Goal: Task Accomplishment & Management: Use online tool/utility

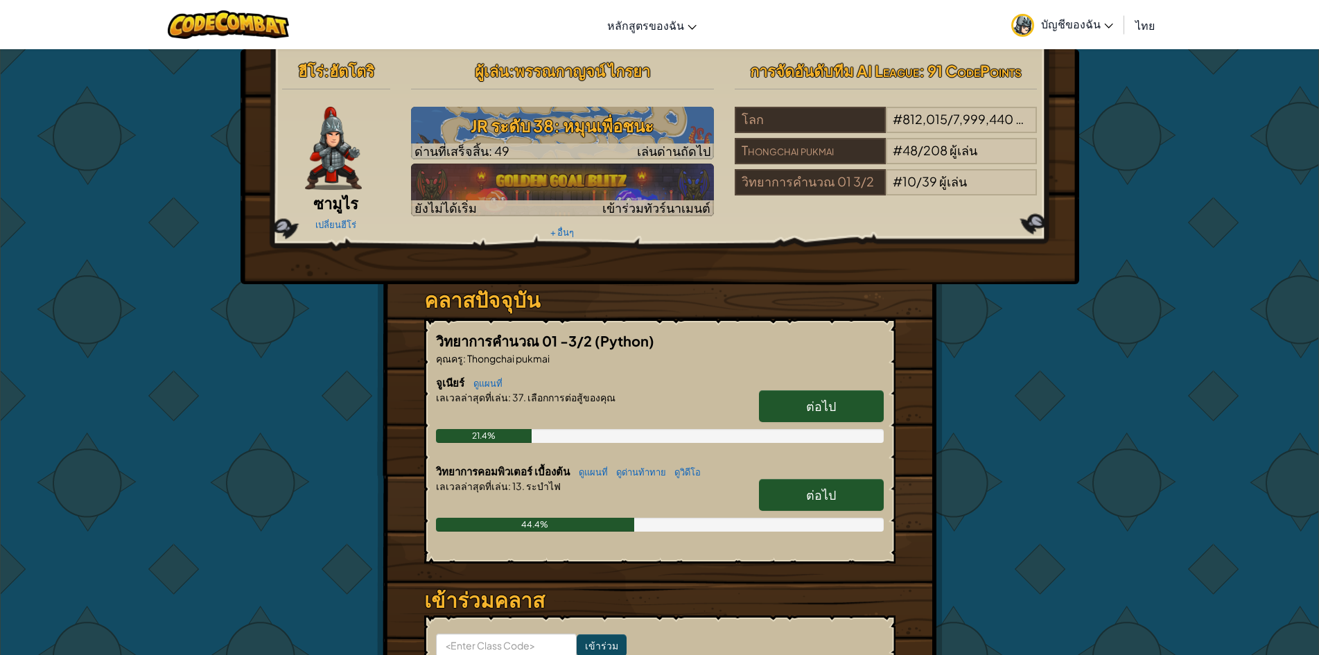
click at [821, 493] on span "ต่อไป" at bounding box center [821, 495] width 30 height 16
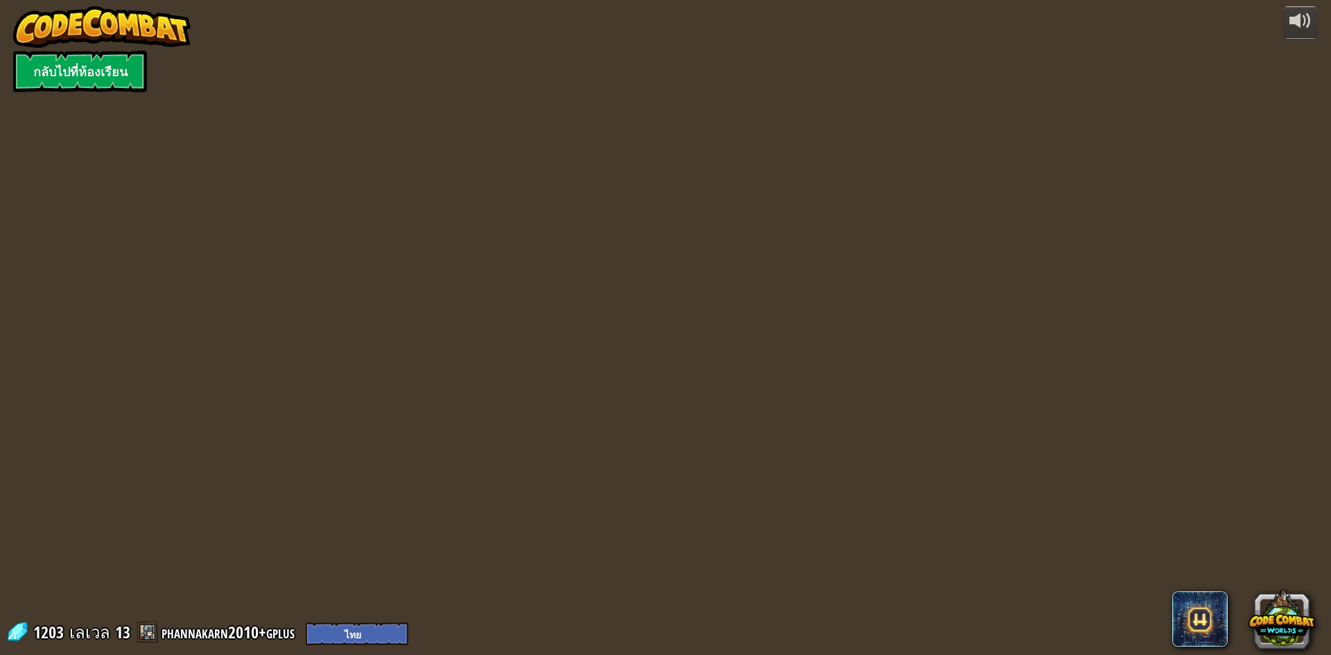
select select "th"
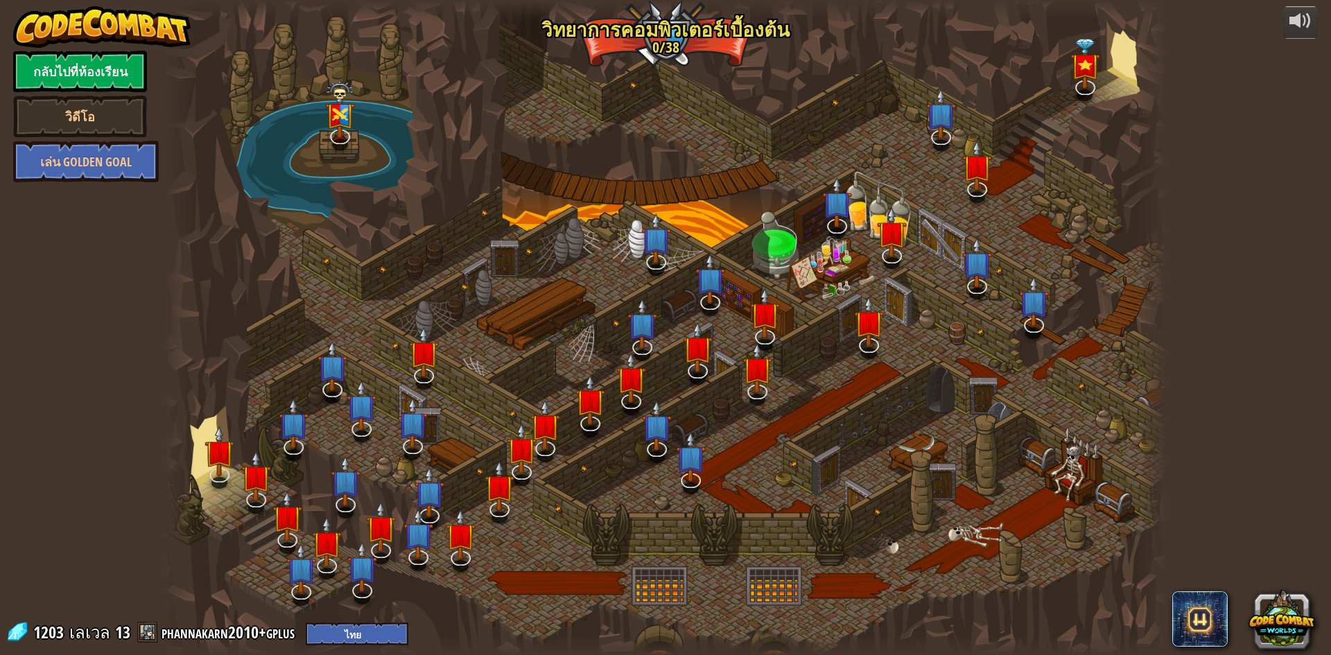
select select "th"
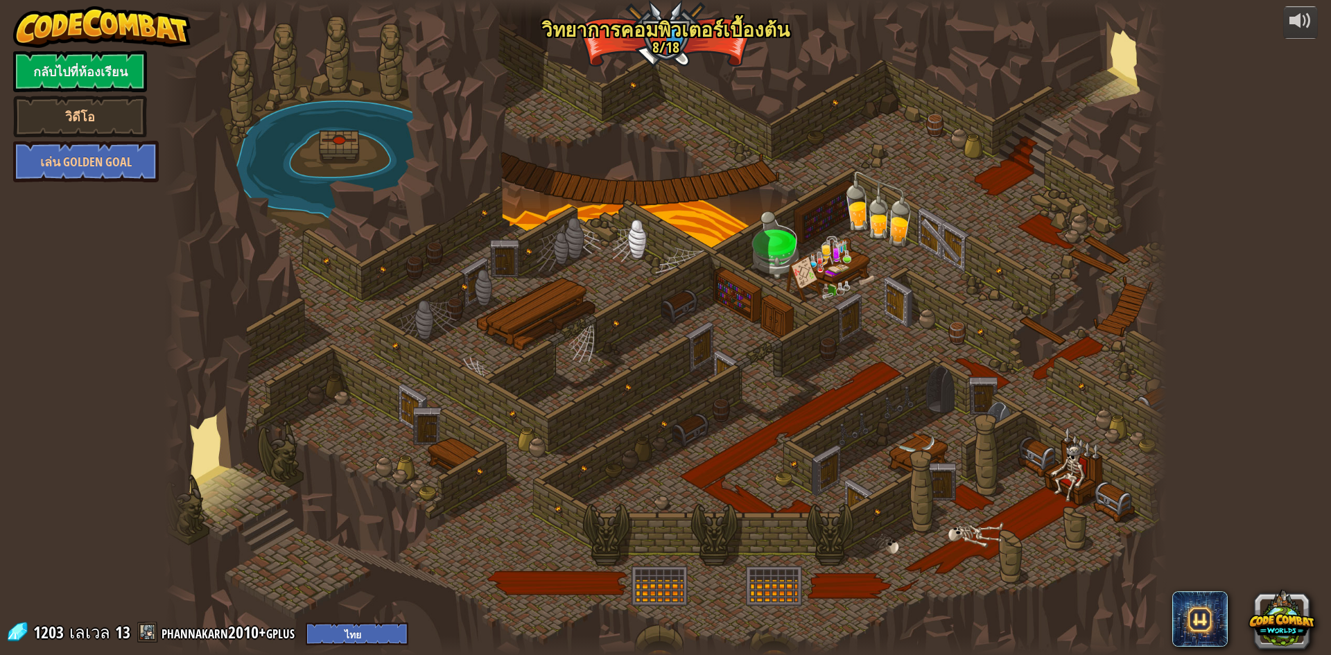
select select "th"
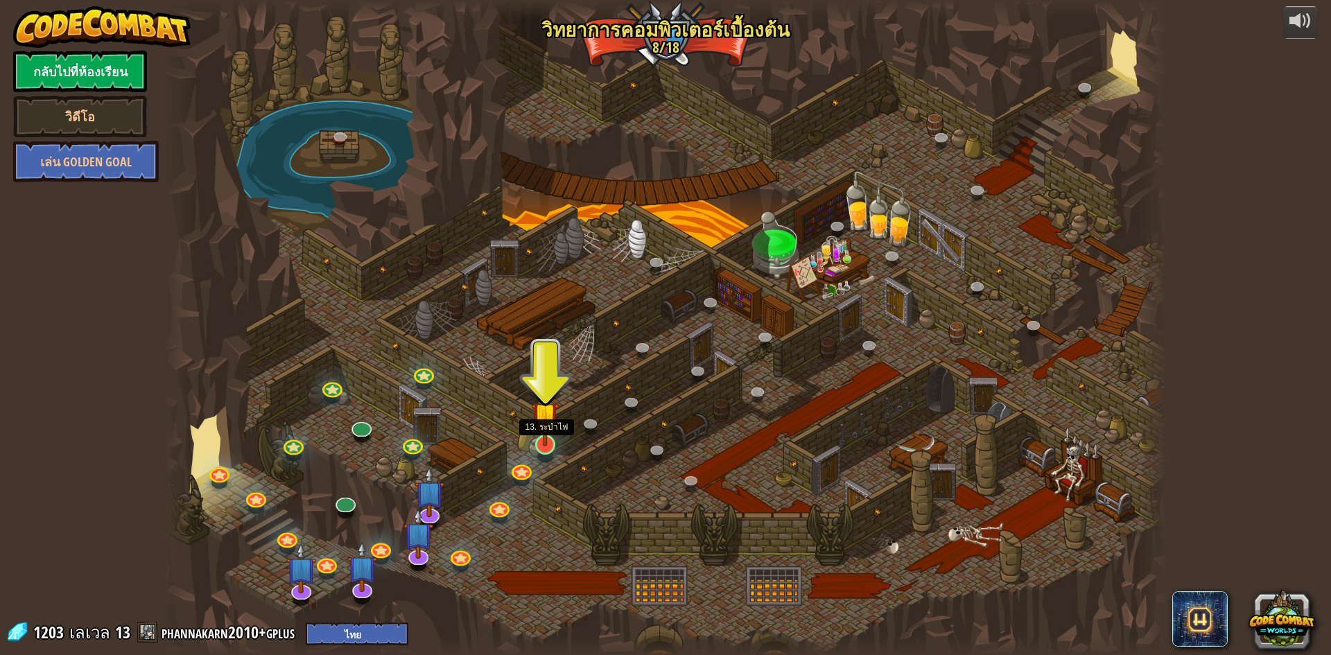
click at [540, 439] on img at bounding box center [545, 416] width 27 height 62
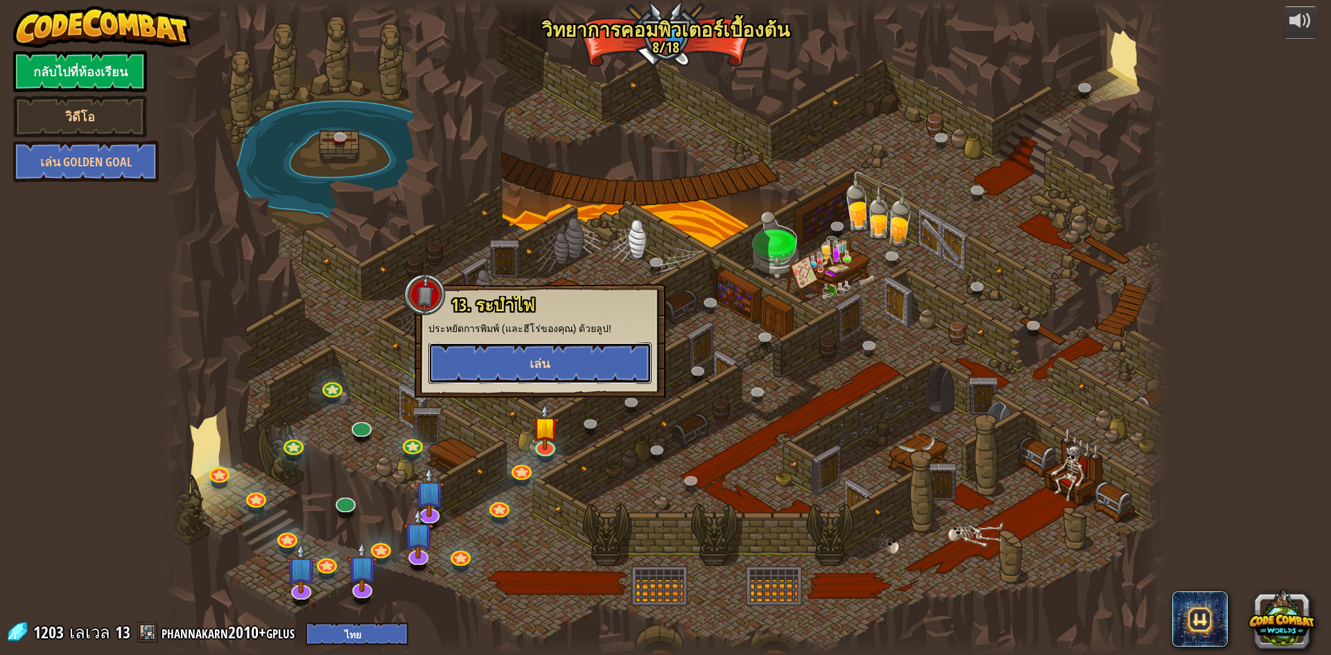
click at [585, 359] on button "เล่น" at bounding box center [539, 363] width 223 height 42
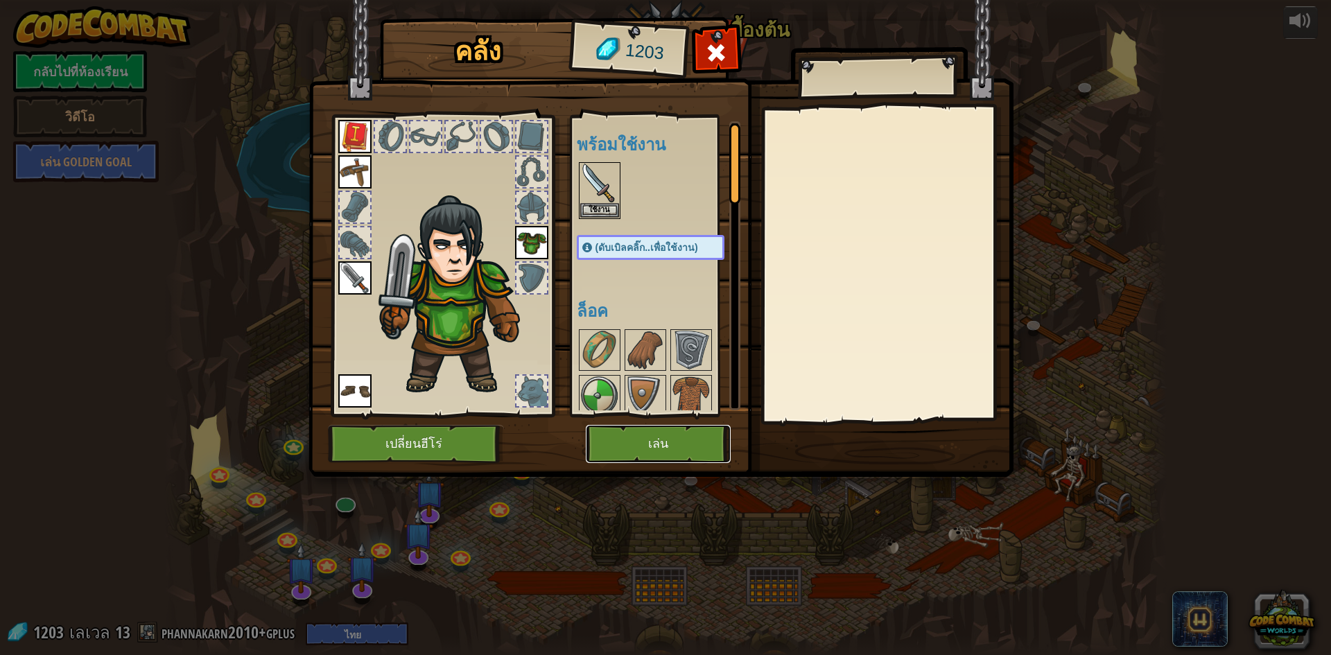
click at [658, 446] on button "เล่น" at bounding box center [658, 444] width 145 height 38
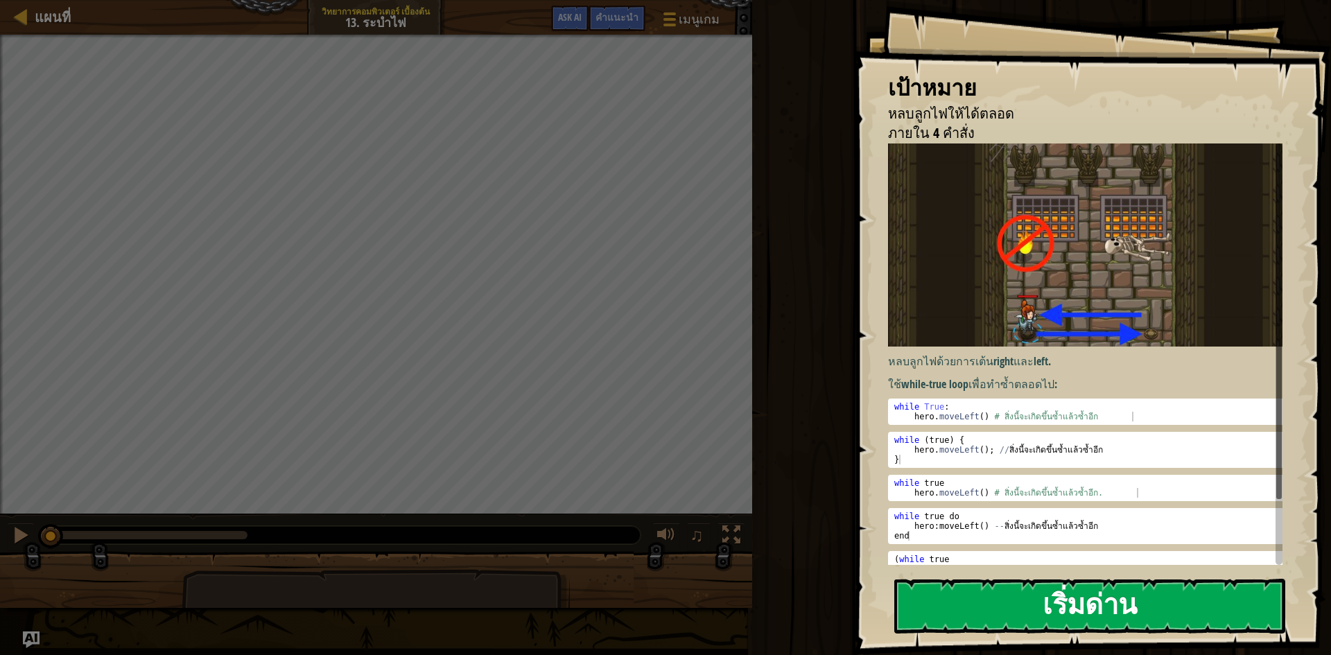
click at [989, 619] on button "เริ่มด่าน" at bounding box center [1089, 606] width 391 height 55
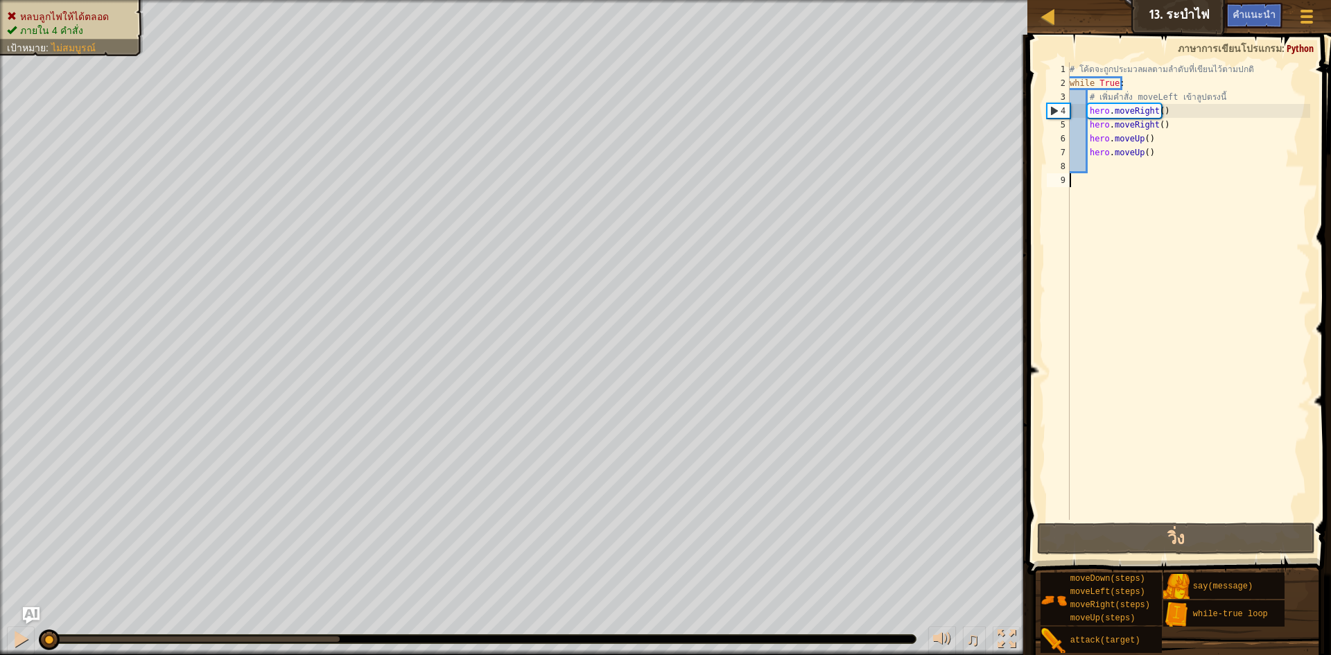
click at [1152, 155] on div "# โค้ดจะถูกประมวลผลตามลำดับที่เขียนไว้ตามปกติ while True : # เพิ่มคำสั่ง moveLe…" at bounding box center [1188, 304] width 243 height 485
click at [1162, 122] on div "# โค้ดจะถูกประมวลผลตามลำดับที่เขียนไว้ตามปกติ while True : # เพิ่มคำสั่ง moveLe…" at bounding box center [1188, 304] width 243 height 485
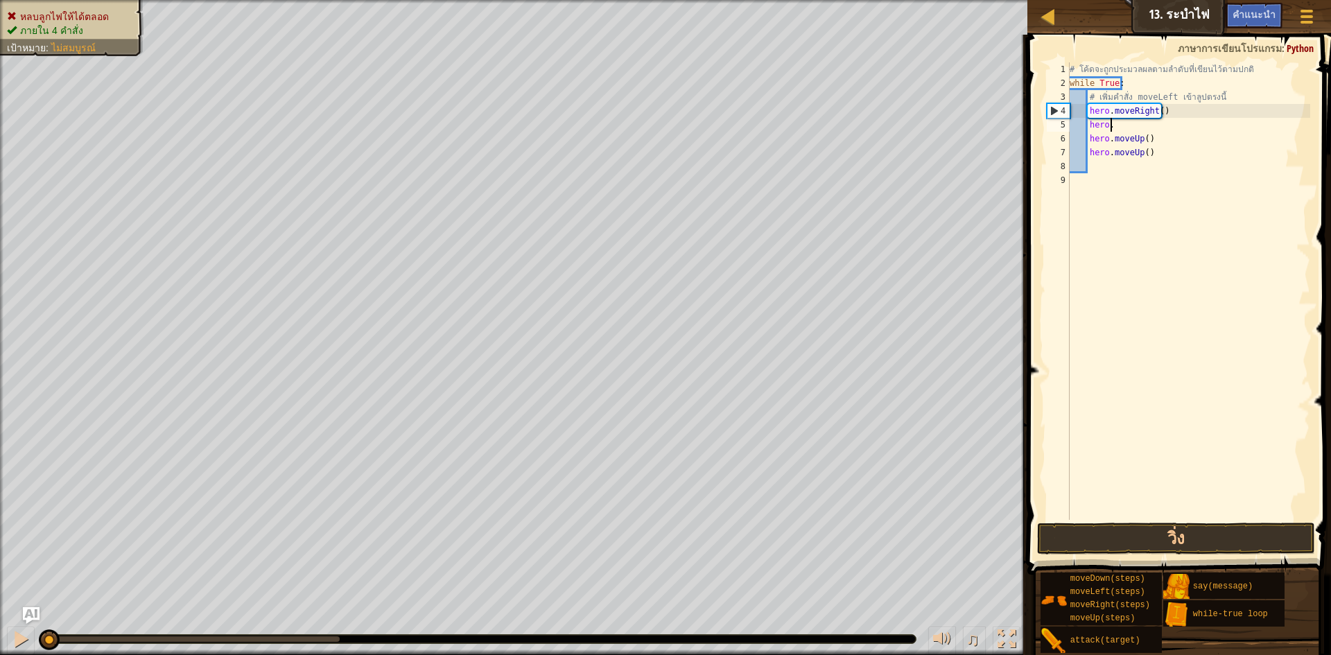
type textarea "h"
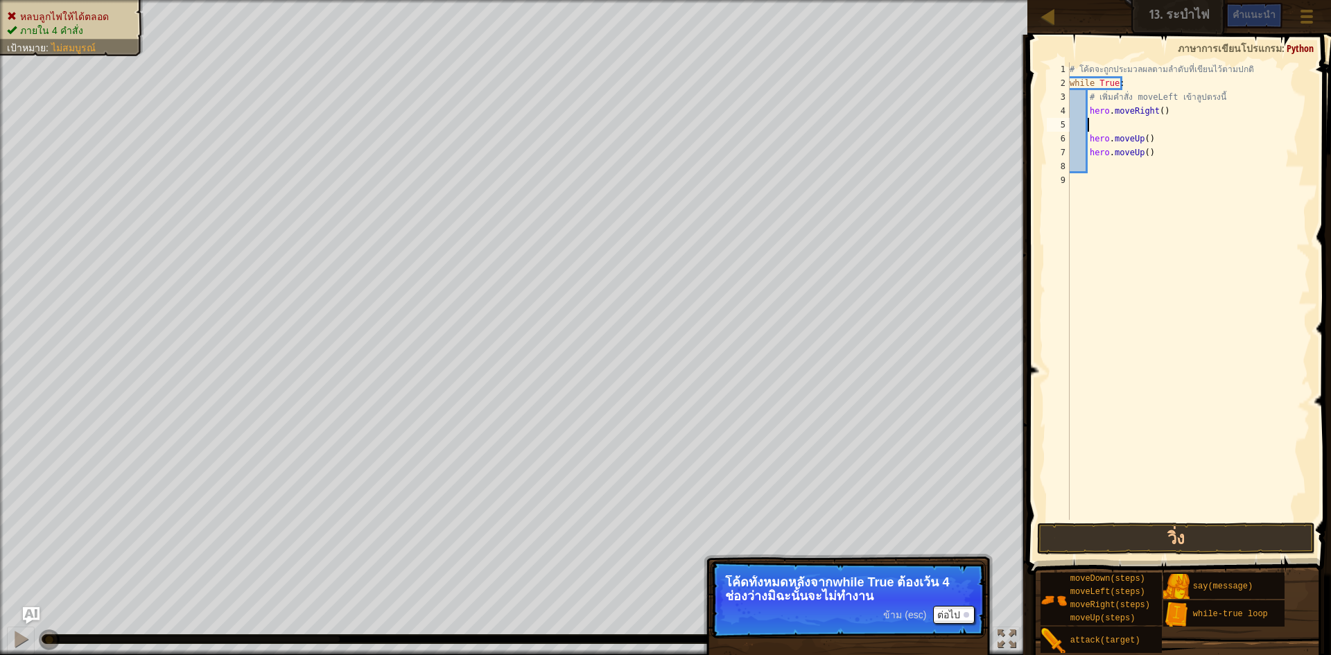
type textarea "h"
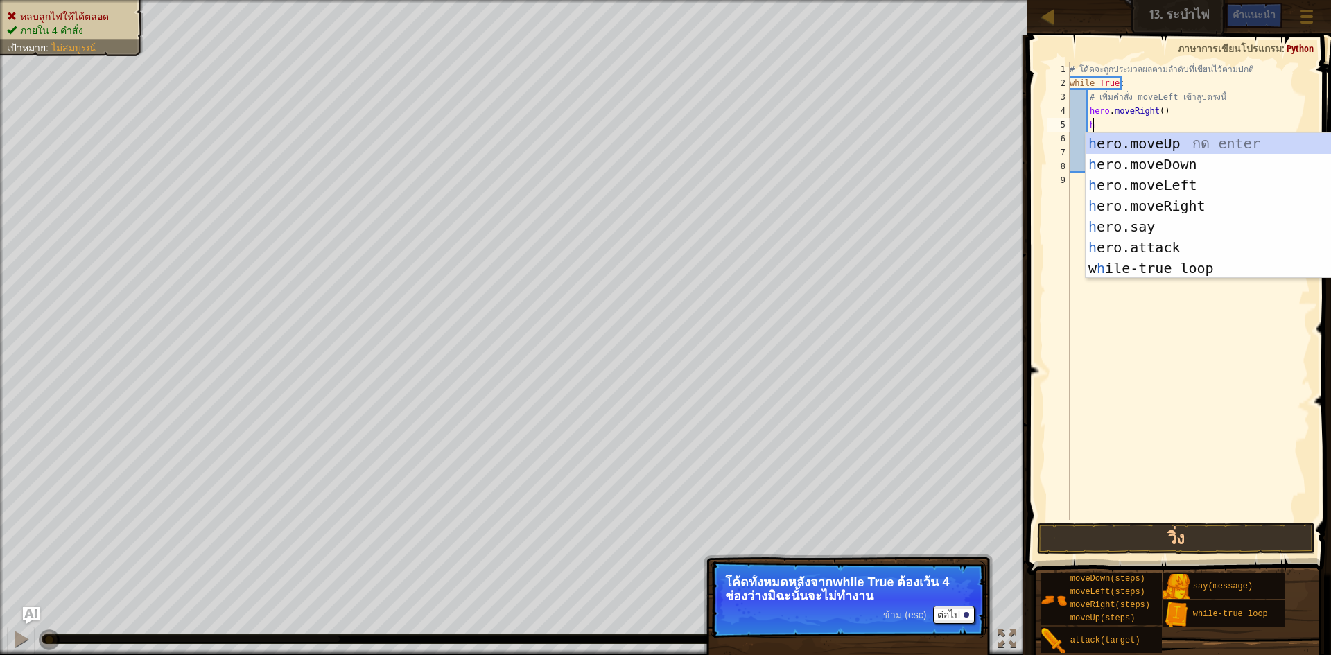
scroll to position [6, 1]
click at [1169, 186] on div "h ero.moveUp กด enter h ero.moveDown กด enter h ero.moveLeft กด enter h ero.mov…" at bounding box center [1216, 226] width 262 height 187
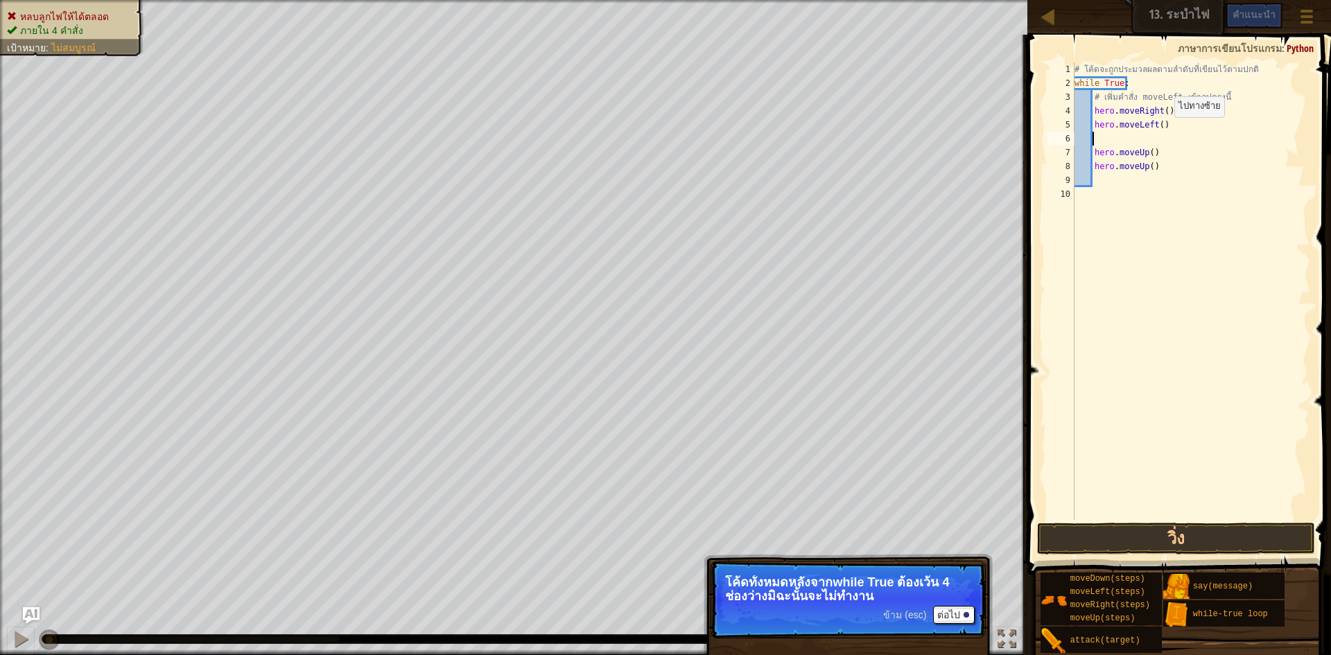
scroll to position [6, 1]
drag, startPoint x: 1173, startPoint y: 539, endPoint x: 1170, endPoint y: 514, distance: 24.5
click at [1171, 538] on button "วิ่ง" at bounding box center [1176, 539] width 278 height 32
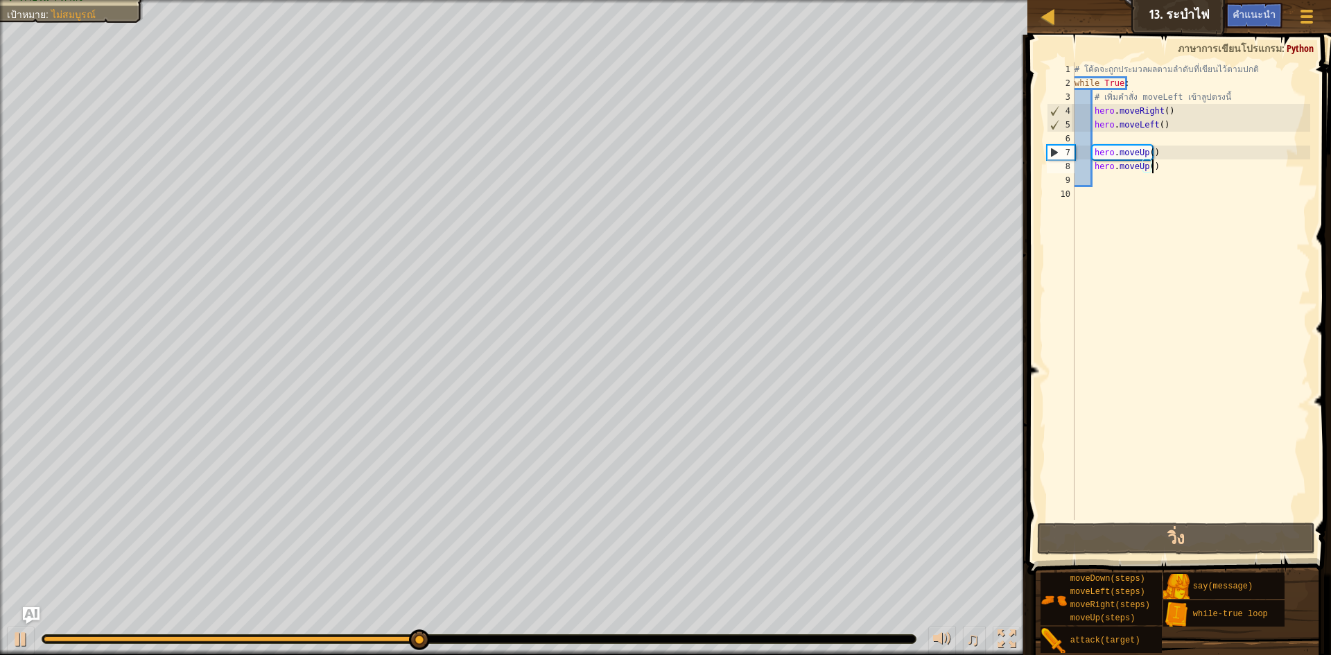
click at [1153, 166] on div "# โค้ดจะถูกประมวลผลตามลำดับที่เขียนไว้ตามปกติ while True : # เพิ่มคำสั่ง moveLe…" at bounding box center [1191, 304] width 239 height 485
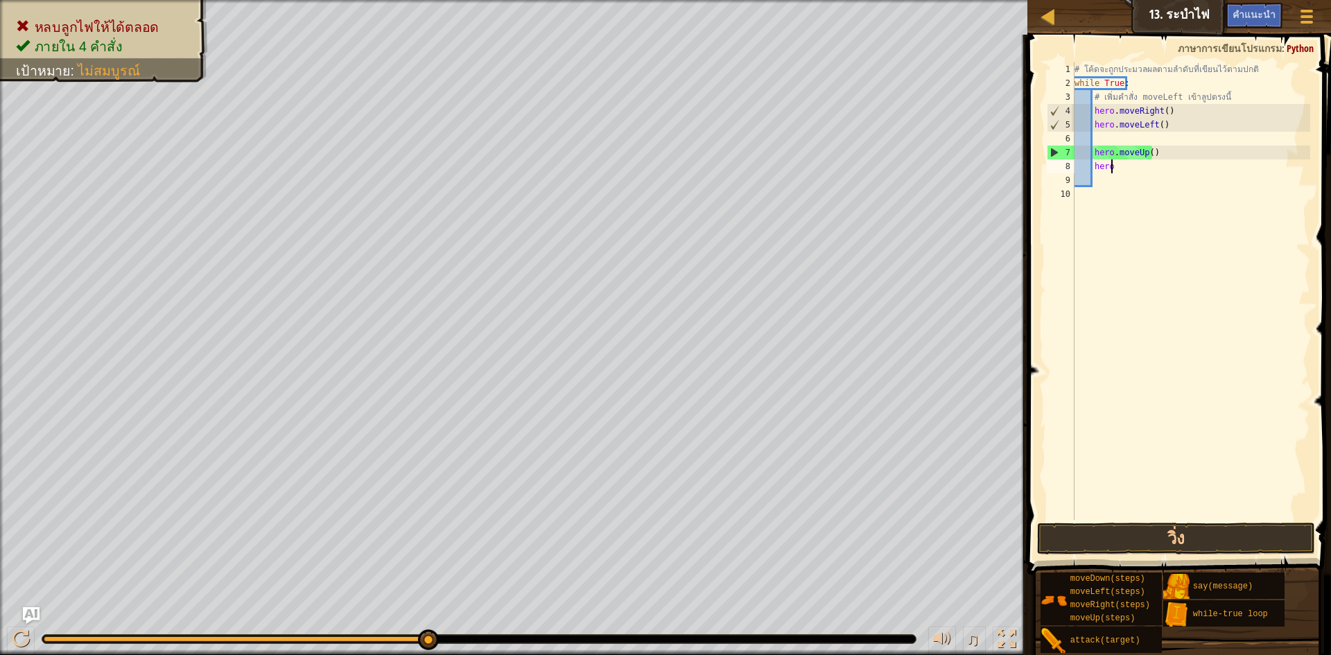
type textarea "h"
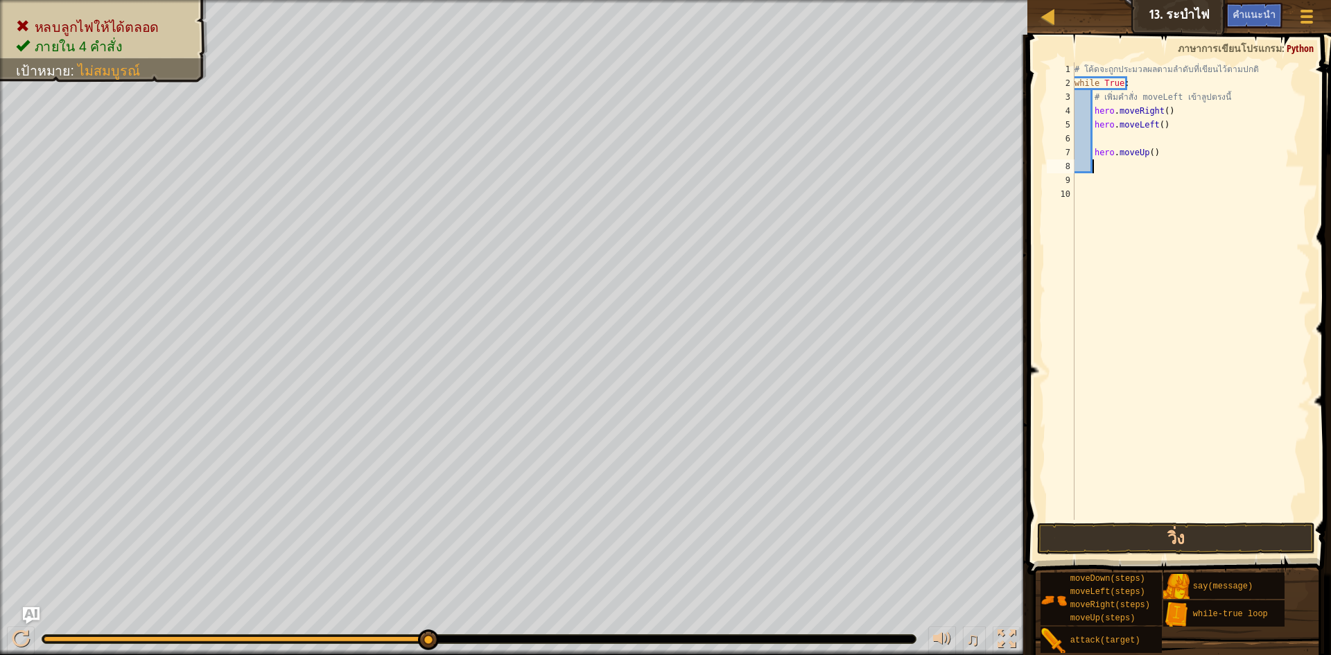
type textarea "h"
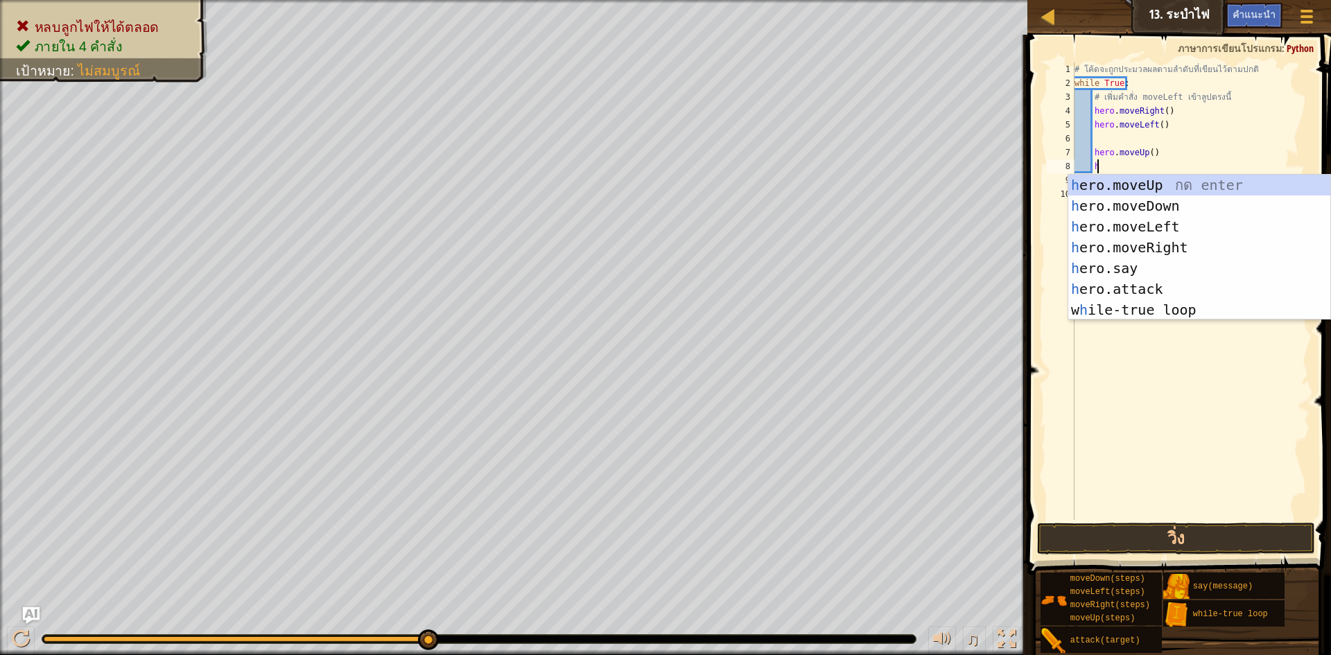
scroll to position [6, 1]
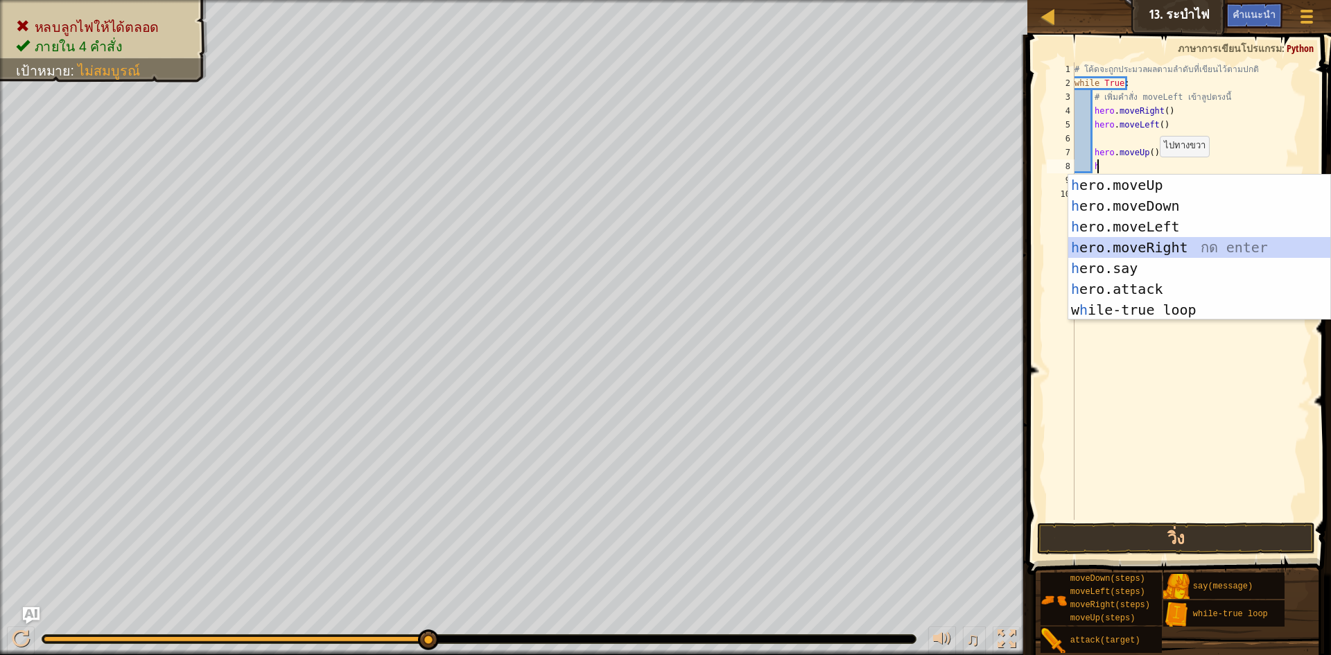
click at [1157, 246] on div "h ero.moveUp กด enter h ero.moveDown กด enter h ero.moveLeft กด enter h ero.mov…" at bounding box center [1199, 268] width 262 height 187
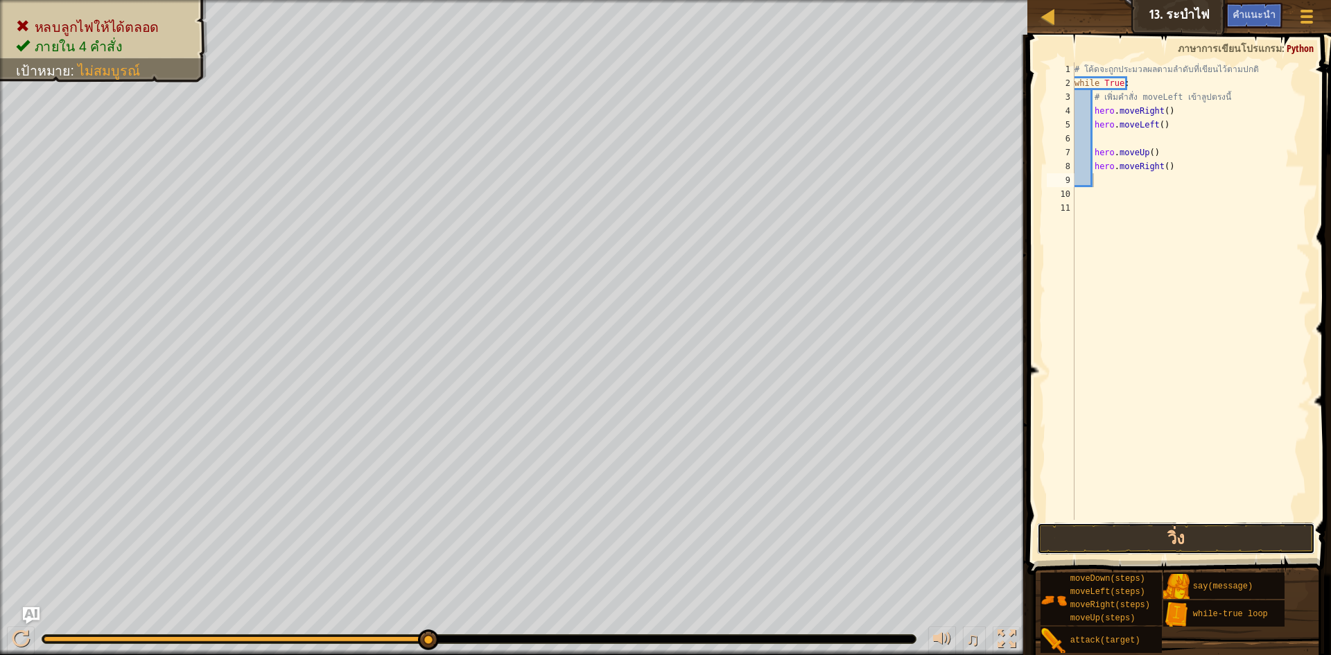
click at [1272, 530] on button "วิ่ง" at bounding box center [1176, 539] width 278 height 32
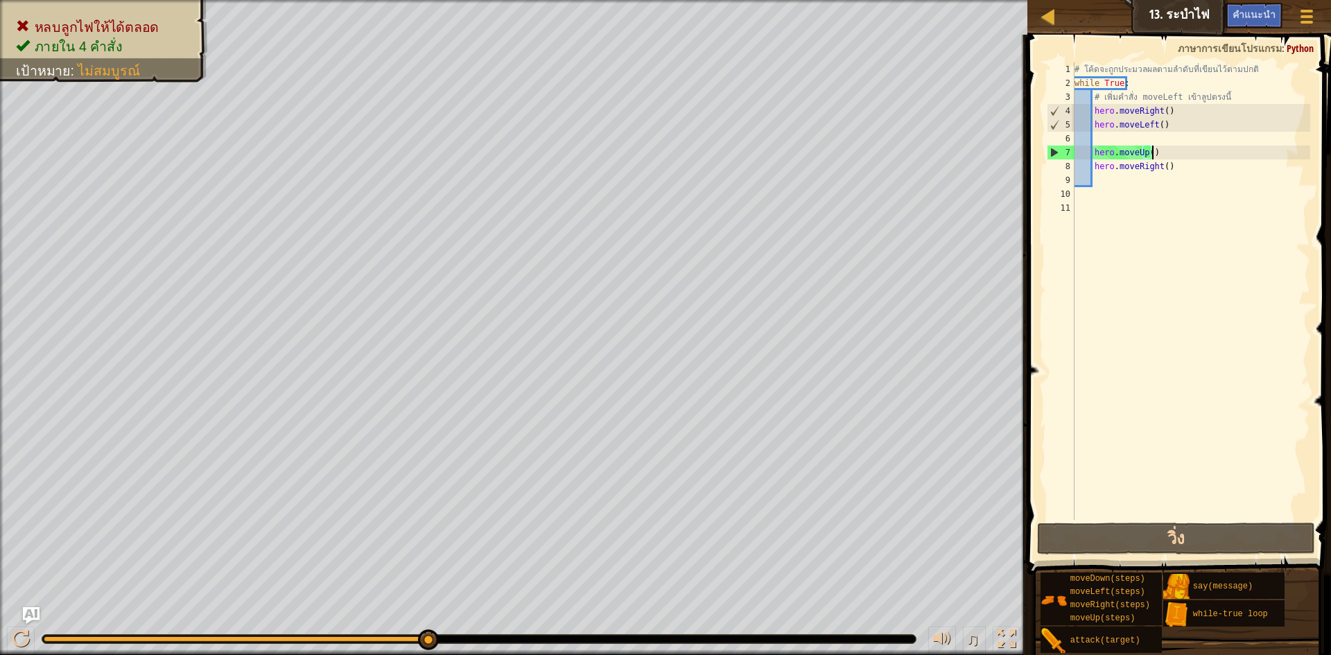
click at [1158, 151] on div "# โค้ดจะถูกประมวลผลตามลำดับที่เขียนไว้ตามปกติ while True : # เพิ่มคำสั่ง moveLe…" at bounding box center [1191, 304] width 239 height 485
type textarea "h"
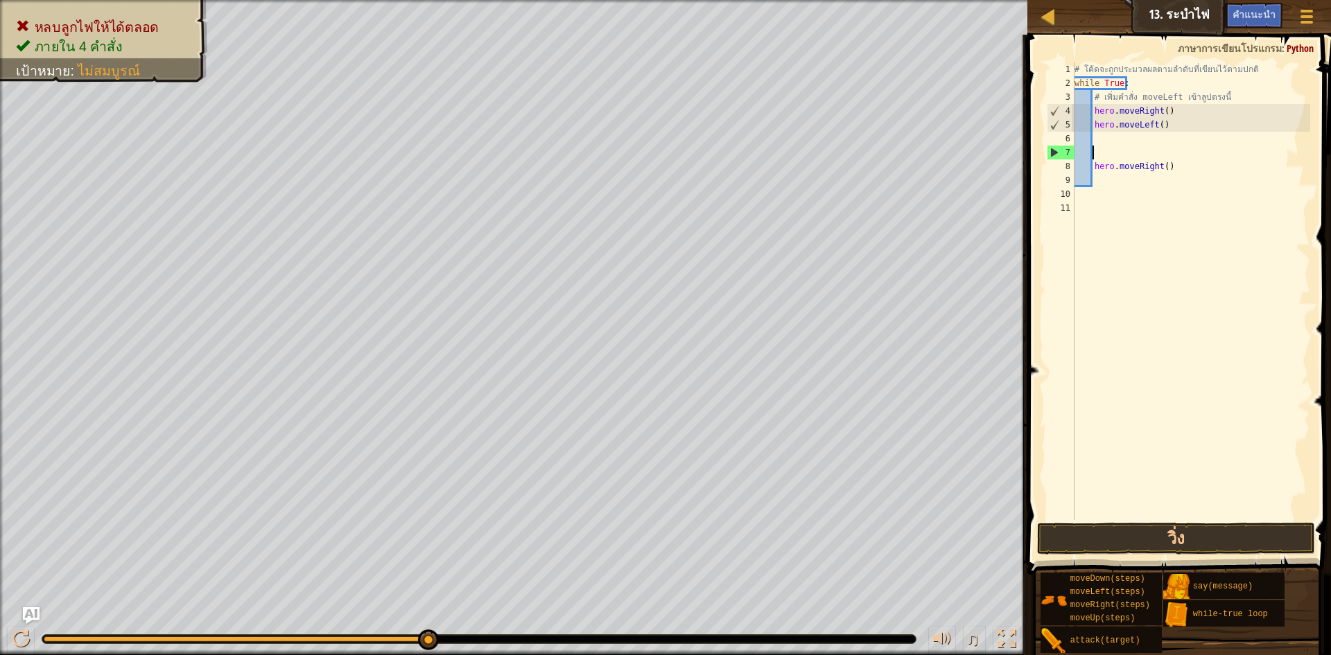
type textarea "h"
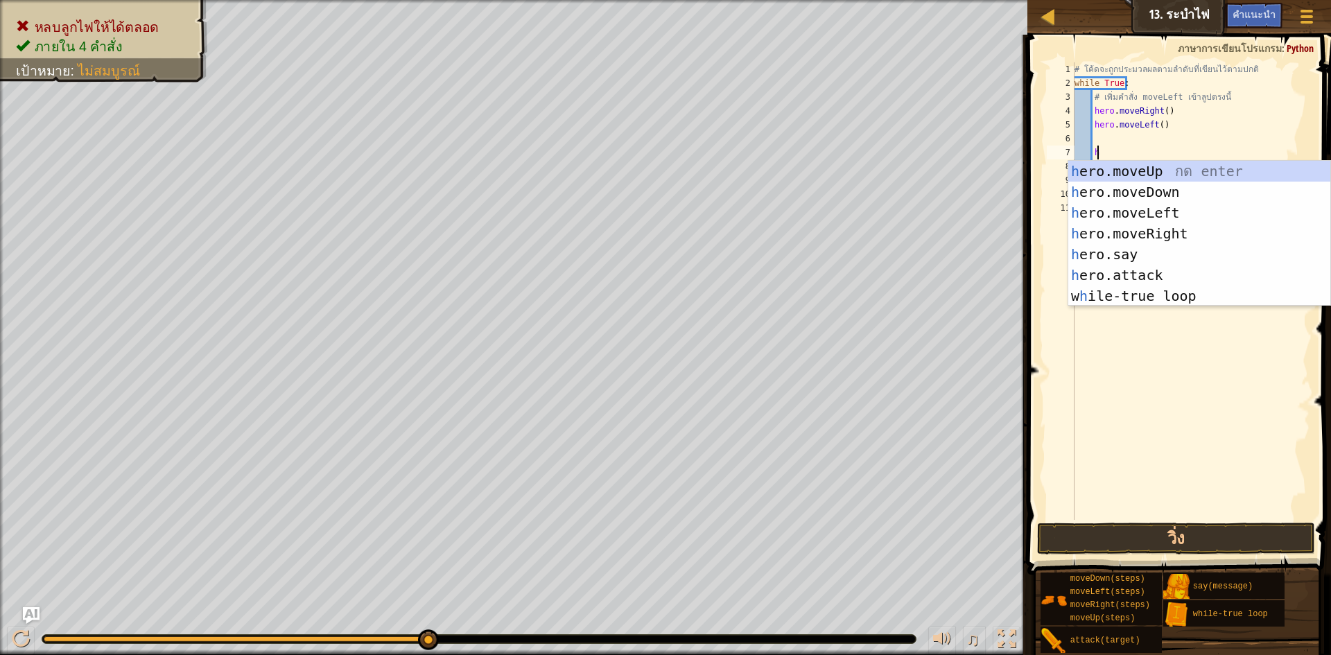
scroll to position [6, 1]
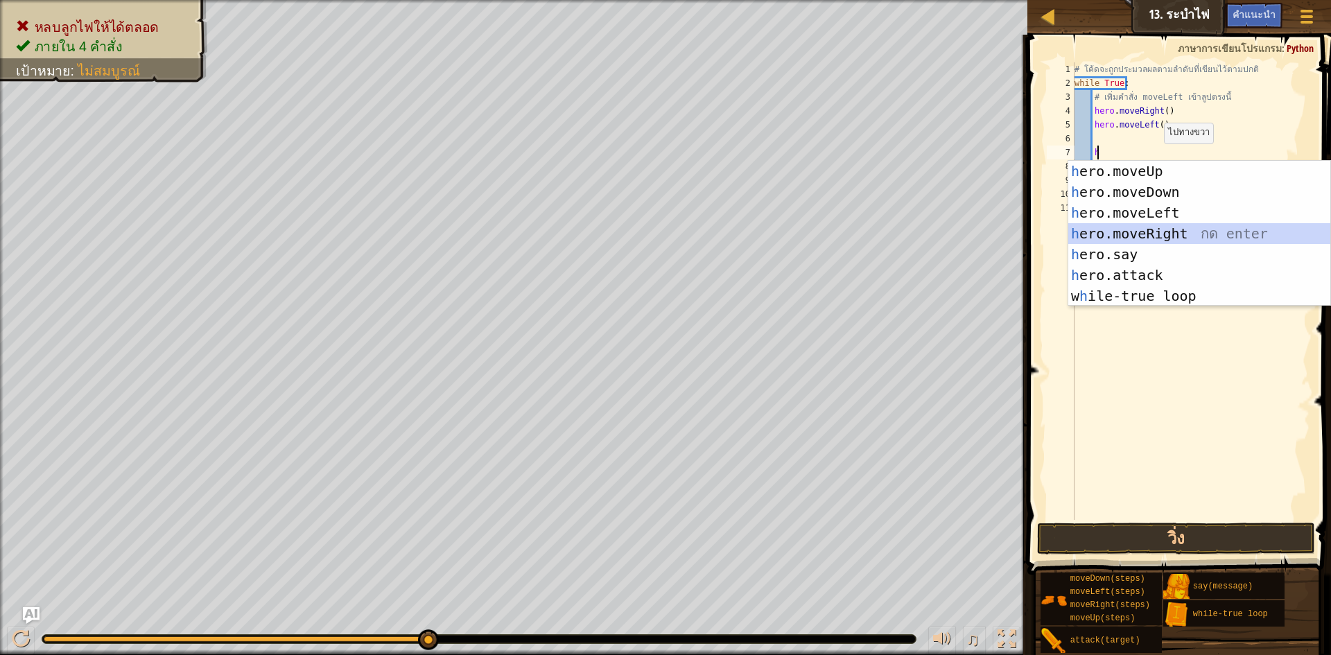
click at [1161, 240] on div "h ero.moveUp กด enter h ero.moveDown กด enter h ero.moveLeft กด enter h ero.mov…" at bounding box center [1199, 254] width 262 height 187
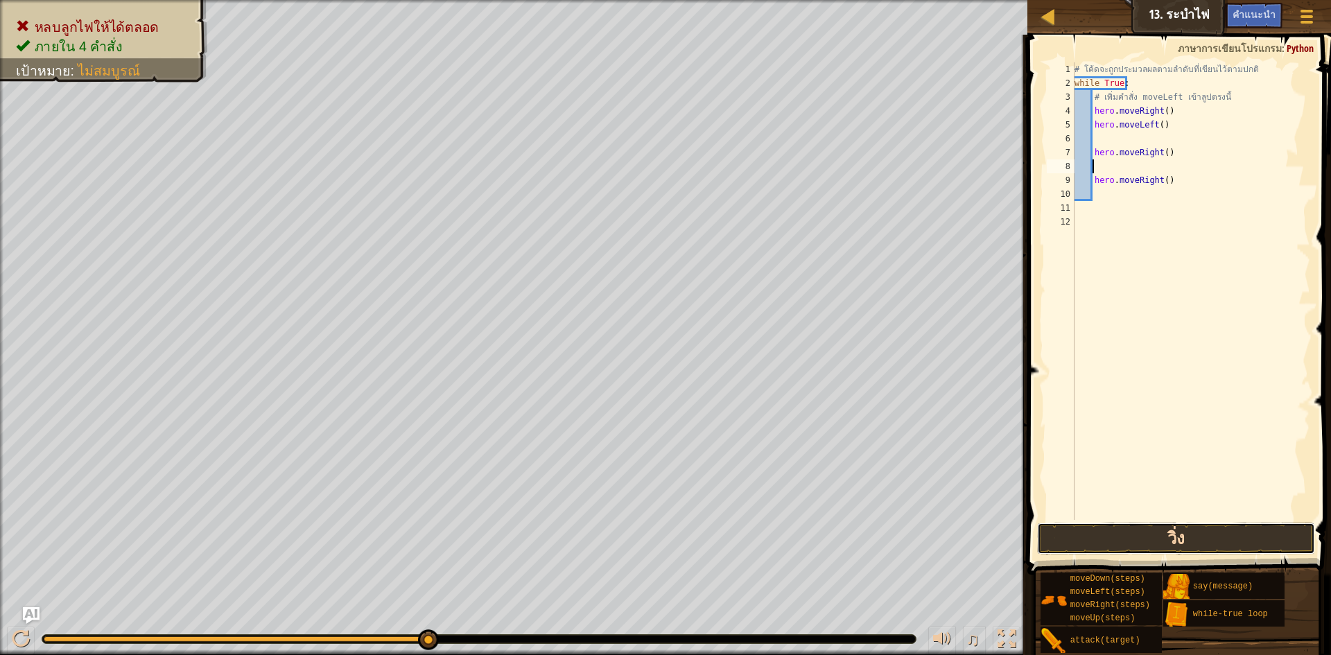
click at [1140, 543] on button "วิ่ง" at bounding box center [1176, 539] width 278 height 32
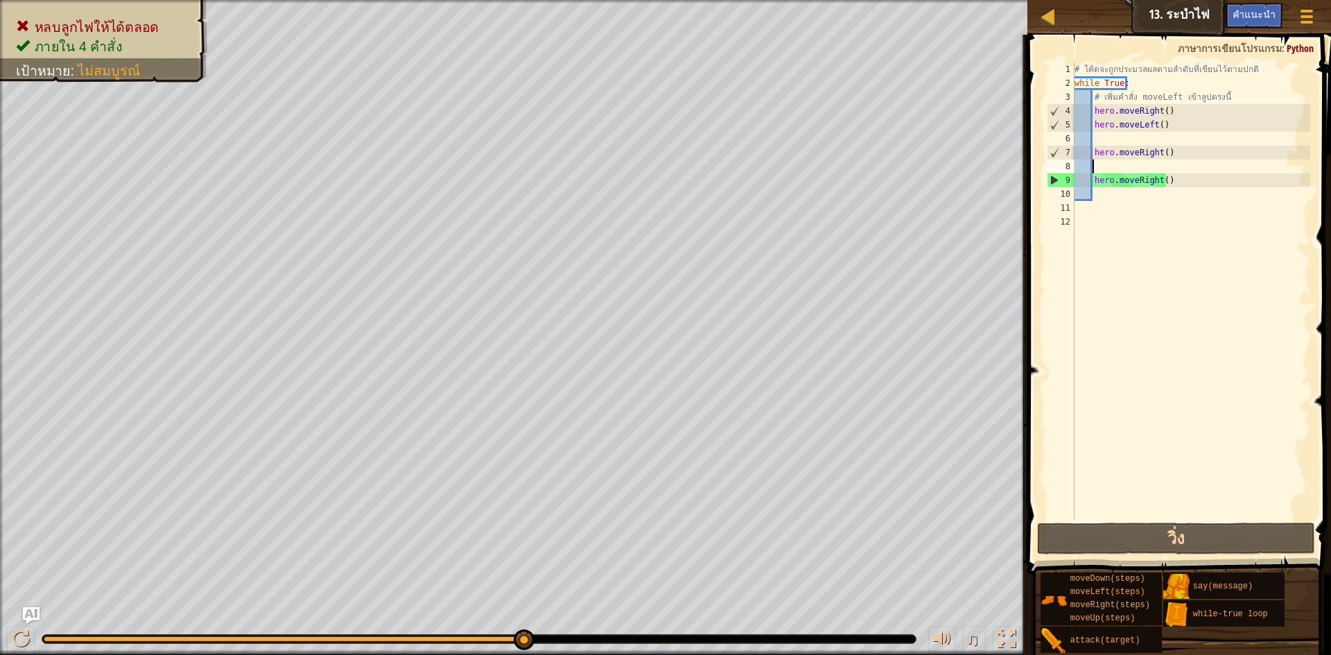
click at [1160, 164] on div "# โค้ดจะถูกประมวลผลตามลำดับที่เขียนไว้ตามปกติ while True : # เพิ่มคำสั่ง moveLe…" at bounding box center [1191, 304] width 239 height 485
type textarea "h"
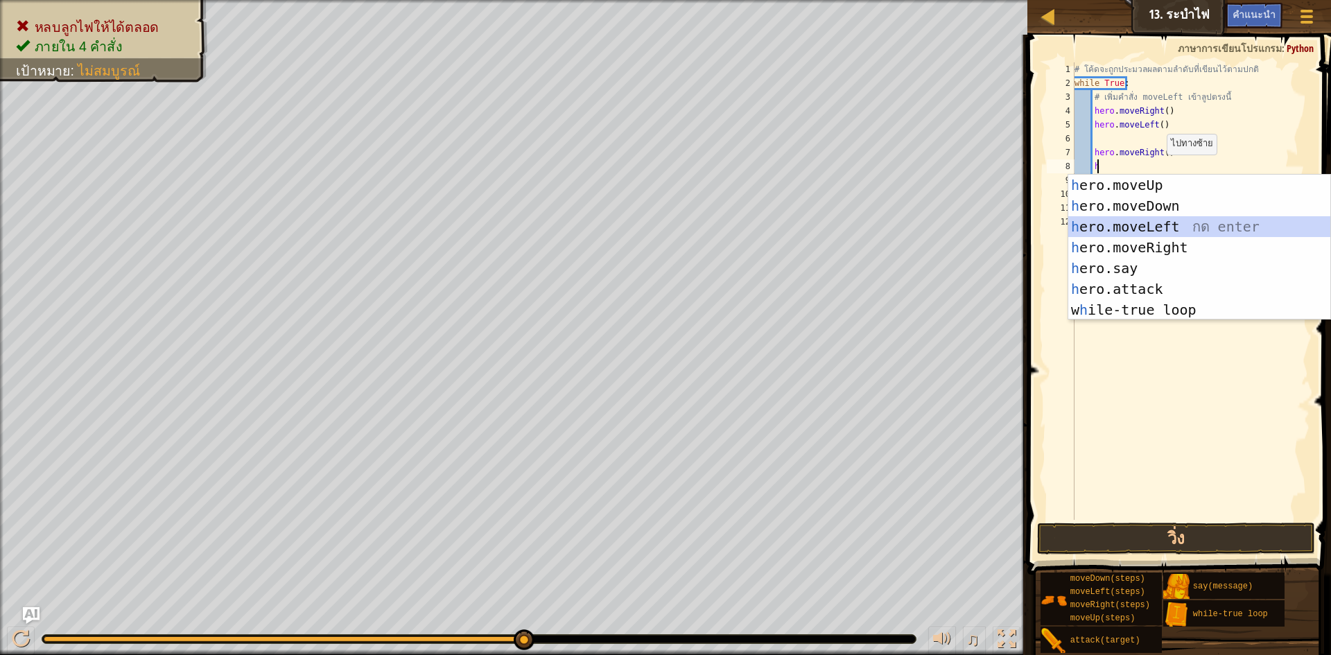
click at [1167, 222] on div "h ero.moveUp กด enter h ero.moveDown กด enter h ero.moveLeft กด enter h ero.mov…" at bounding box center [1199, 268] width 262 height 187
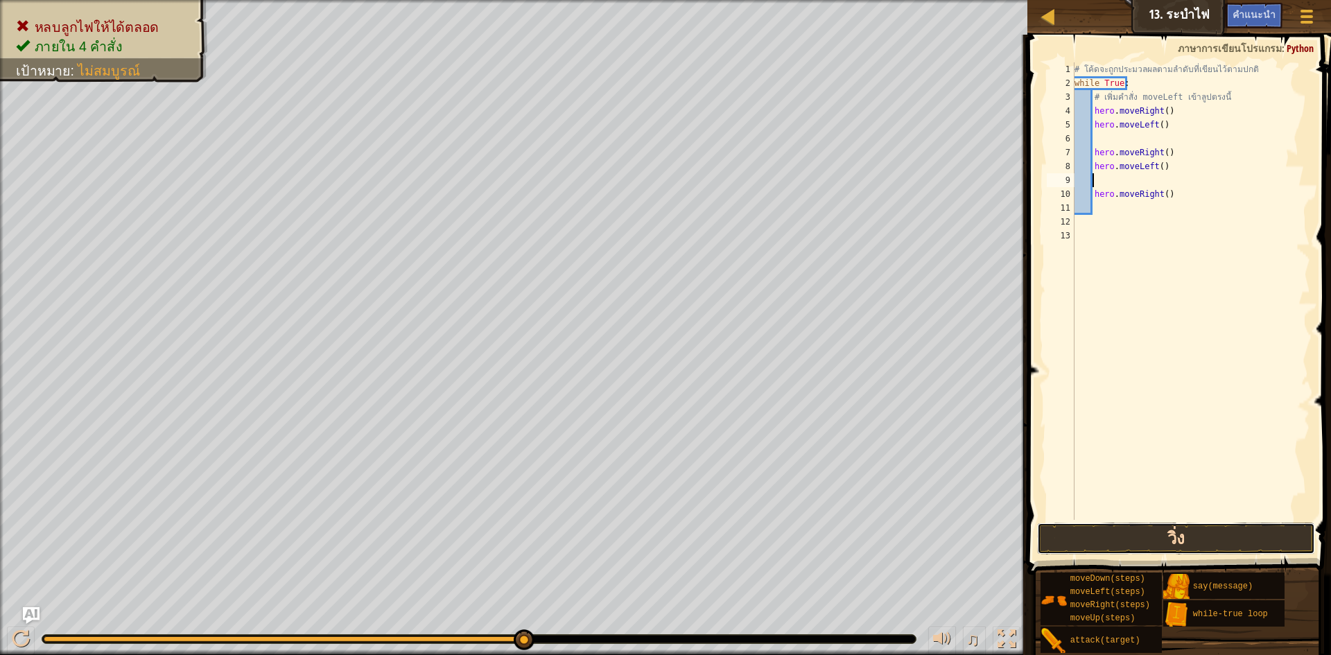
click at [1166, 531] on button "วิ่ง" at bounding box center [1176, 539] width 278 height 32
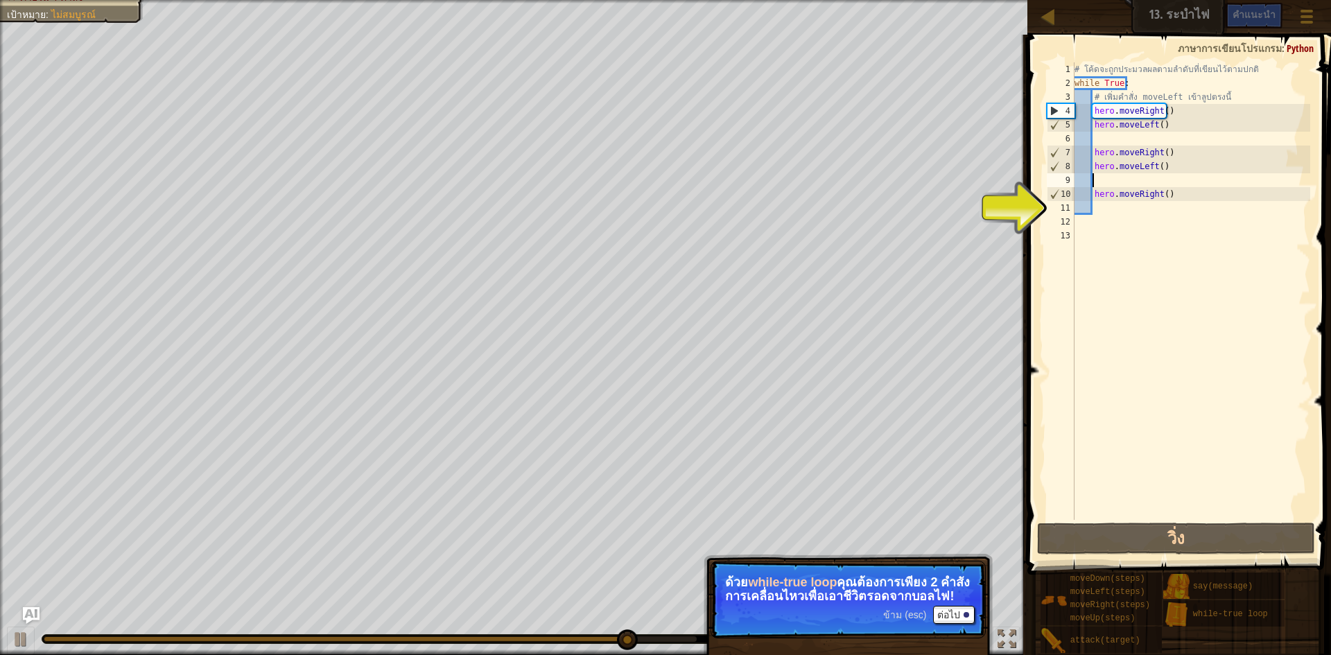
click at [1164, 191] on div "# โค้ดจะถูกประมวลผลตามลำดับที่เขียนไว้ตามปกติ while True : # เพิ่มคำสั่ง moveLe…" at bounding box center [1191, 304] width 239 height 485
type textarea "hero.moveRight()"
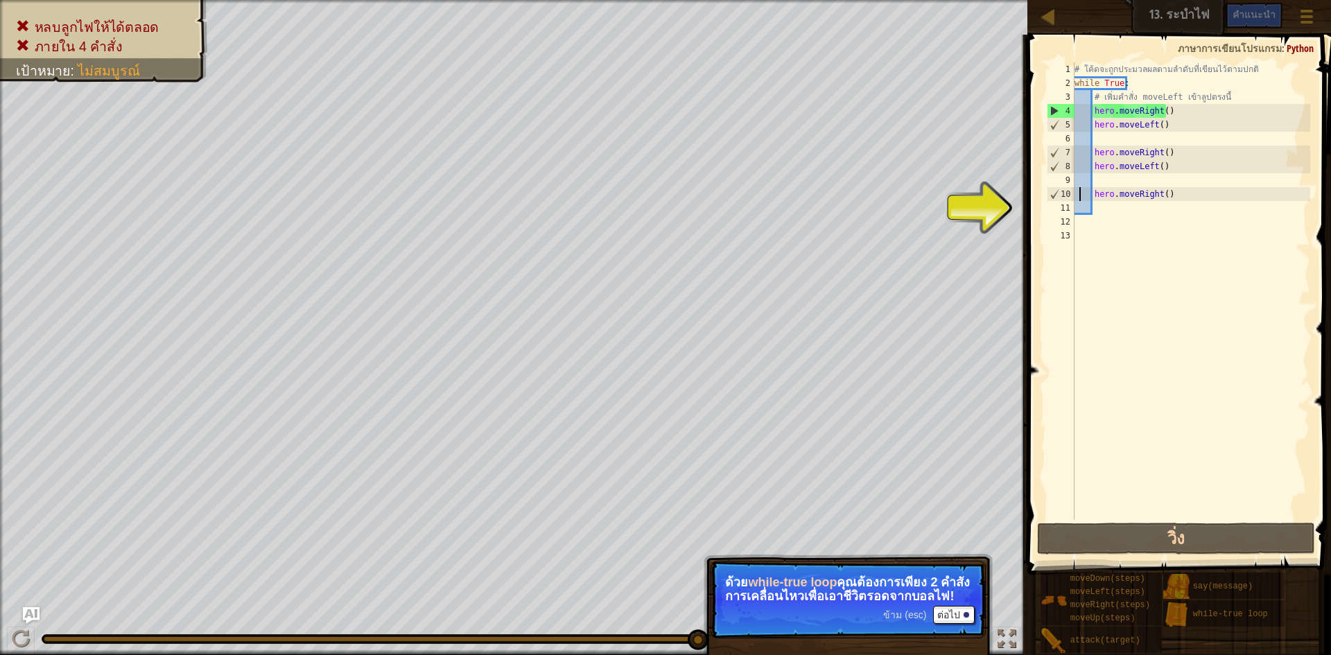
click at [1078, 199] on div "# โค้ดจะถูกประมวลผลตามลำดับที่เขียนไว้ตามปกติ while True : # เพิ่มคำสั่ง moveLe…" at bounding box center [1191, 304] width 239 height 485
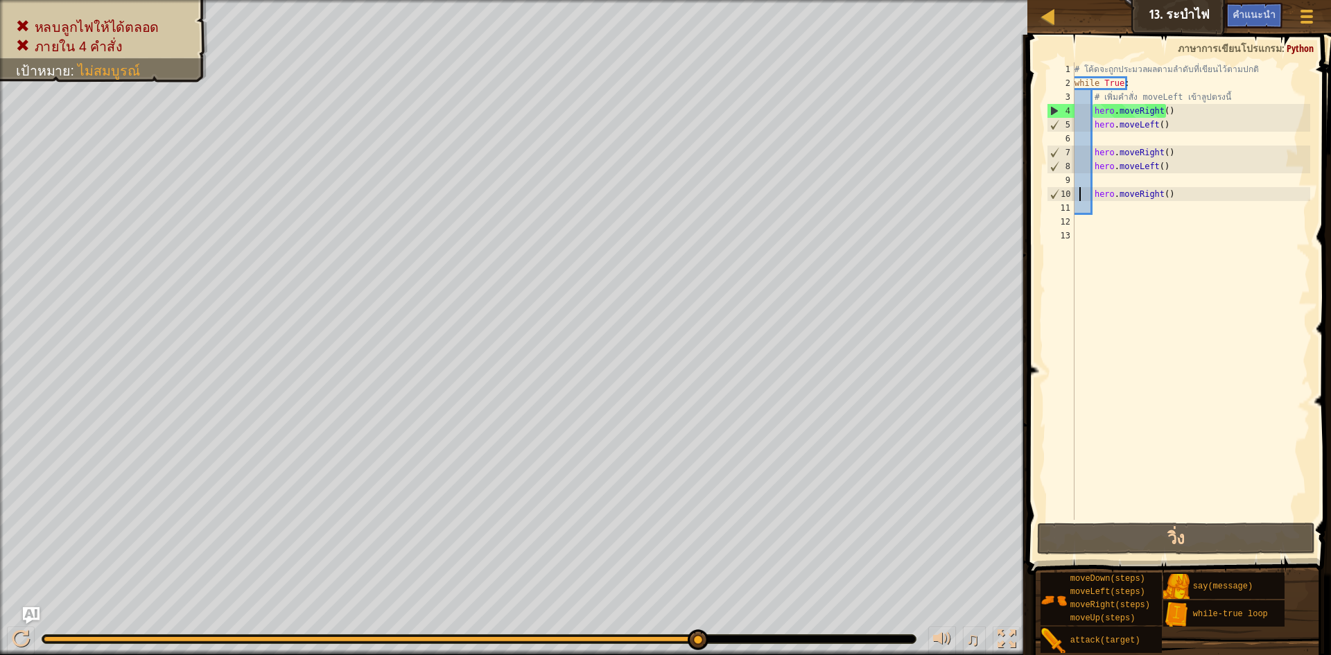
click at [1079, 218] on div "# โค้ดจะถูกประมวลผลตามลำดับที่เขียนไว้ตามปกติ while True : # เพิ่มคำสั่ง moveLe…" at bounding box center [1191, 304] width 239 height 485
click at [1083, 206] on div "# โค้ดจะถูกประมวลผลตามลำดับที่เขียนไว้ตามปกติ while True : # เพิ่มคำสั่ง moveLe…" at bounding box center [1191, 304] width 239 height 485
type textarea "h"
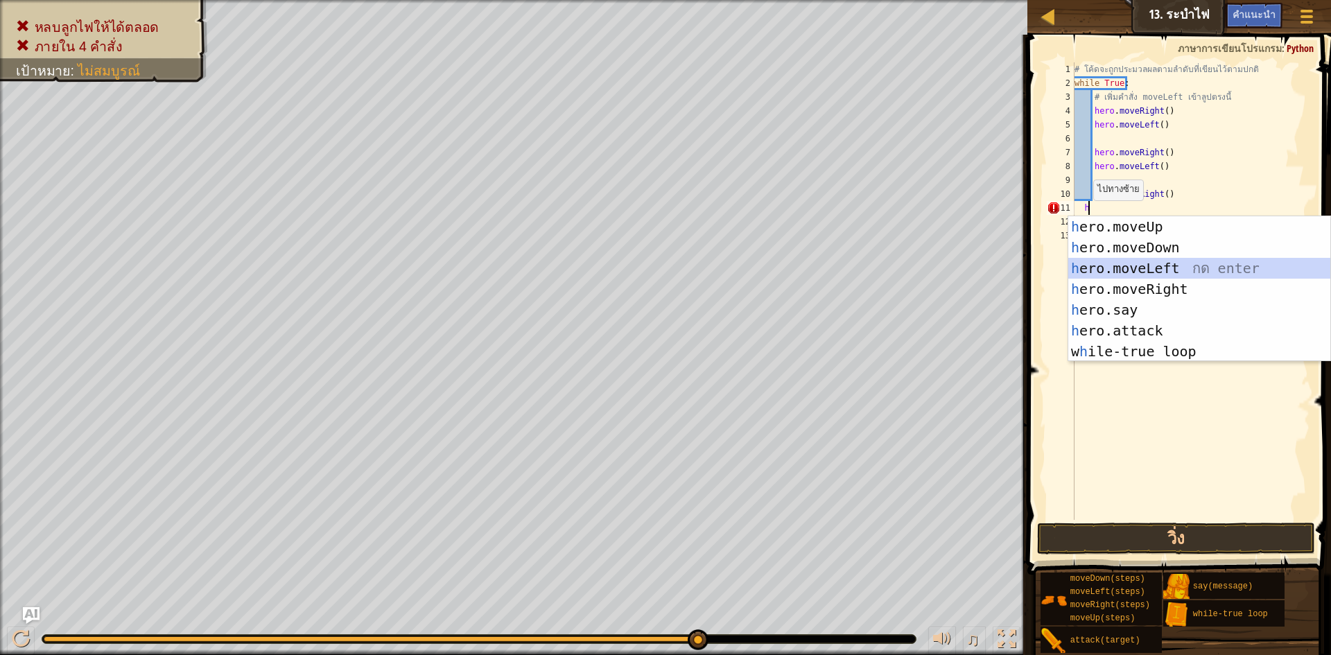
click at [1083, 261] on div "h ero.moveUp กด enter h ero.moveDown กด enter h ero.moveLeft กด enter h ero.mov…" at bounding box center [1199, 309] width 262 height 187
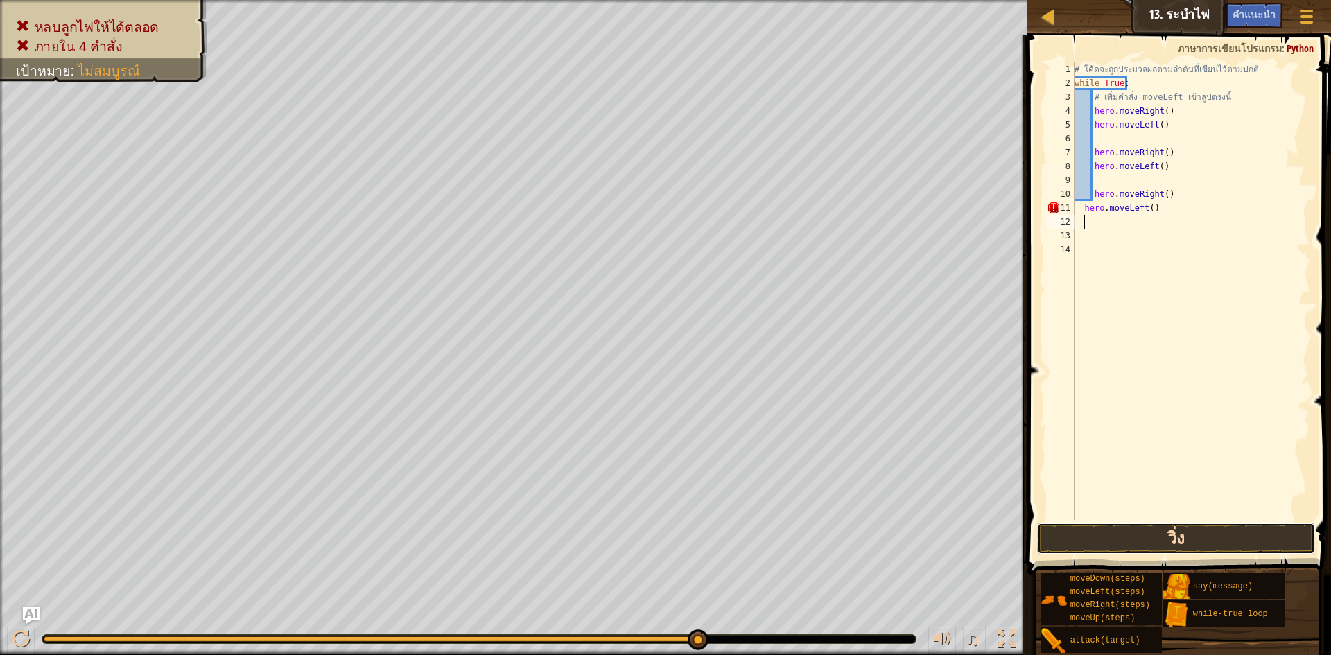
click at [1096, 534] on button "วิ่ง" at bounding box center [1176, 539] width 278 height 32
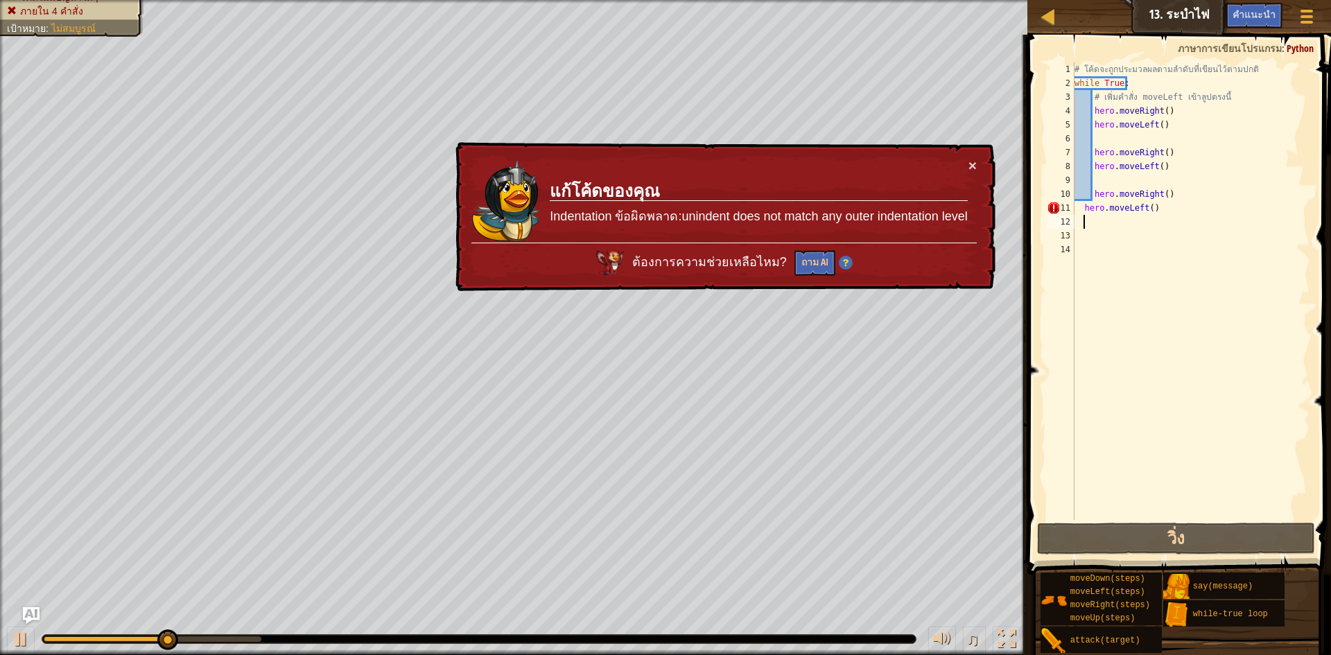
click at [1150, 209] on div "# โค้ดจะถูกประมวลผลตามลำดับที่เขียนไว้ตามปกติ while True : # เพิ่มคำสั่ง moveLe…" at bounding box center [1191, 304] width 239 height 485
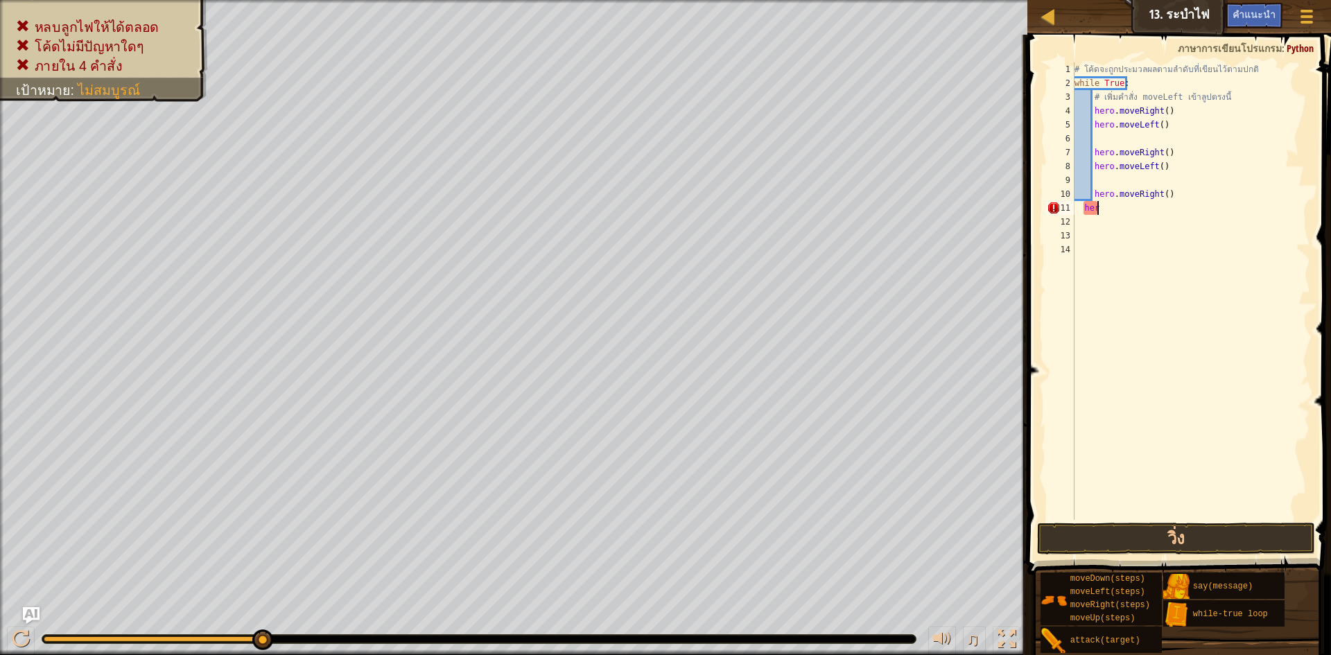
type textarea "h"
click at [1149, 177] on div "# โค้ดจะถูกประมวลผลตามลำดับที่เขียนไว้ตามปกติ while True : # เพิ่มคำสั่ง moveLe…" at bounding box center [1191, 304] width 239 height 485
type textarea "hero.moveLeft()"
click at [1117, 199] on div "# โค้ดจะถูกประมวลผลตามลำดับที่เขียนไว้ตามปกติ while True : # เพิ่มคำสั่ง moveLe…" at bounding box center [1191, 304] width 239 height 485
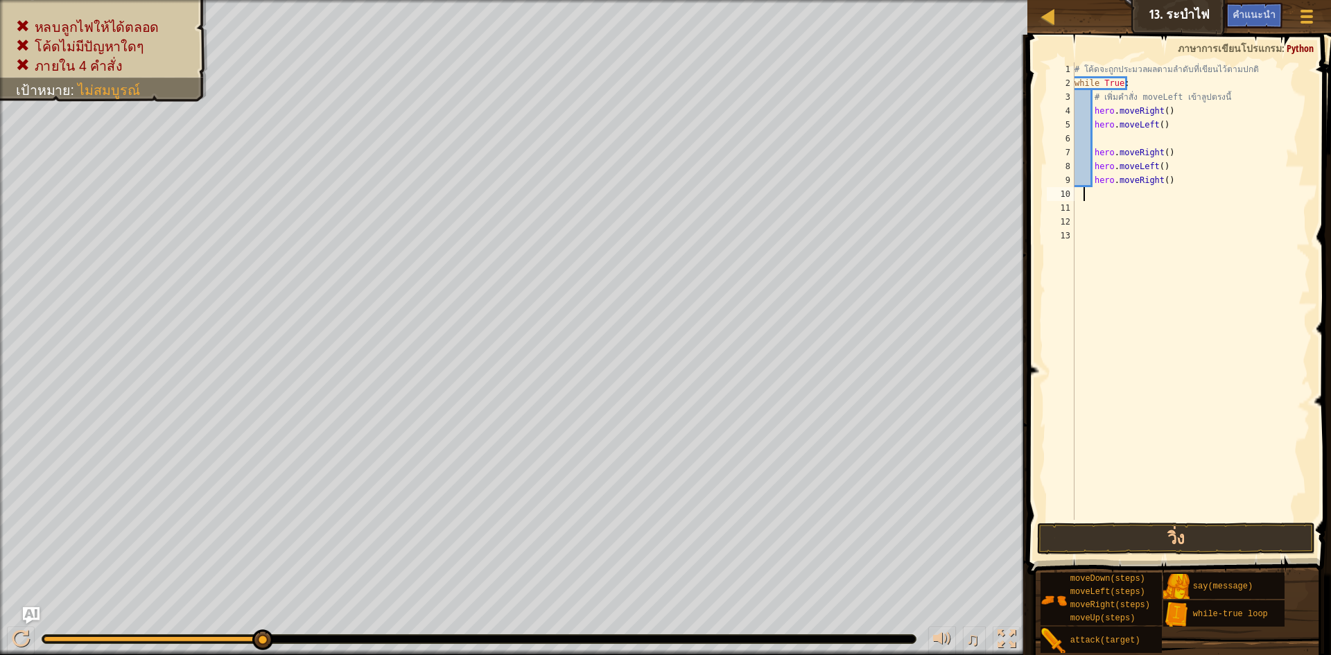
type textarea "h"
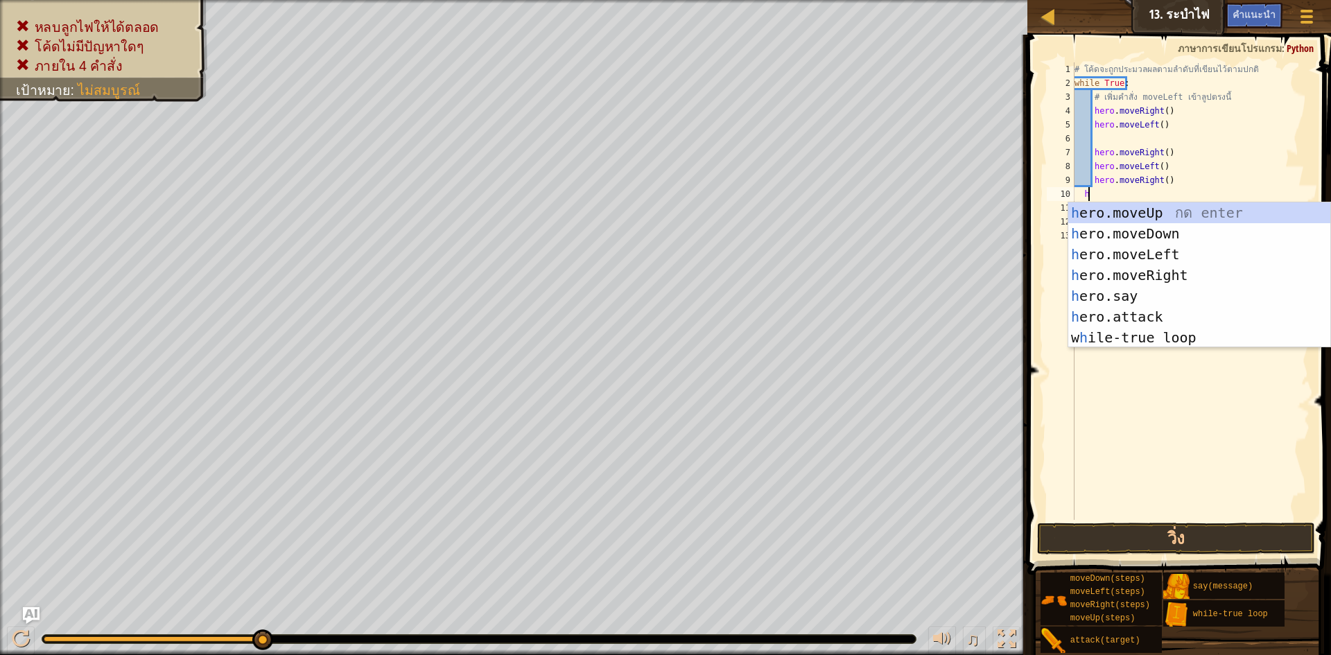
scroll to position [6, 1]
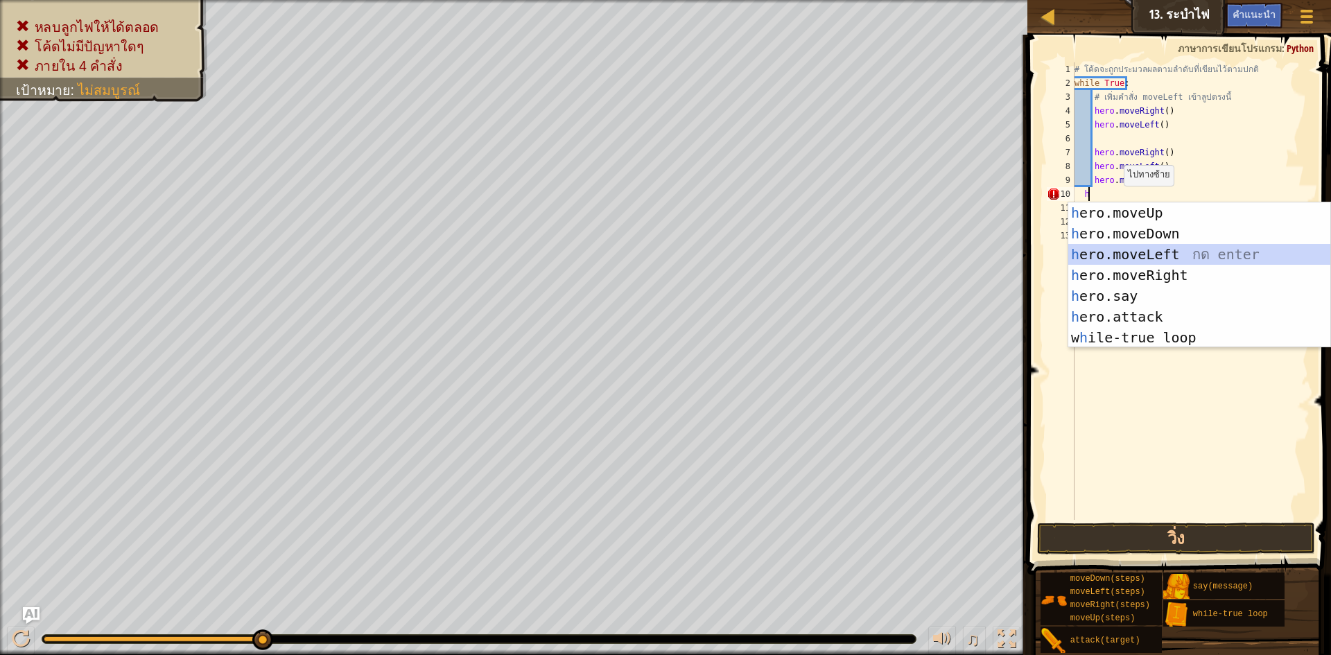
click at [1118, 252] on div "h ero.moveUp กด enter h ero.moveDown กด enter h ero.moveLeft กด enter h ero.mov…" at bounding box center [1199, 295] width 262 height 187
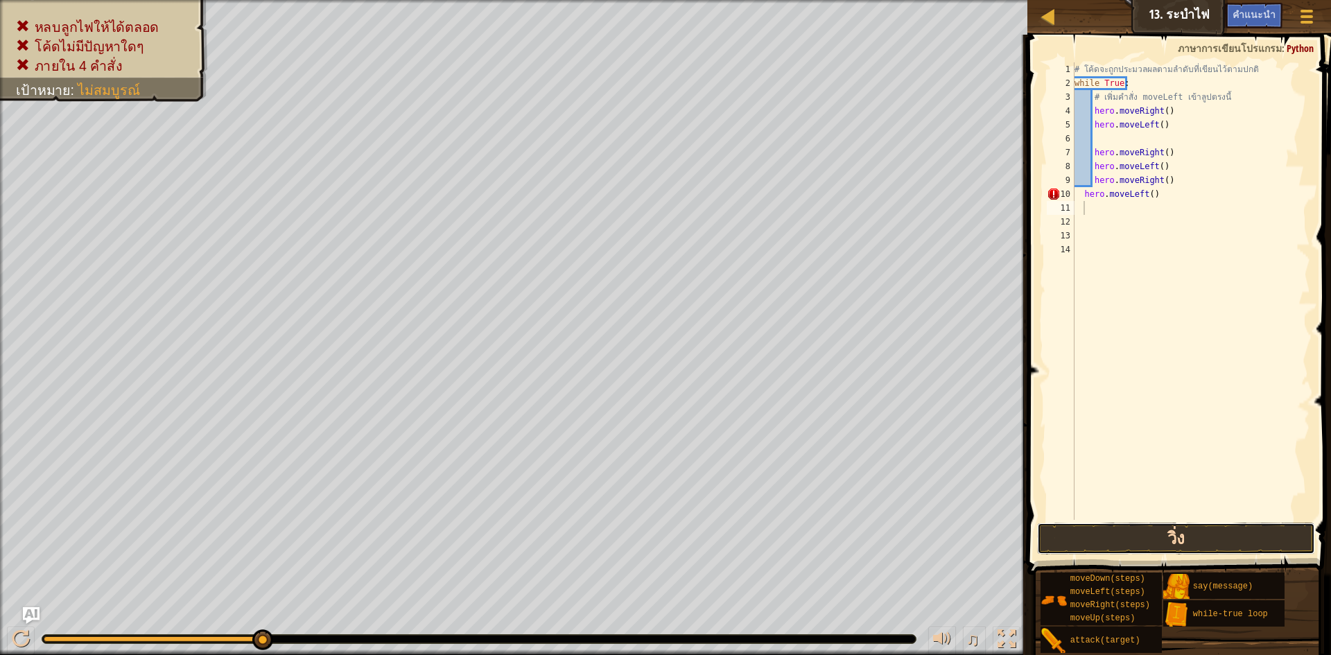
click at [1091, 530] on button "วิ่ง" at bounding box center [1176, 539] width 278 height 32
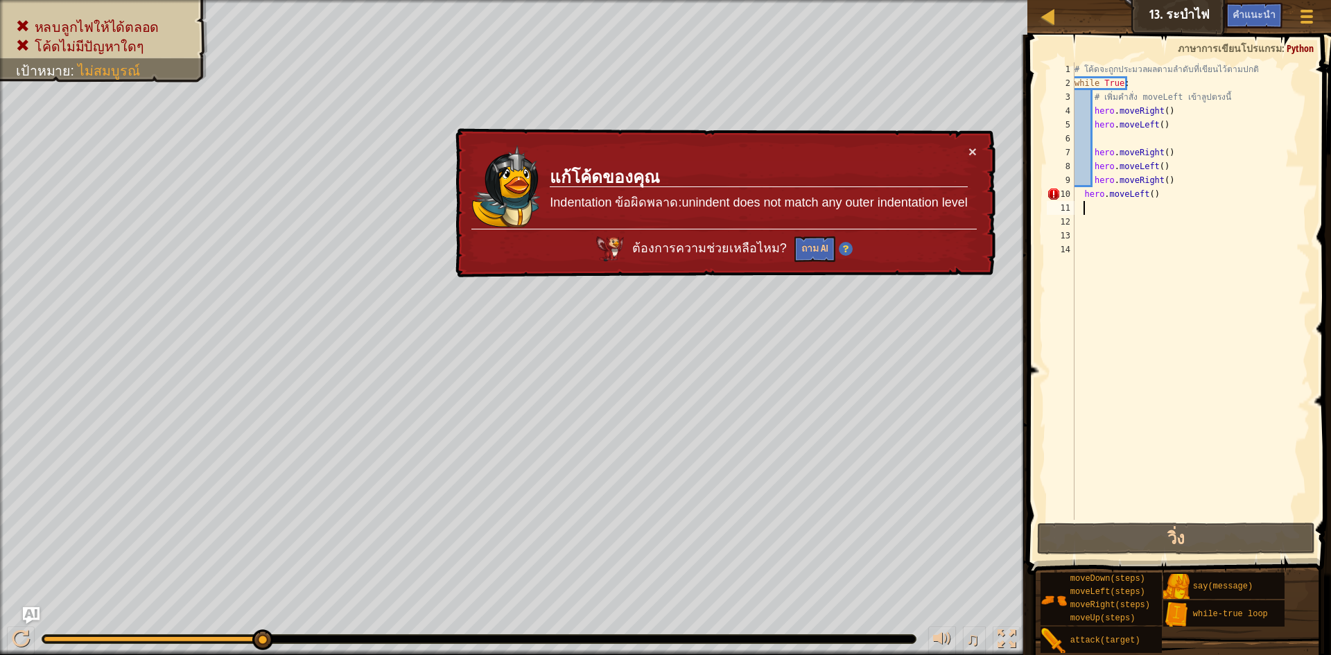
click at [1158, 198] on div "# โค้ดจะถูกประมวลผลตามลำดับที่เขียนไว้ตามปกติ while True : # เพิ่มคำสั่ง moveLe…" at bounding box center [1191, 304] width 239 height 485
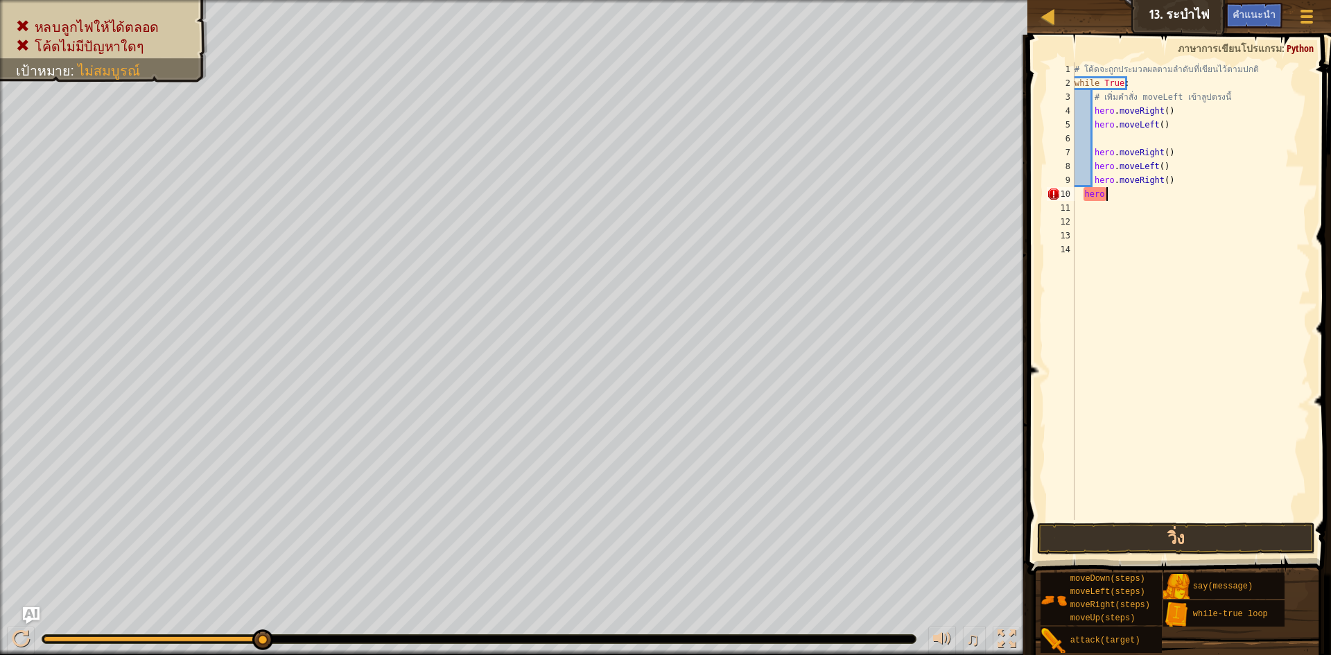
type textarea "h"
click at [1128, 133] on div "# โค้ดจะถูกประมวลผลตามลำดับที่เขียนไว้ตามปกติ while True : # เพิ่มคำสั่ง moveLe…" at bounding box center [1191, 304] width 239 height 485
type textarea "hero.moveLeft()"
click at [1135, 182] on div "# โค้ดจะถูกประมวลผลตามลำดับที่เขียนไว้ตามปกติ while True : # เพิ่มคำสั่ง moveLe…" at bounding box center [1191, 304] width 239 height 485
type textarea "h"
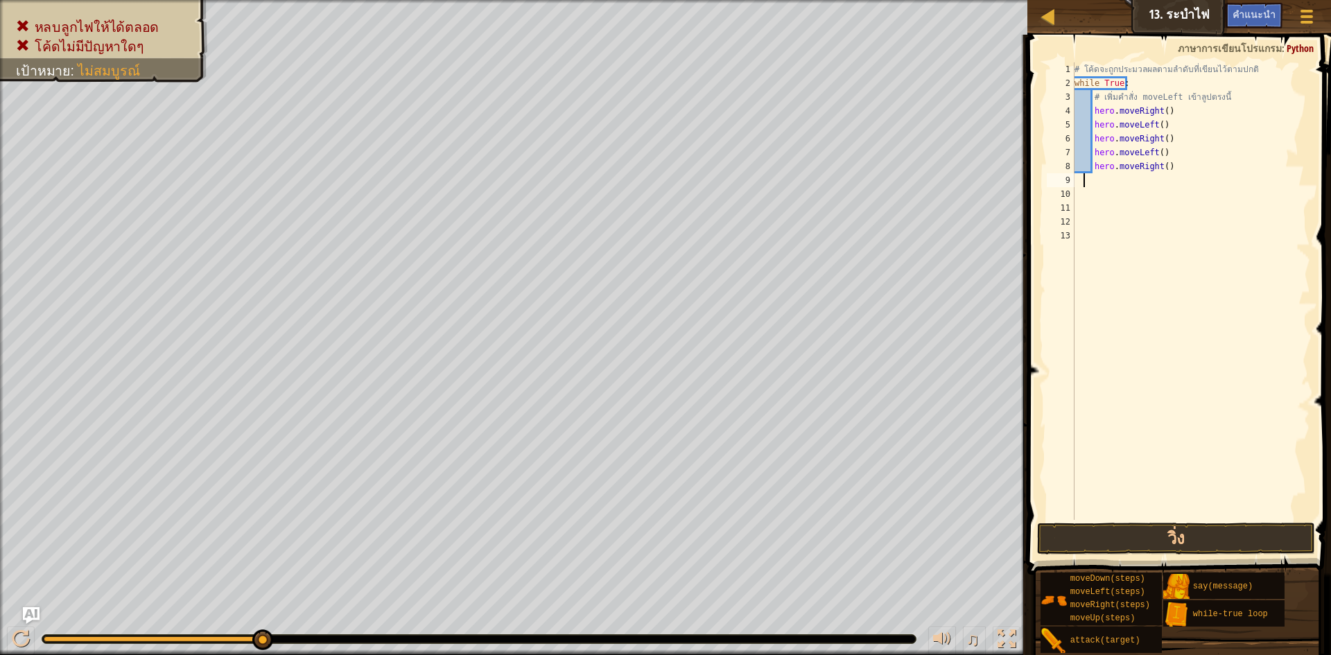
scroll to position [6, 1]
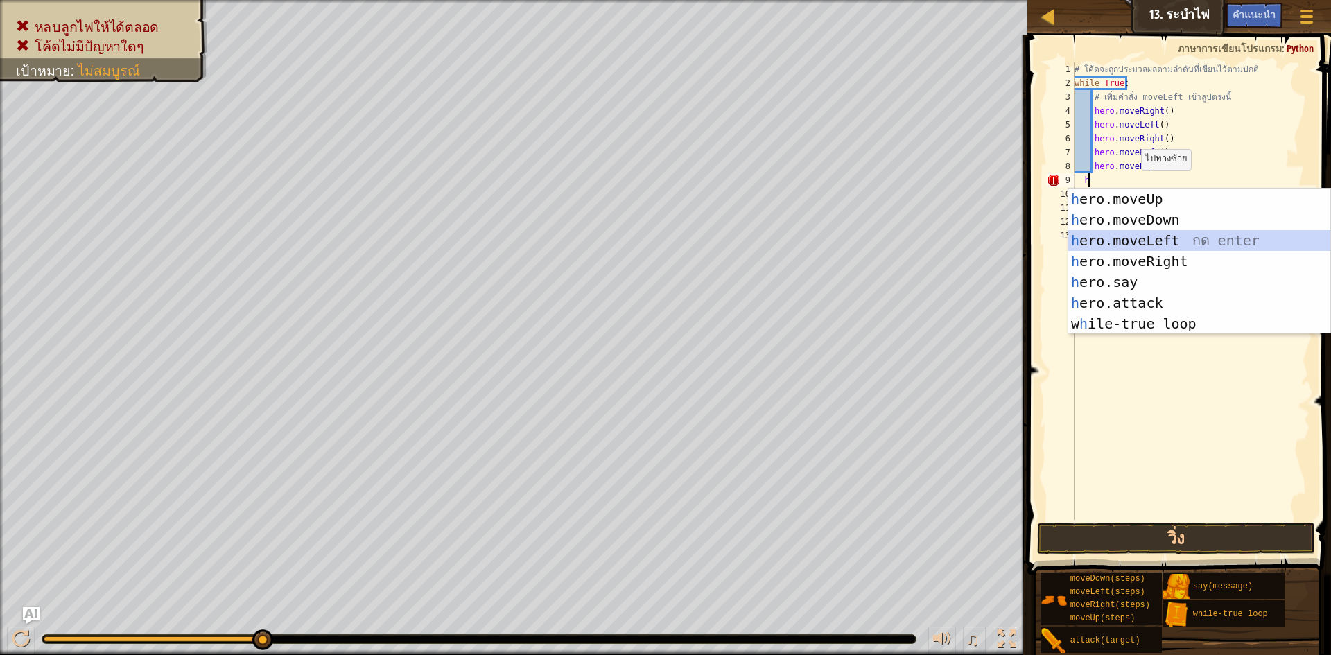
click at [1141, 247] on div "h ero.moveUp กด enter h ero.moveDown กด enter h ero.moveLeft กด enter h ero.mov…" at bounding box center [1199, 282] width 262 height 187
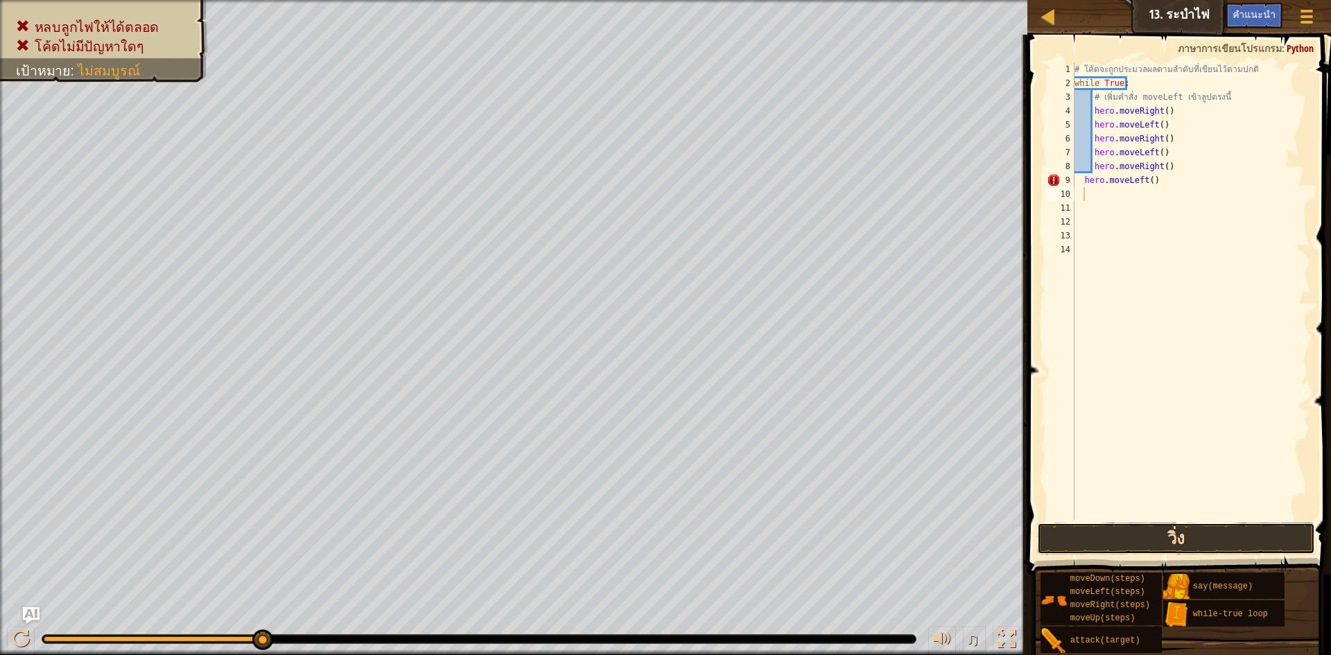
click at [1123, 540] on button "วิ่ง" at bounding box center [1176, 539] width 278 height 32
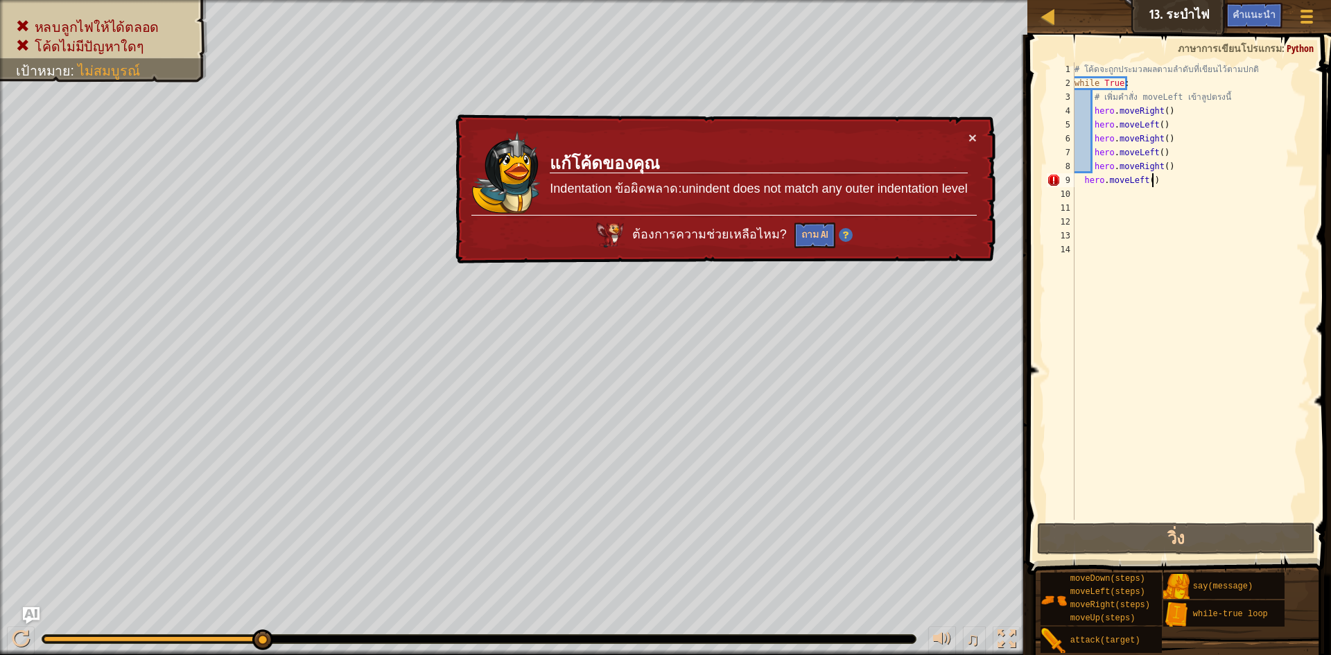
click at [1154, 180] on div "# โค้ดจะถูกประมวลผลตามลำดับที่เขียนไว้ตามปกติ while True : # เพิ่มคำสั่ง moveLe…" at bounding box center [1191, 304] width 239 height 485
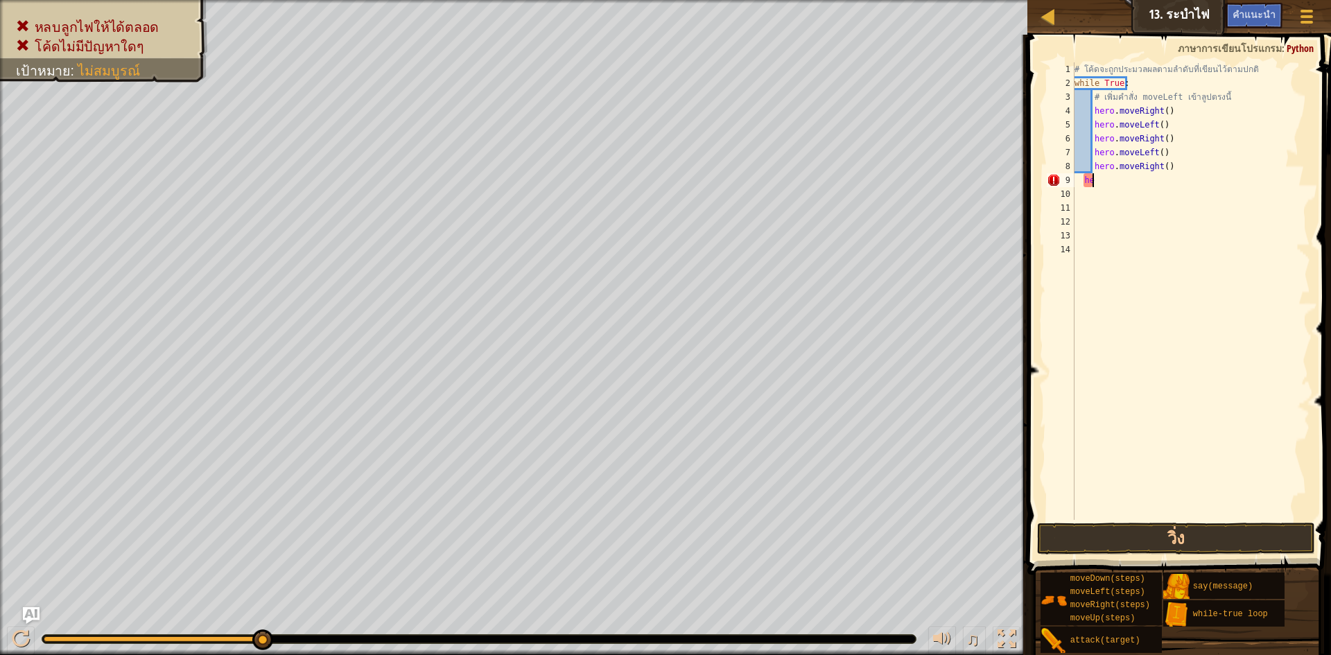
type textarea "h"
click at [1117, 534] on button "วิ่ง" at bounding box center [1176, 539] width 278 height 32
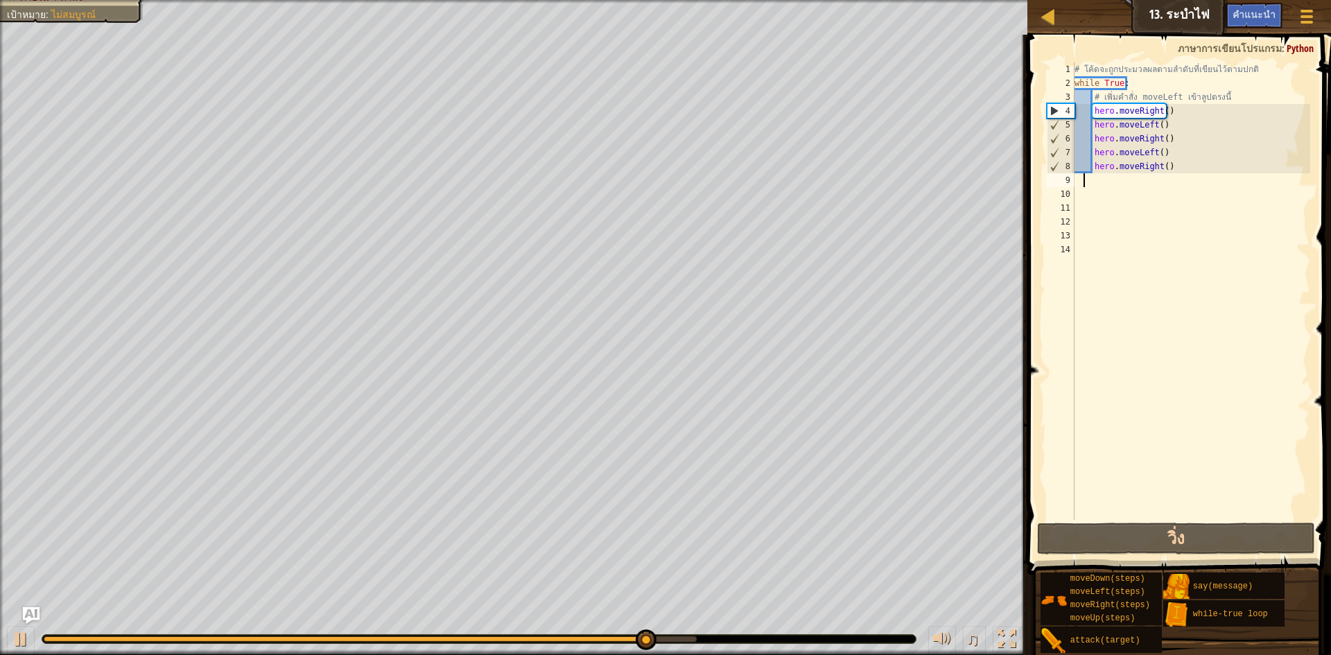
click at [1168, 166] on div "# โค้ดจะถูกประมวลผลตามลำดับที่เขียนไว้ตามปกติ while True : # เพิ่มคำสั่ง moveLe…" at bounding box center [1191, 304] width 239 height 485
type textarea "hero.moveRight()"
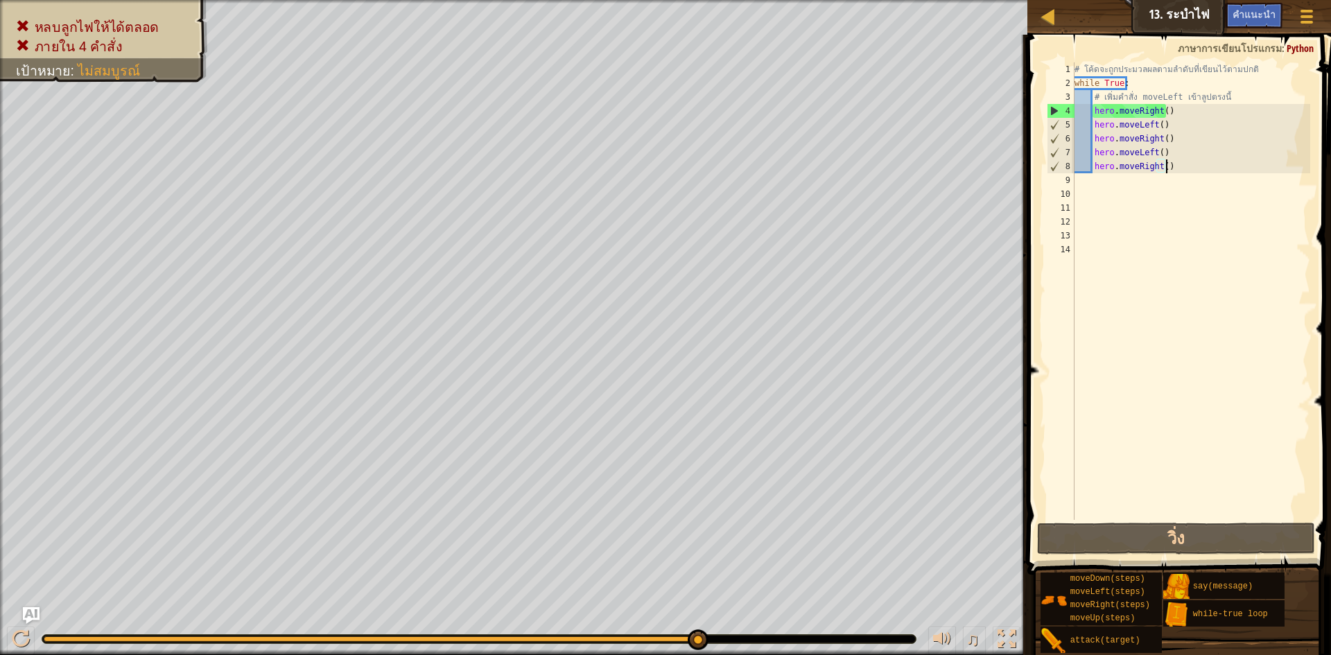
click at [1117, 193] on div "# โค้ดจะถูกประมวลผลตามลำดับที่เขียนไว้ตามปกติ while True : # เพิ่มคำสั่ง moveLe…" at bounding box center [1191, 304] width 239 height 485
click at [1113, 184] on div "# โค้ดจะถูกประมวลผลตามลำดับที่เขียนไว้ตามปกติ while True : # เพิ่มคำสั่ง moveLe…" at bounding box center [1191, 304] width 239 height 485
type textarea "h"
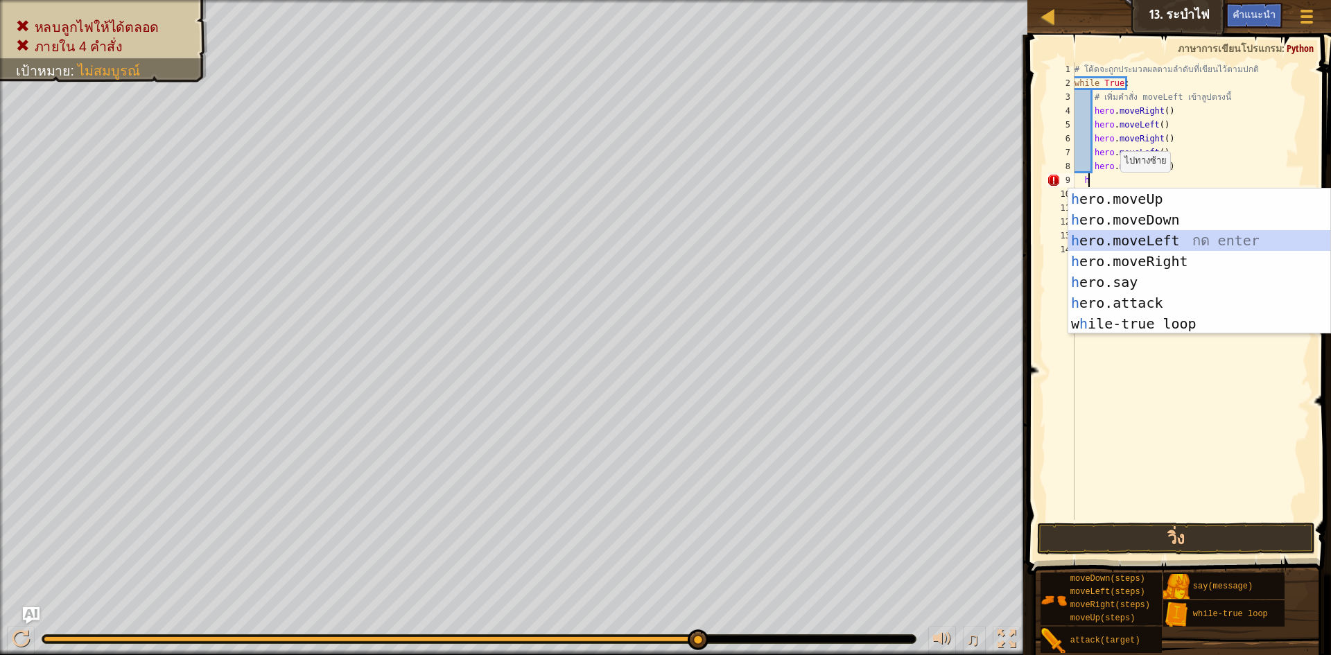
click at [1126, 232] on div "h ero.moveUp กด enter h ero.moveDown กด enter h ero.moveLeft กด enter h ero.mov…" at bounding box center [1199, 282] width 262 height 187
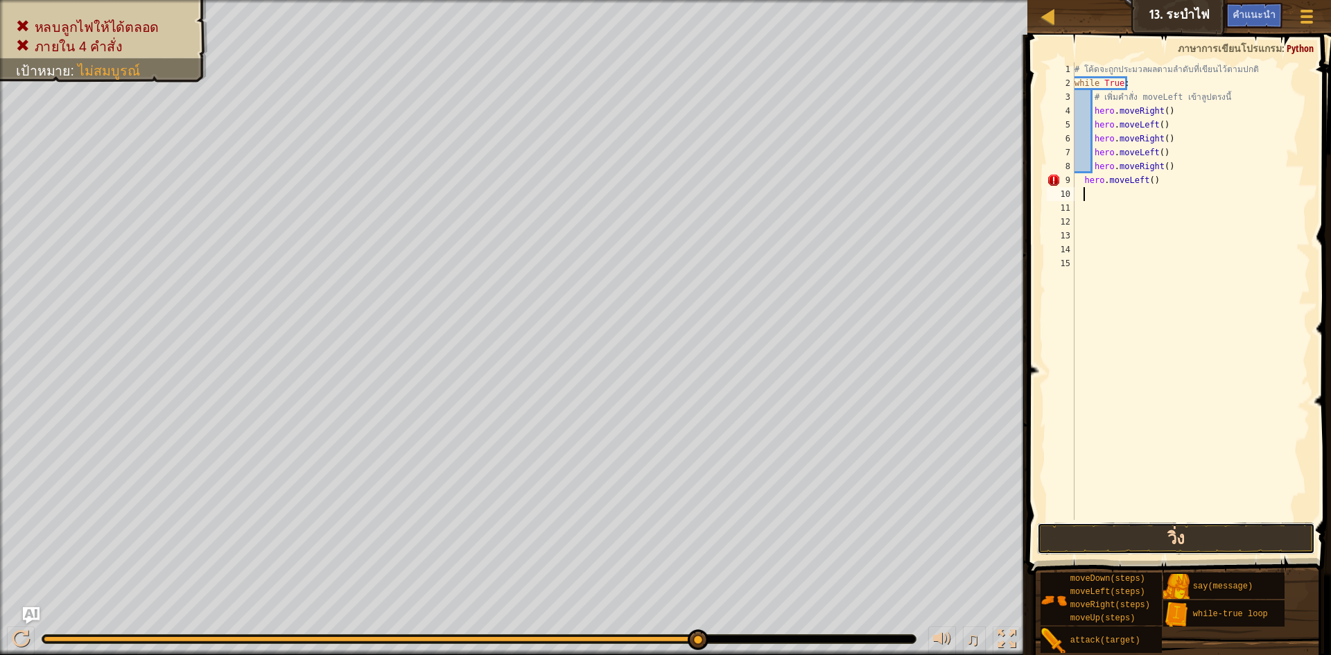
click at [1117, 532] on button "วิ่ง" at bounding box center [1176, 539] width 278 height 32
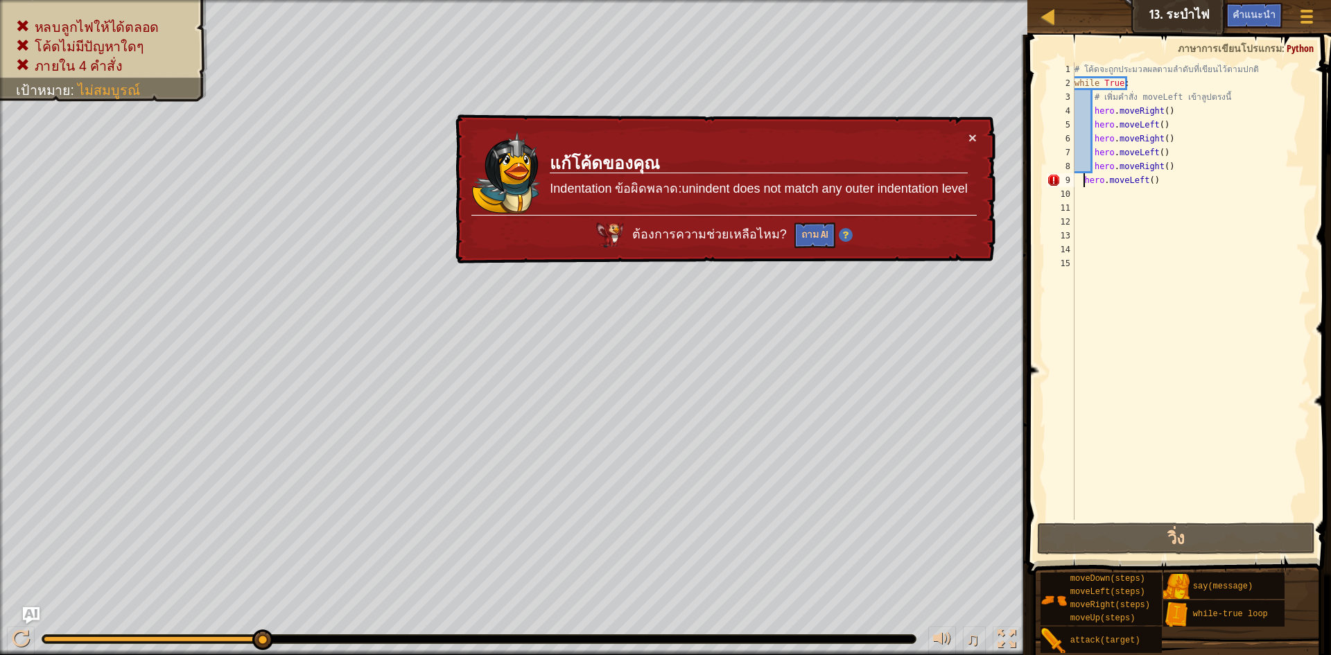
click at [1081, 181] on div "# โค้ดจะถูกประมวลผลตามลำดับที่เขียนไว้ตามปกติ while True : # เพิ่มคำสั่ง moveLe…" at bounding box center [1191, 304] width 239 height 485
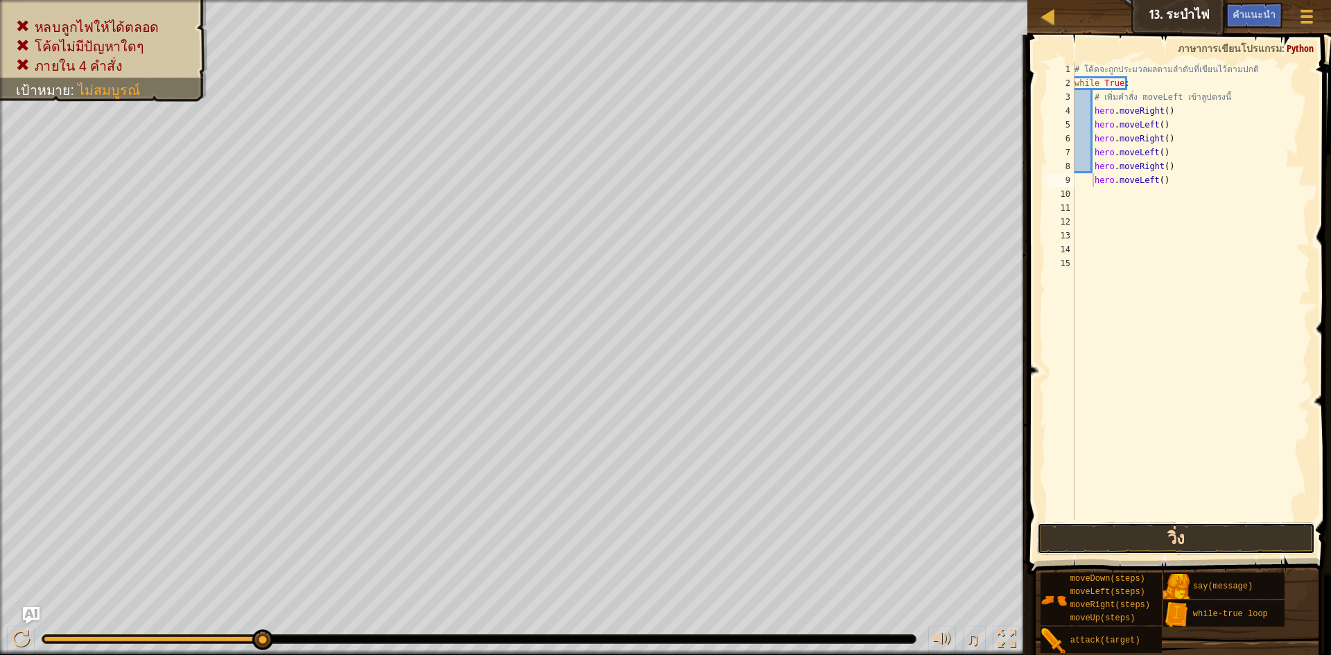
click at [1126, 536] on button "วิ่ง" at bounding box center [1176, 539] width 278 height 32
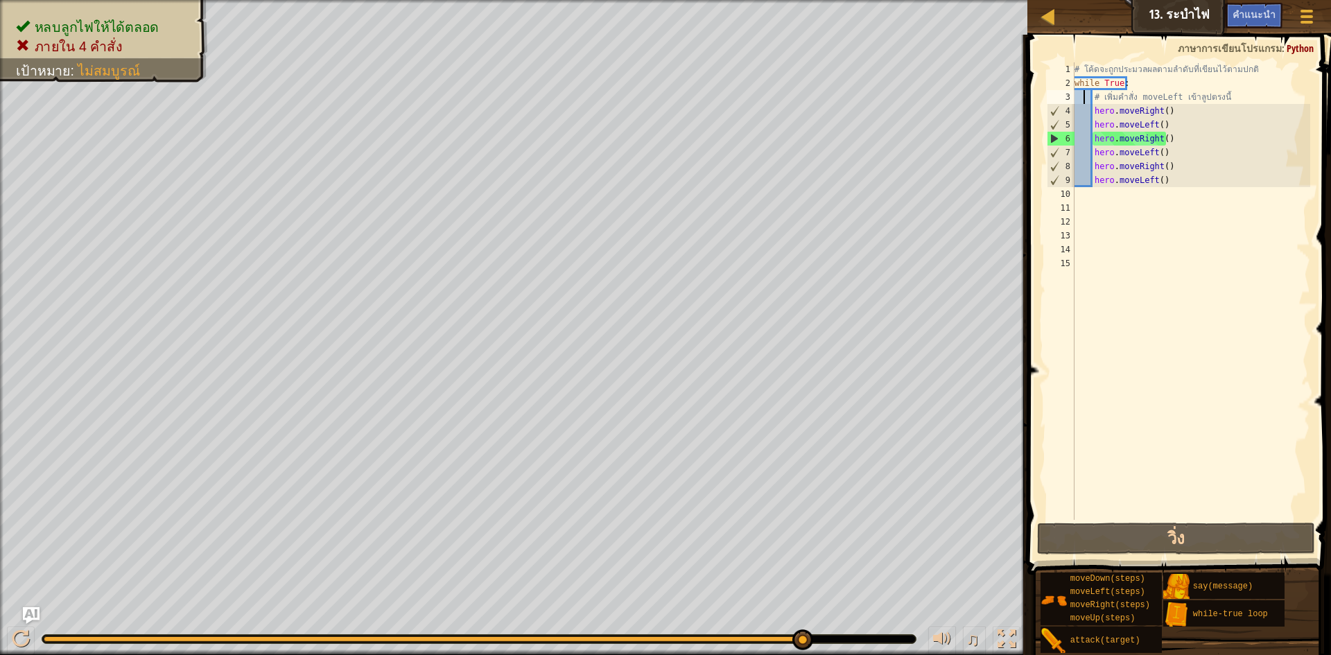
click at [1085, 102] on div "# โค้ดจะถูกประมวลผลตามลำดับที่เขียนไว้ตามปกติ while True : # เพิ่มคำสั่ง moveLe…" at bounding box center [1191, 304] width 239 height 485
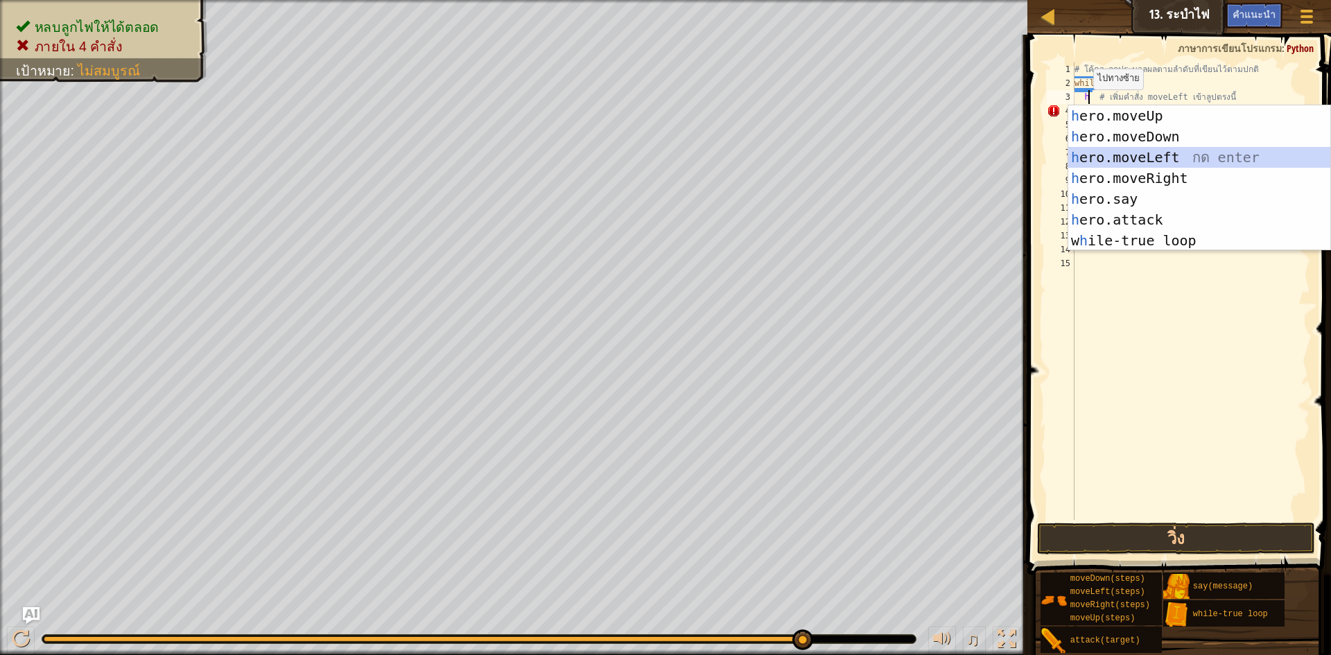
click at [1108, 155] on div "h ero.moveUp กด enter h ero.moveDown กด enter h ero.moveLeft กด enter h ero.mov…" at bounding box center [1199, 198] width 262 height 187
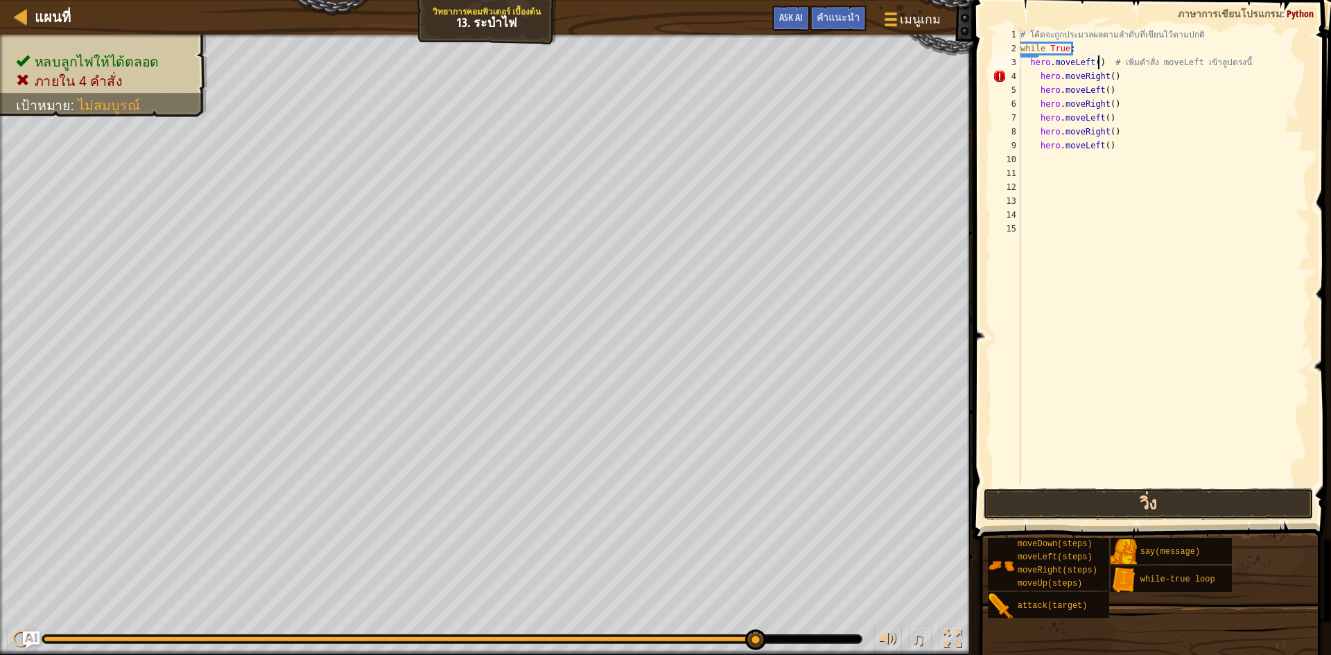
click at [1105, 502] on button "วิ่ง" at bounding box center [1148, 504] width 331 height 32
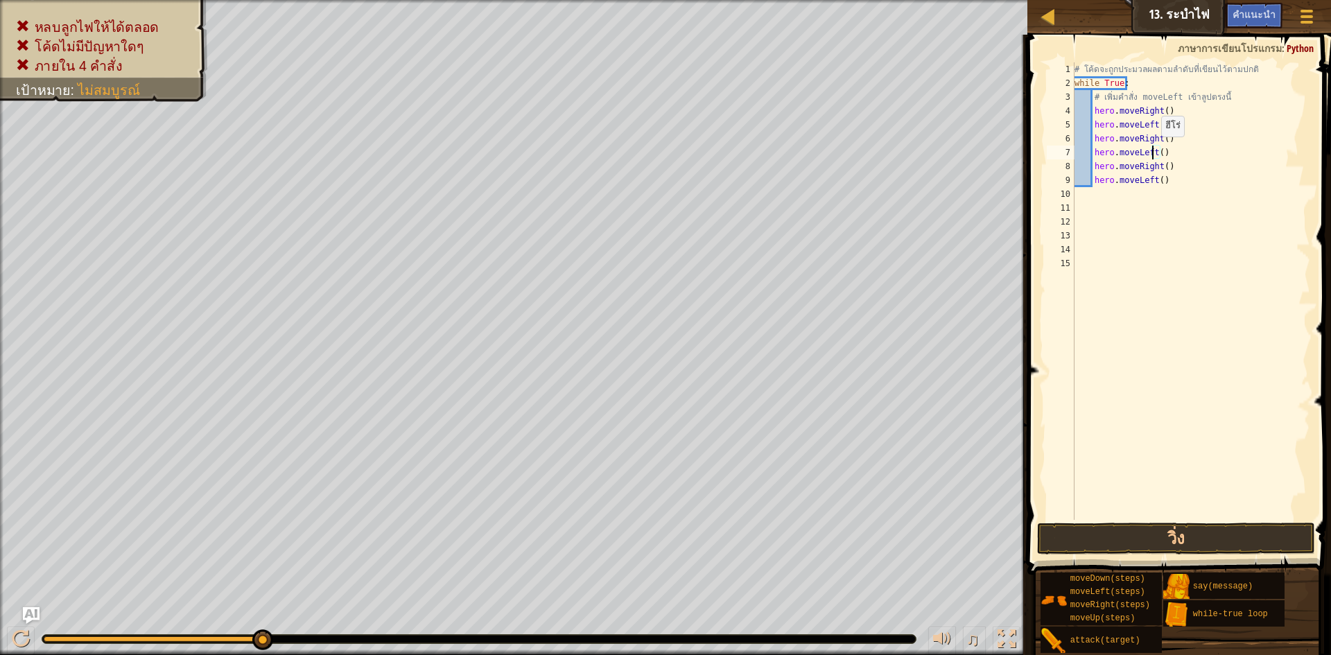
click at [1154, 150] on div "# โค้ดจะถูกประมวลผลตามลำดับที่เขียนไว้ตามปกติ while True : # เพิ่มคำสั่ง moveLe…" at bounding box center [1191, 304] width 238 height 485
click at [1156, 154] on div "# โค้ดจะถูกประมวลผลตามลำดับที่เขียนไว้ตามปกติ while True : # เพิ่มคำสั่ง moveLe…" at bounding box center [1191, 304] width 238 height 485
click at [1159, 165] on div "# โค้ดจะถูกประมวลผลตามลำดับที่เขียนไว้ตามปกติ while True : # เพิ่มคำสั่ง moveLe…" at bounding box center [1191, 304] width 238 height 485
click at [1160, 167] on div "# โค้ดจะถูกประมวลผลตามลำดับที่เขียนไว้ตามปกติ while True : # เพิ่มคำสั่ง moveLe…" at bounding box center [1191, 304] width 238 height 485
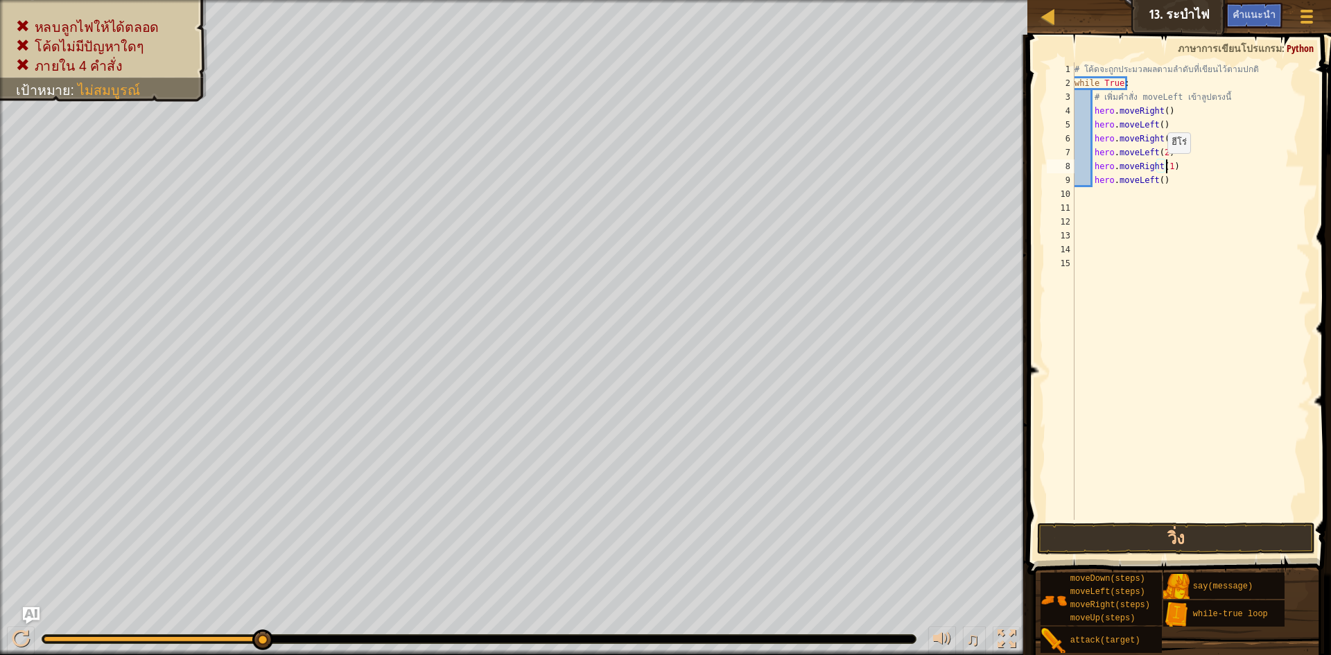
scroll to position [6, 8]
click at [1133, 530] on button "วิ่ง" at bounding box center [1176, 539] width 278 height 32
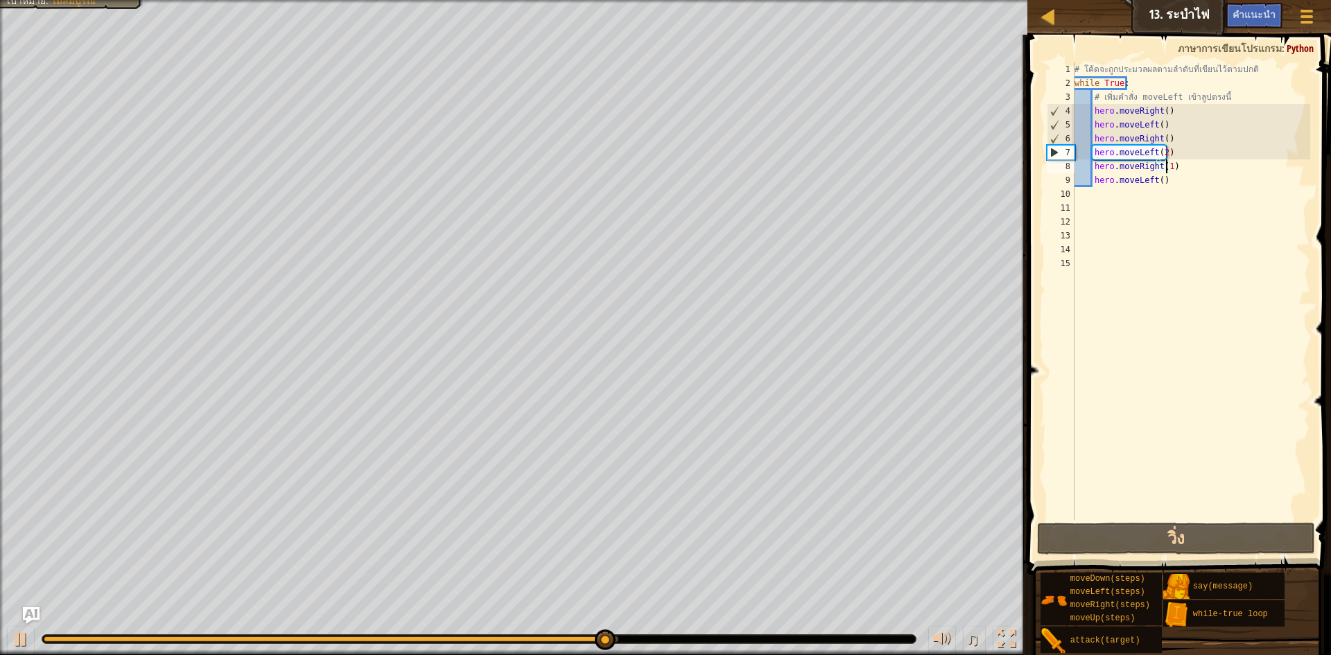
click at [1161, 176] on div "# โค้ดจะถูกประมวลผลตามลำดับที่เขียนไว้ตามปกติ while True : # เพิ่มคำสั่ง moveLe…" at bounding box center [1191, 304] width 238 height 485
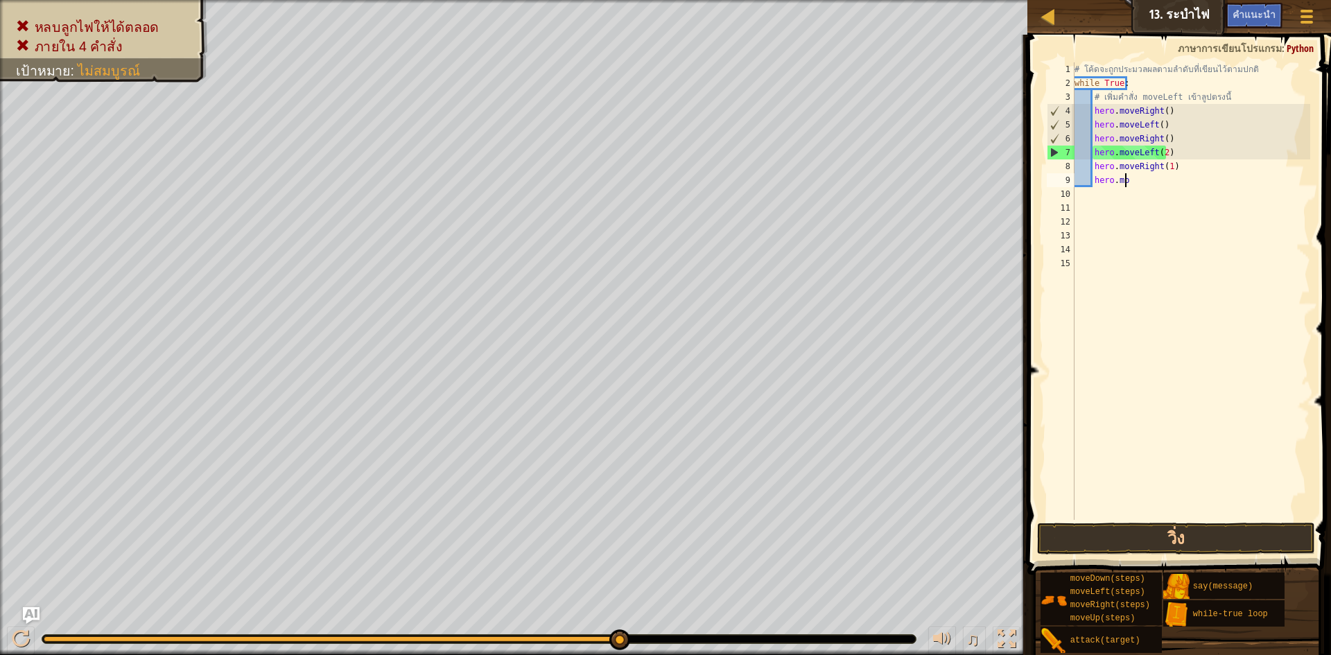
scroll to position [6, 1]
type textarea "h"
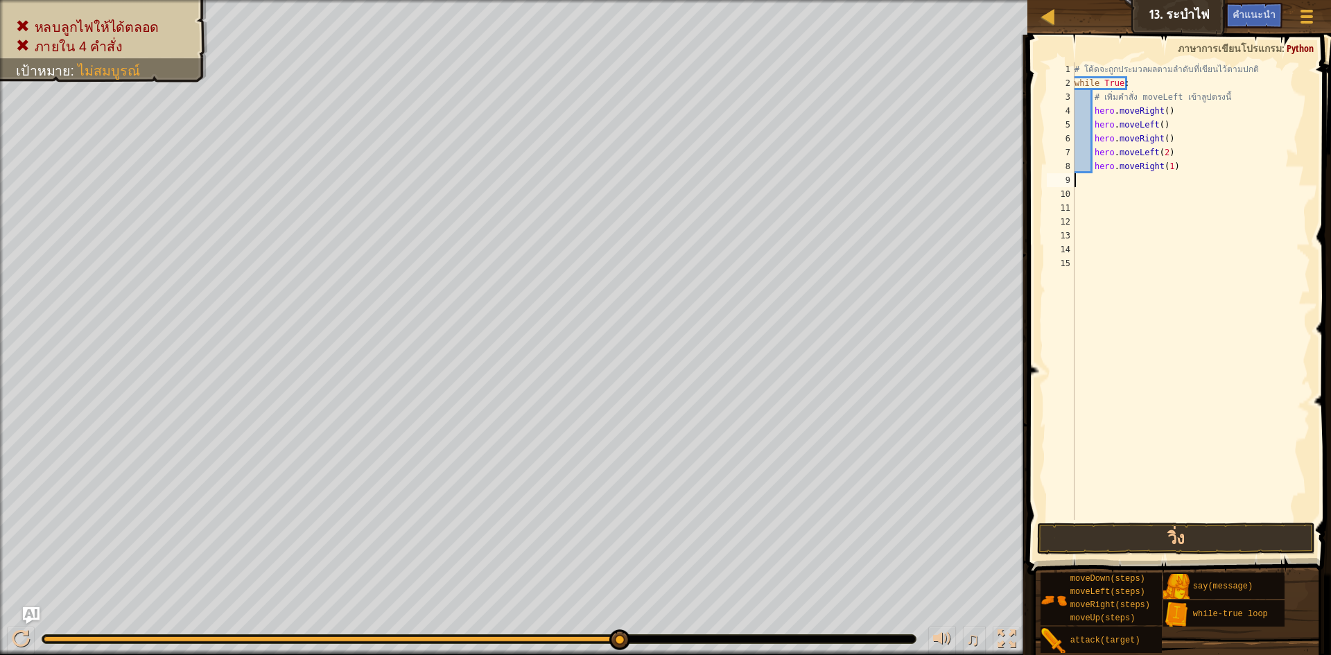
scroll to position [6, 0]
type textarea "h"
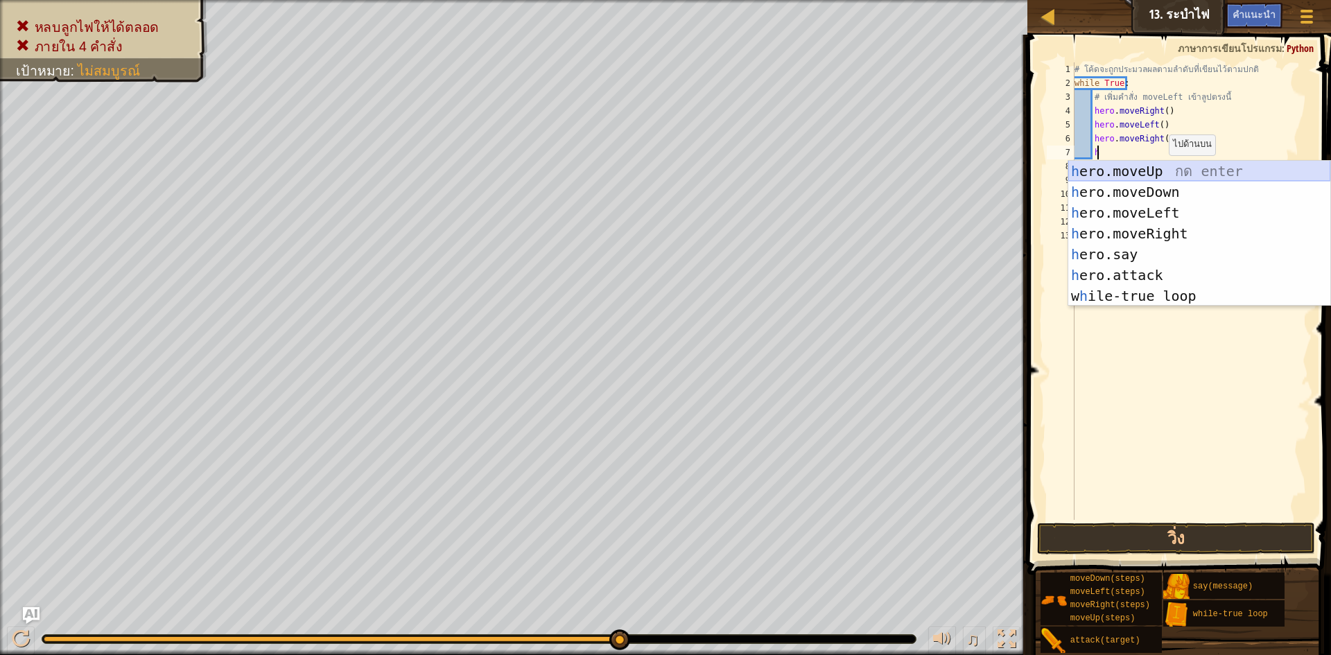
click at [1157, 169] on div "h ero.moveUp กด enter h ero.moveDown กด enter h ero.moveLeft กด enter h ero.mov…" at bounding box center [1199, 254] width 262 height 187
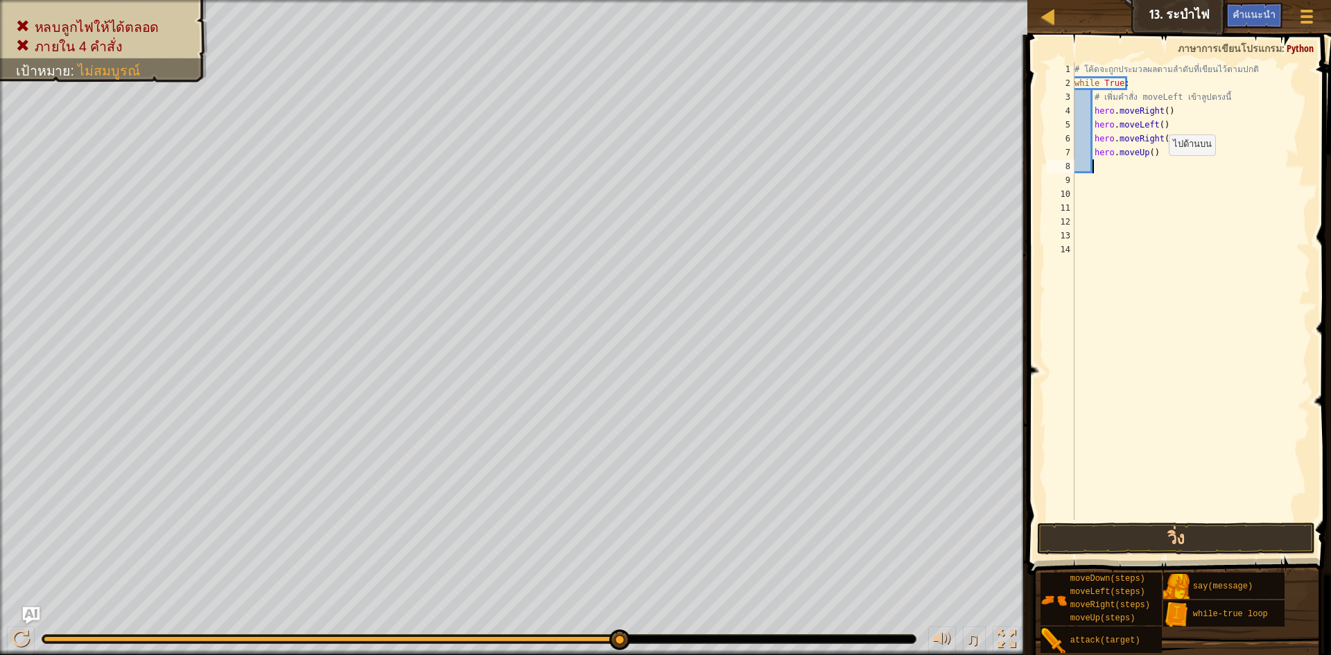
scroll to position [6, 1]
type textarea "h"
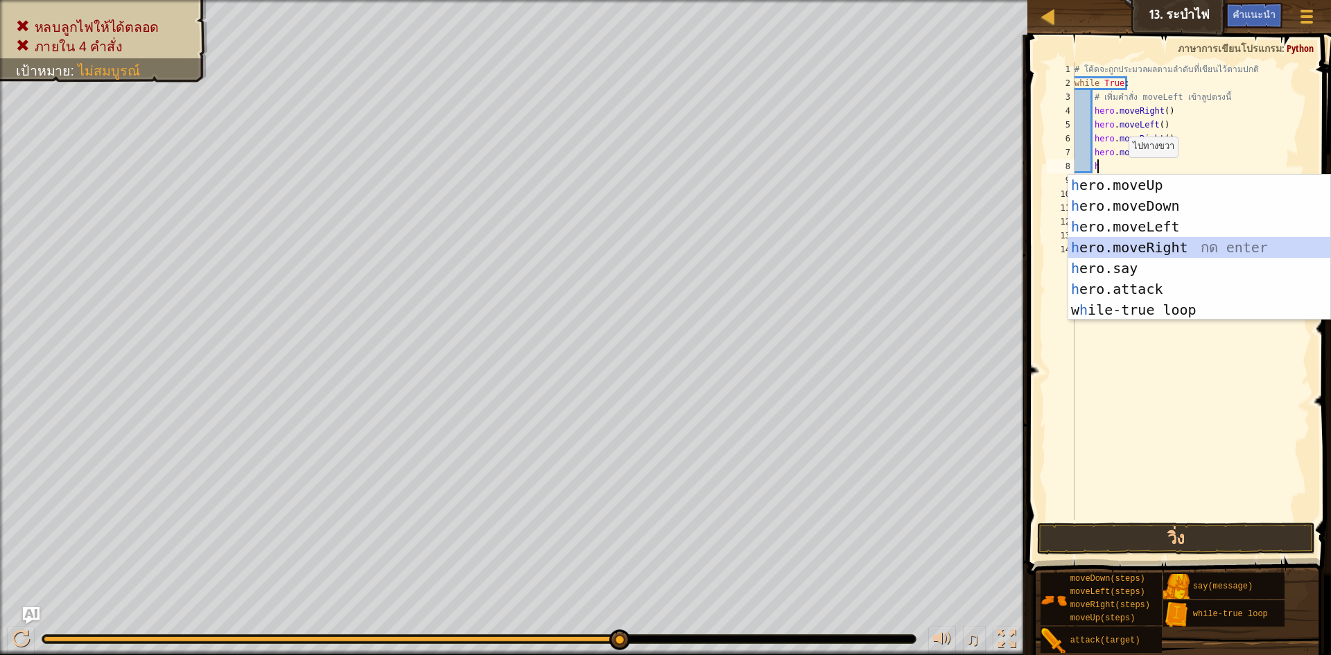
click at [1121, 238] on div "h ero.moveUp กด enter h ero.moveDown กด enter h ero.moveLeft กด enter h ero.mov…" at bounding box center [1199, 268] width 262 height 187
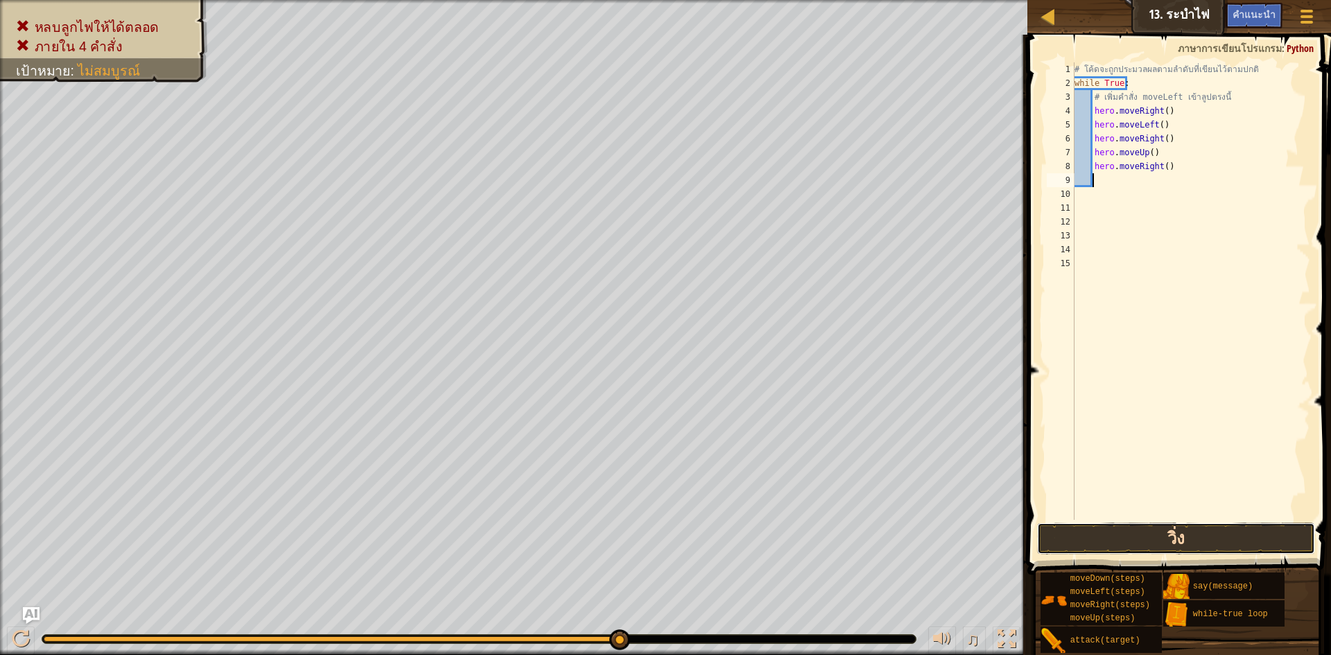
click at [1163, 539] on button "วิ่ง" at bounding box center [1176, 539] width 278 height 32
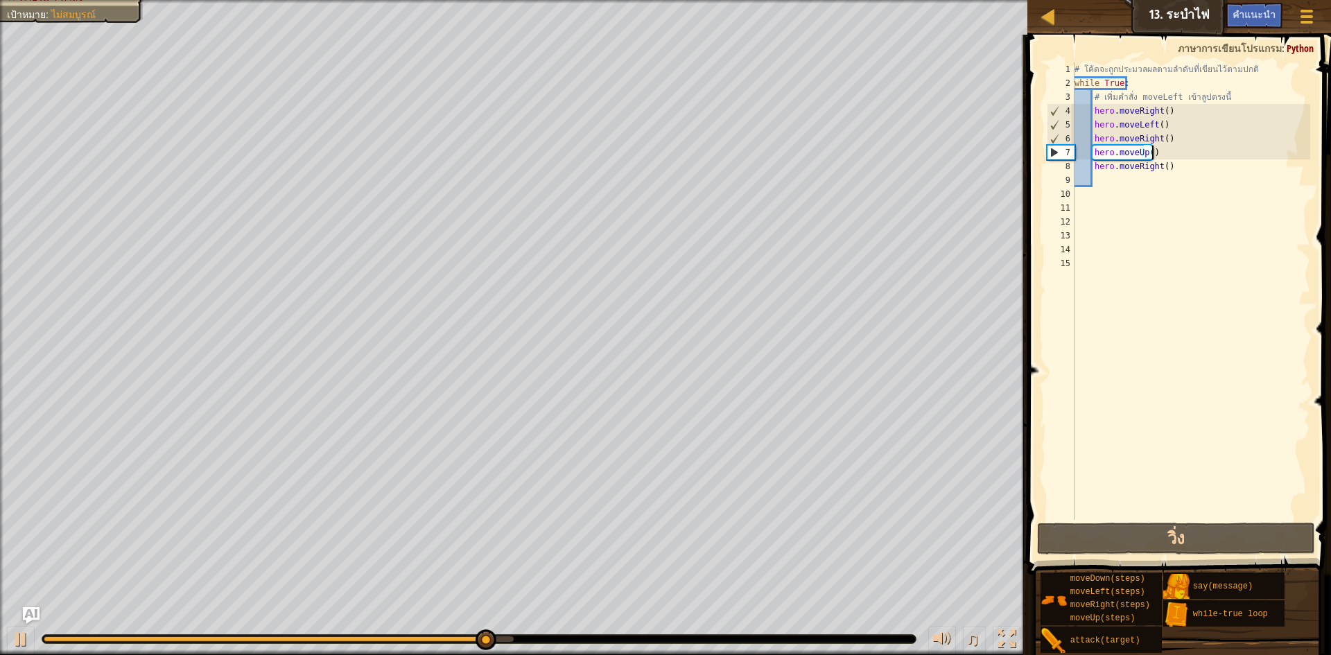
click at [1152, 150] on div "# โค้ดจะถูกประมวลผลตามลำดับที่เขียนไว้ตามปกติ while True : # เพิ่มคำสั่ง moveLe…" at bounding box center [1191, 304] width 238 height 485
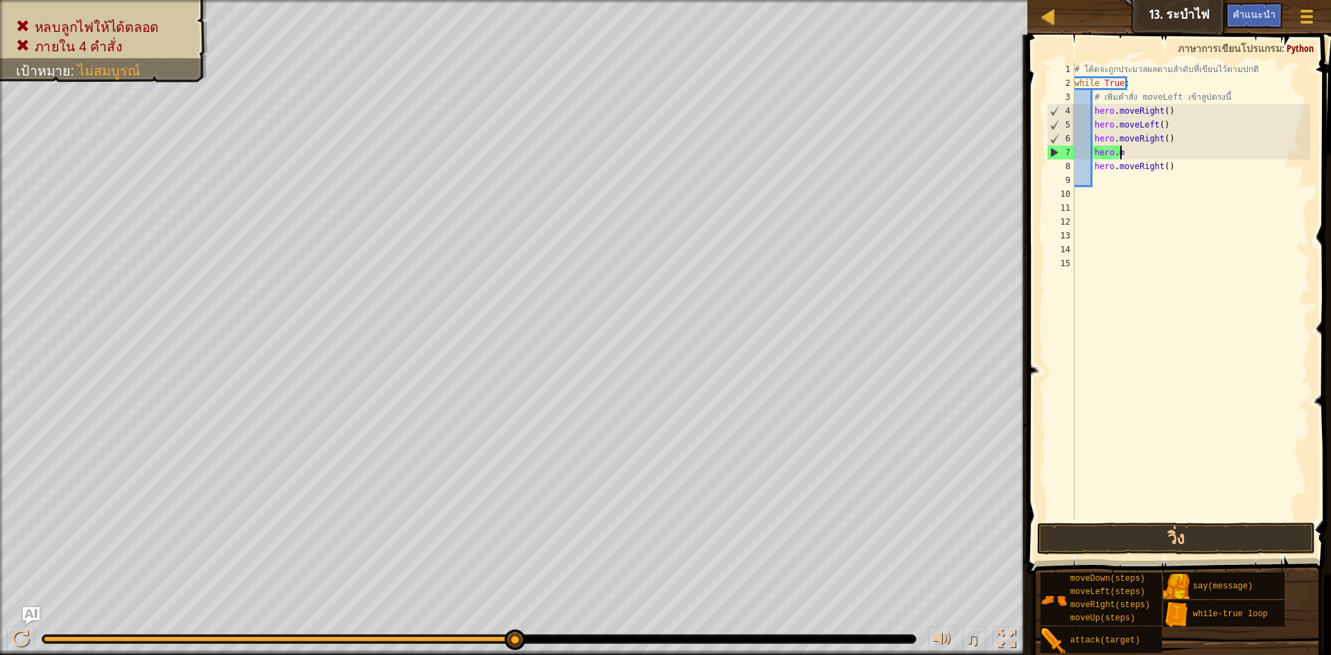
type textarea "h"
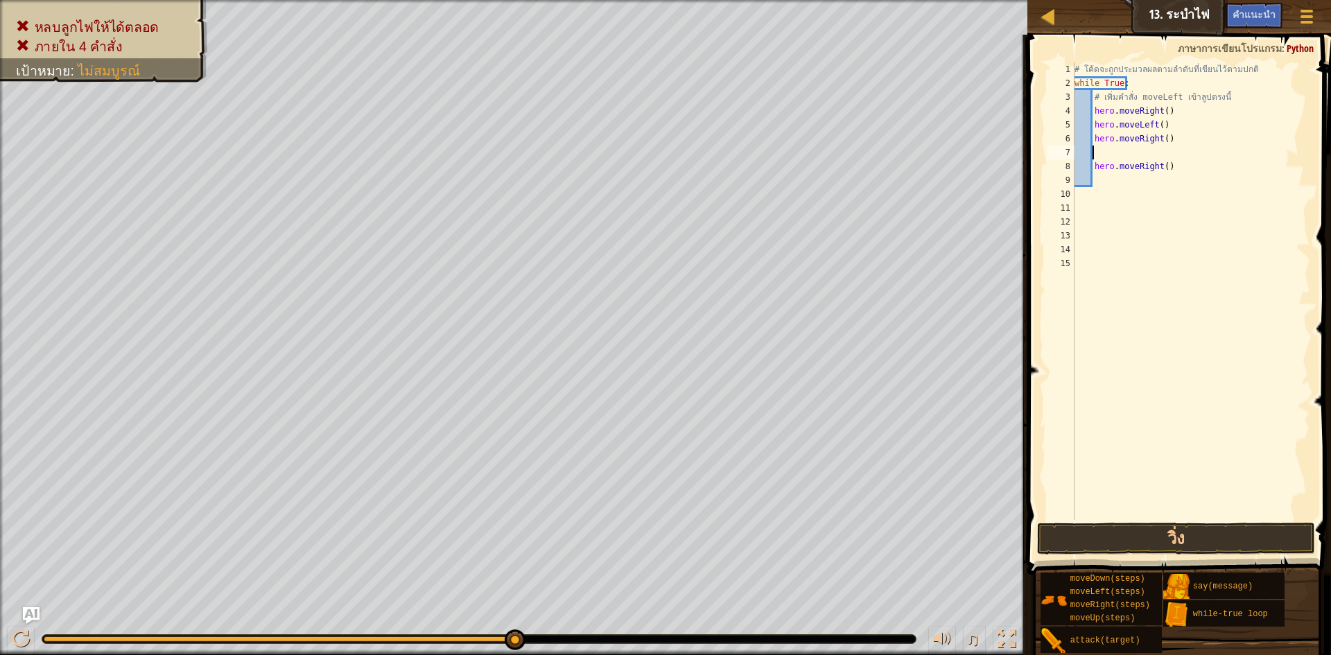
type textarea "h"
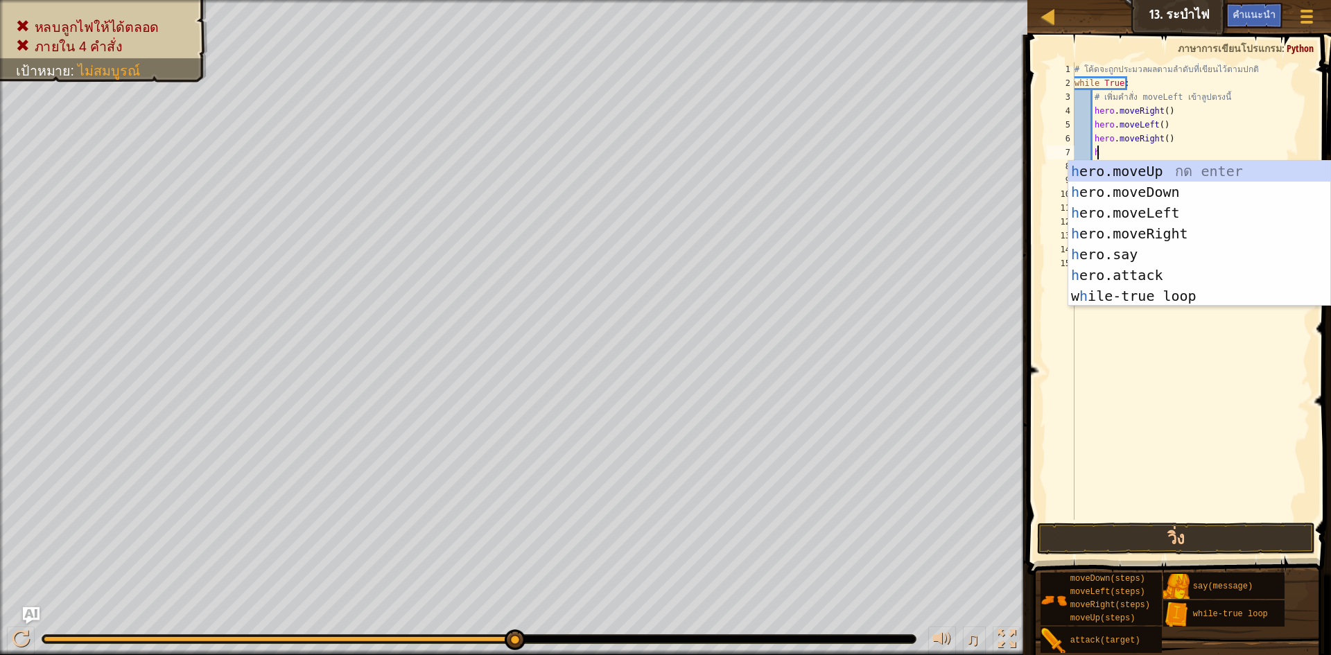
scroll to position [6, 1]
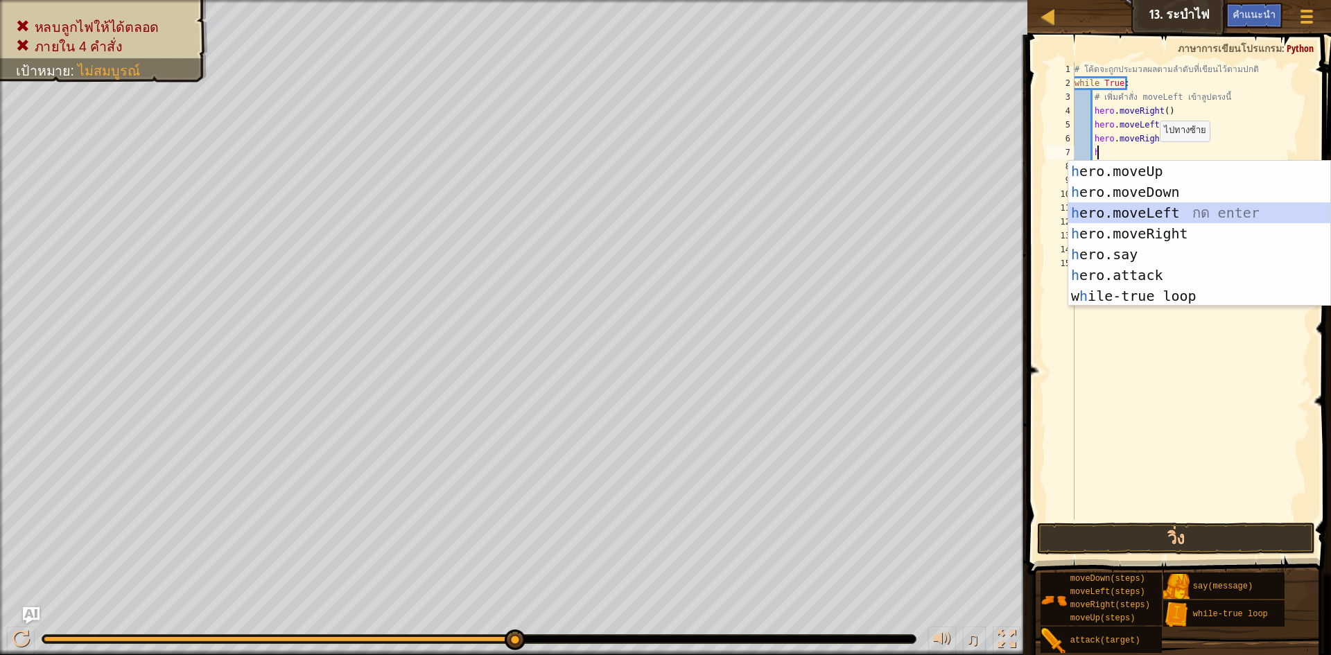
click at [1165, 207] on div "h ero.moveUp กด enter h ero.moveDown กด enter h ero.moveLeft กด enter h ero.mov…" at bounding box center [1199, 254] width 262 height 187
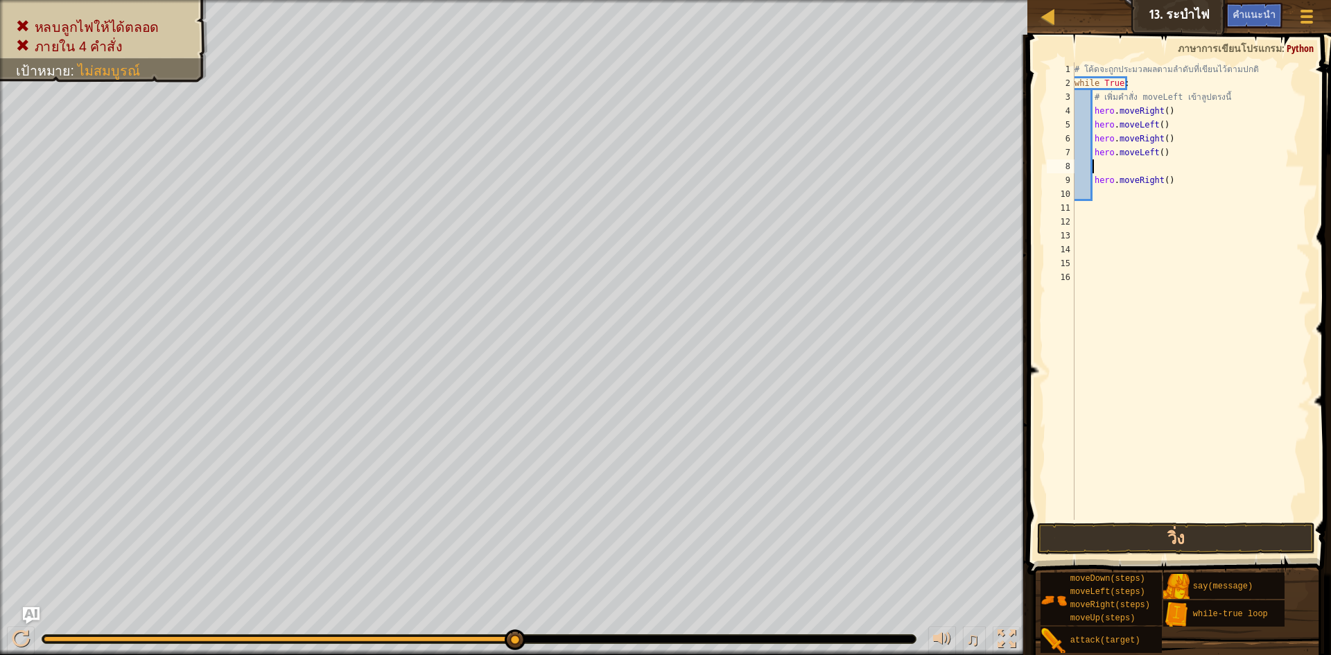
scroll to position [6, 0]
type textarea "hero.moveLeft()"
click at [1126, 178] on div "# โค้ดจะถูกประมวลผลตามลำดับที่เขียนไว้ตามปกติ while True : # เพิ่มคำสั่ง moveLe…" at bounding box center [1191, 304] width 238 height 485
type textarea "h"
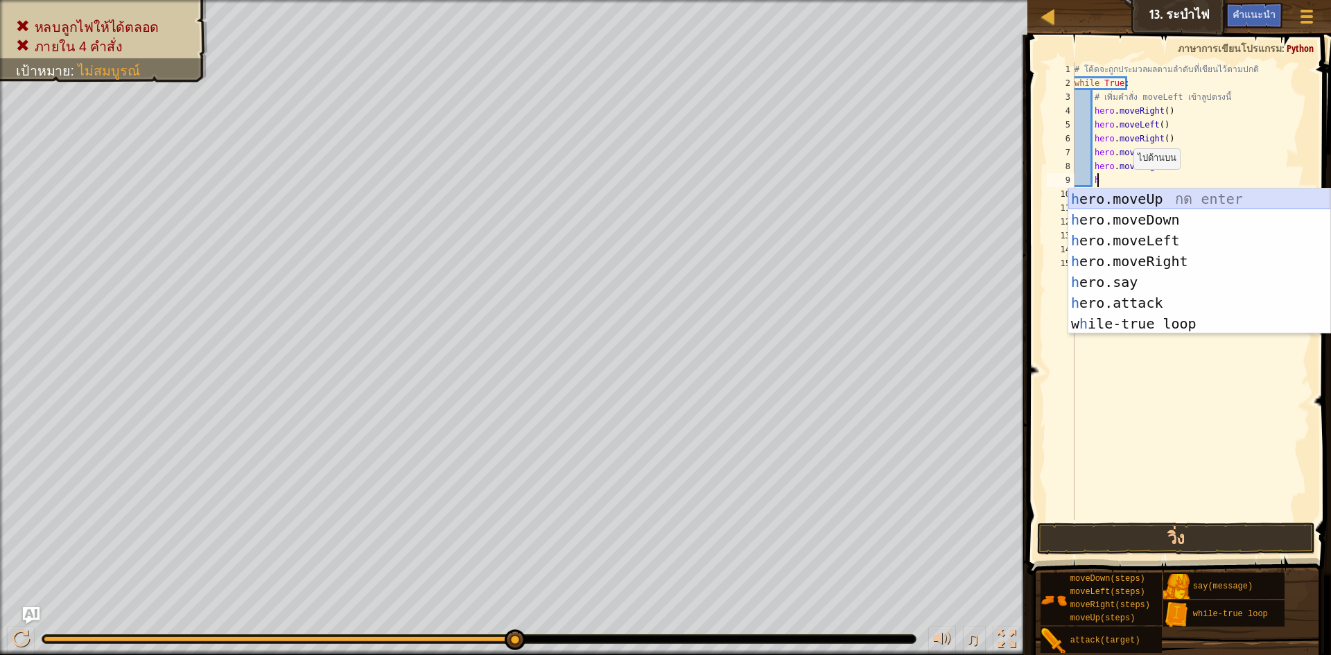
click at [1130, 198] on div "h ero.moveUp กด enter h ero.moveDown กด enter h ero.moveLeft กด enter h ero.mov…" at bounding box center [1199, 282] width 262 height 187
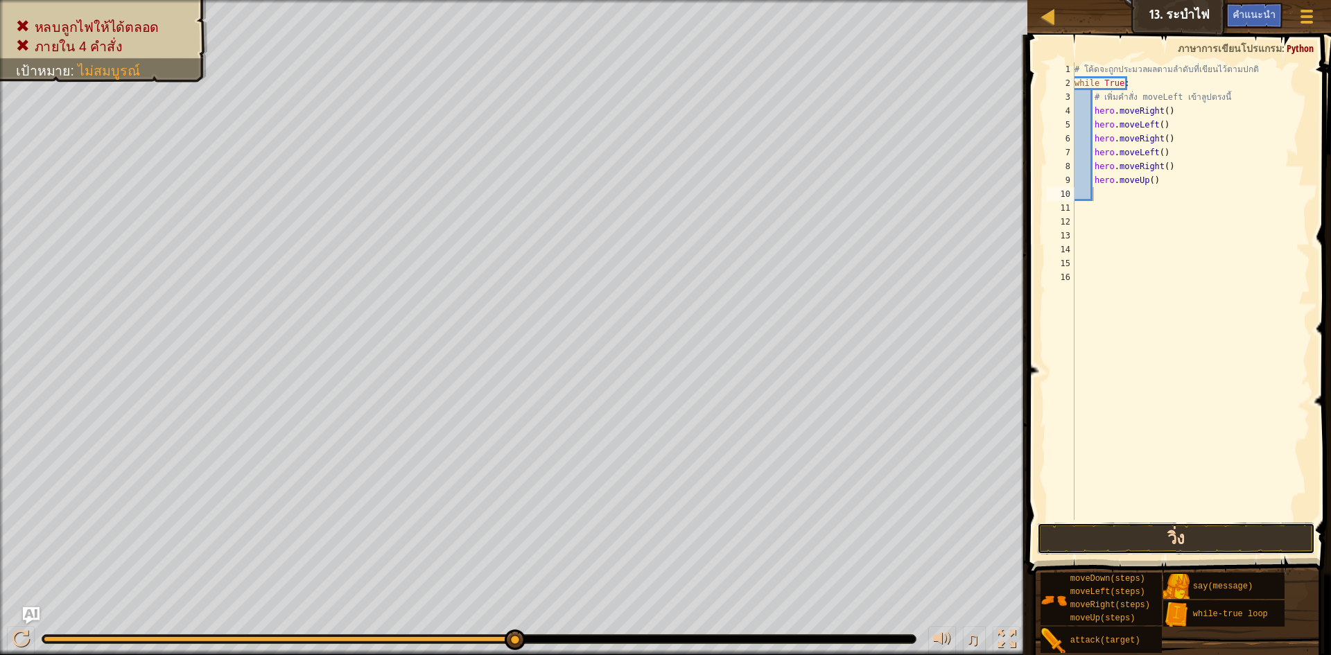
click at [1128, 535] on button "วิ่ง" at bounding box center [1176, 539] width 278 height 32
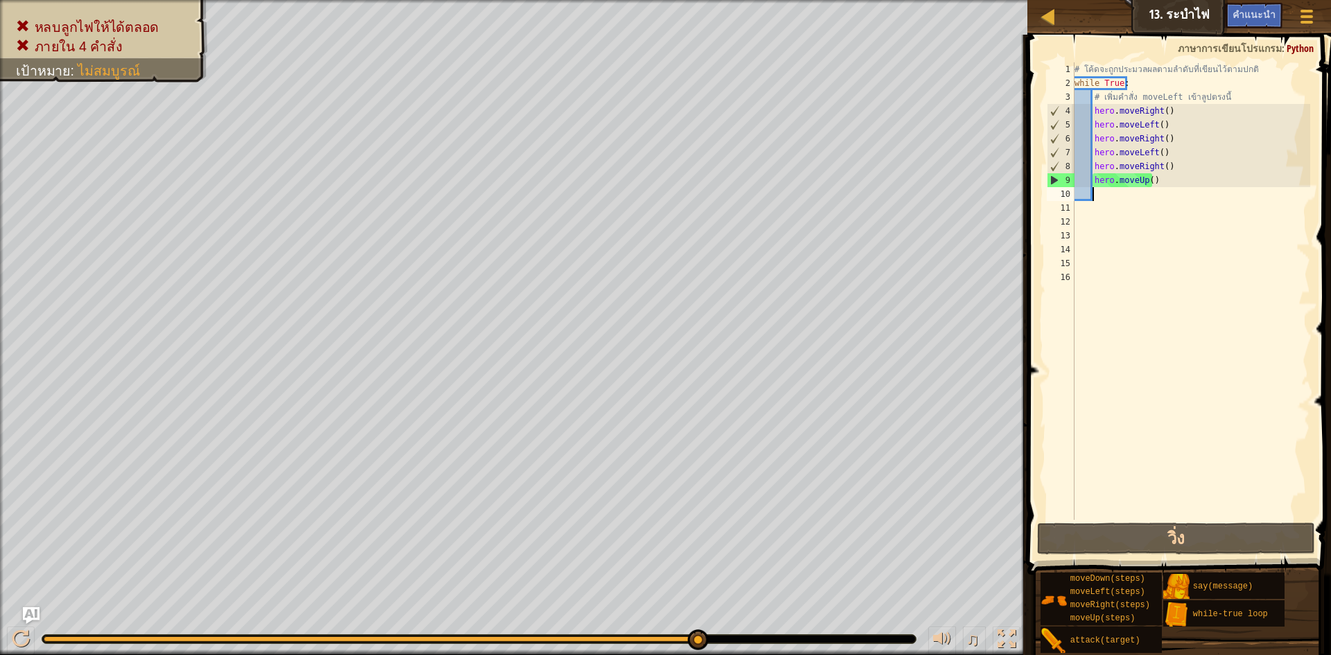
click at [1152, 180] on div "# โค้ดจะถูกประมวลผลตามลำดับที่เขียนไว้ตามปกติ while True : # เพิ่มคำสั่ง moveLe…" at bounding box center [1191, 304] width 238 height 485
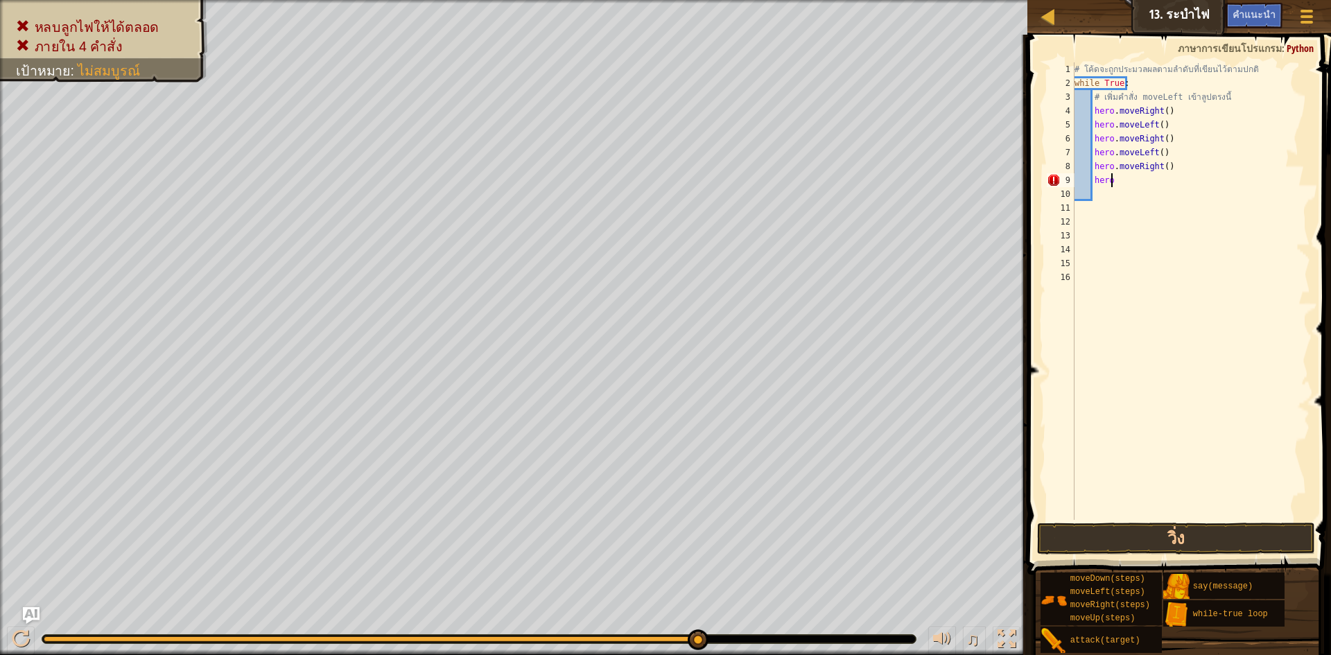
type textarea "h"
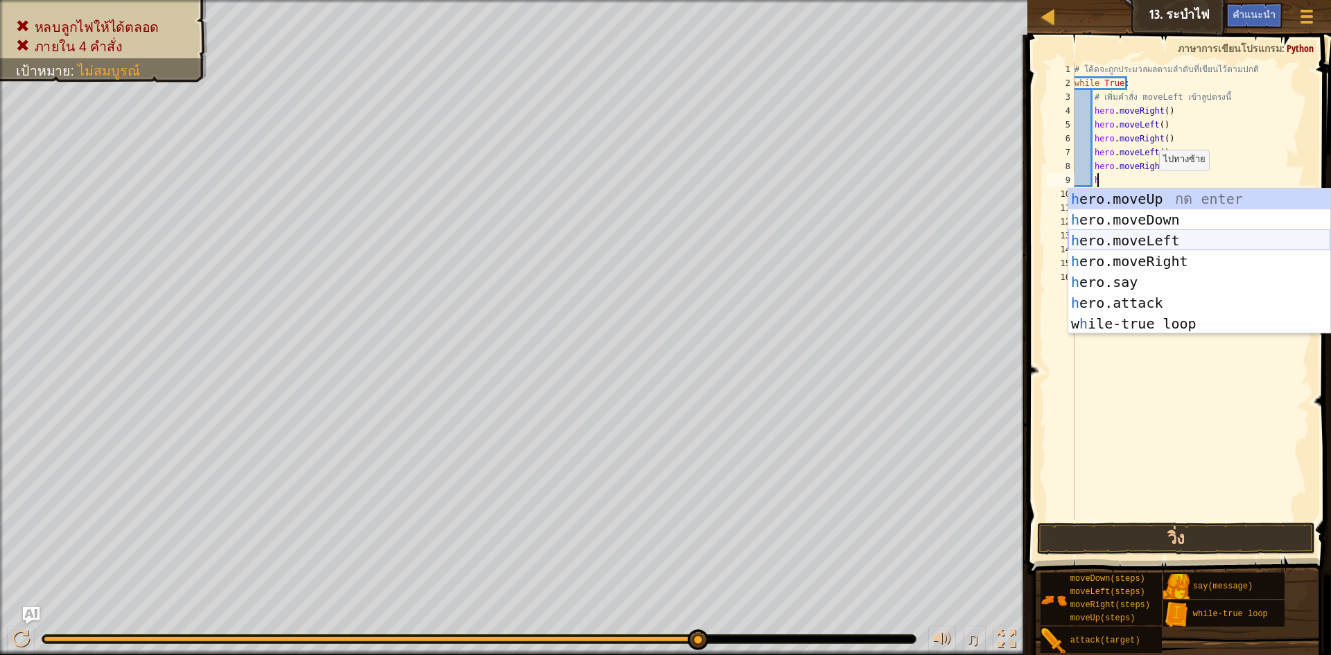
click at [1139, 241] on div "h ero.moveUp กด enter h ero.moveDown กด enter h ero.moveLeft กด enter h ero.mov…" at bounding box center [1199, 282] width 262 height 187
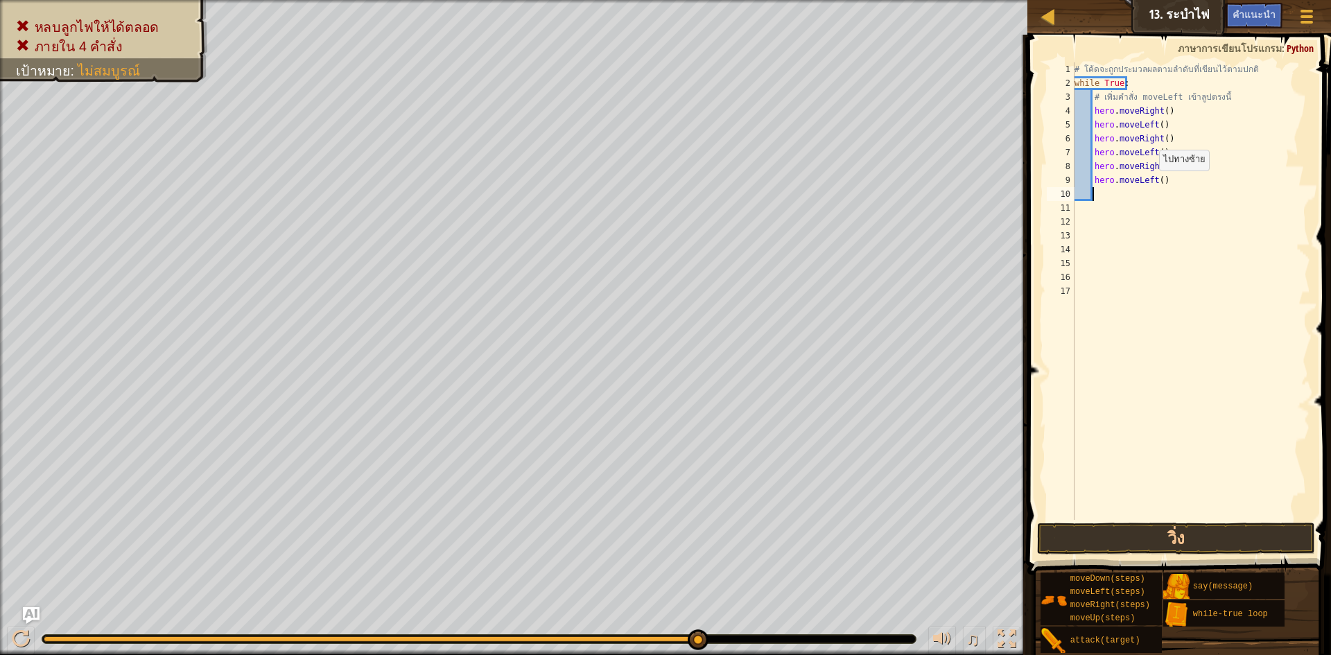
scroll to position [6, 1]
click at [1107, 192] on div "# โค้ดจะถูกประมวลผลตามลำดับที่เขียนไว้ตามปกติ while True : # เพิ่มคำสั่ง moveLe…" at bounding box center [1191, 304] width 238 height 485
type textarea "h"
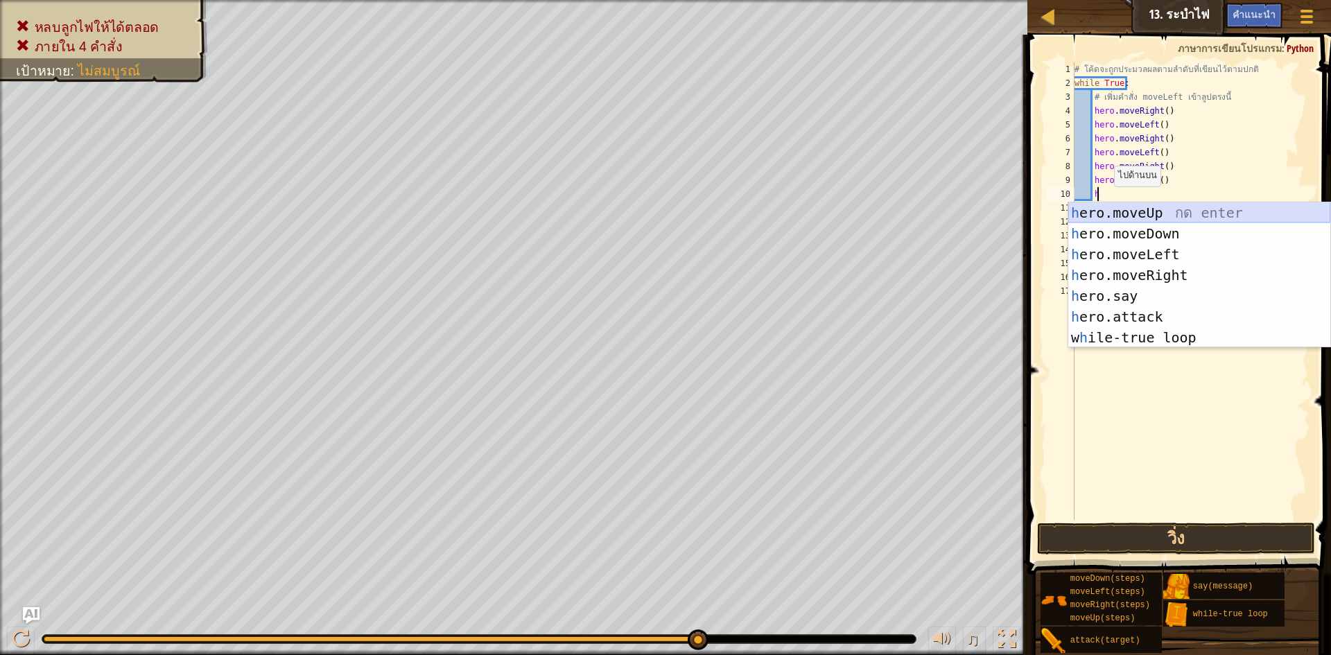
click at [1127, 210] on div "h ero.moveUp กด enter h ero.moveDown กด enter h ero.moveLeft กด enter h ero.mov…" at bounding box center [1199, 295] width 262 height 187
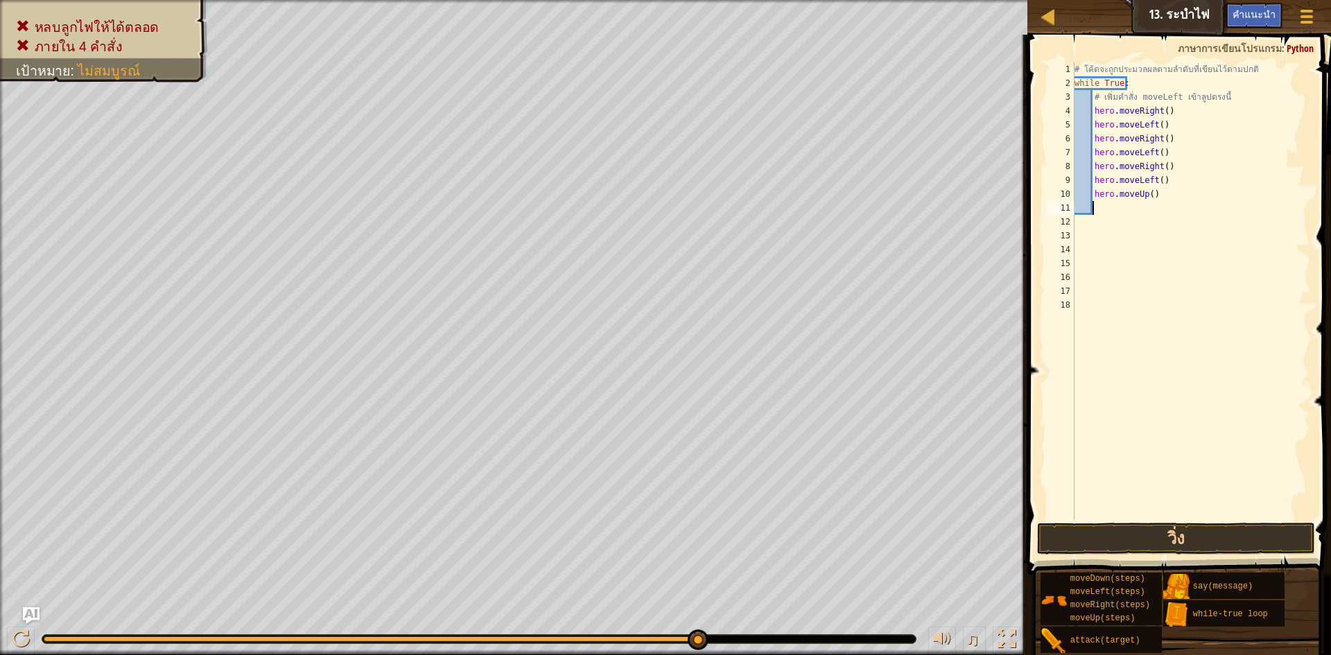
type textarea "h"
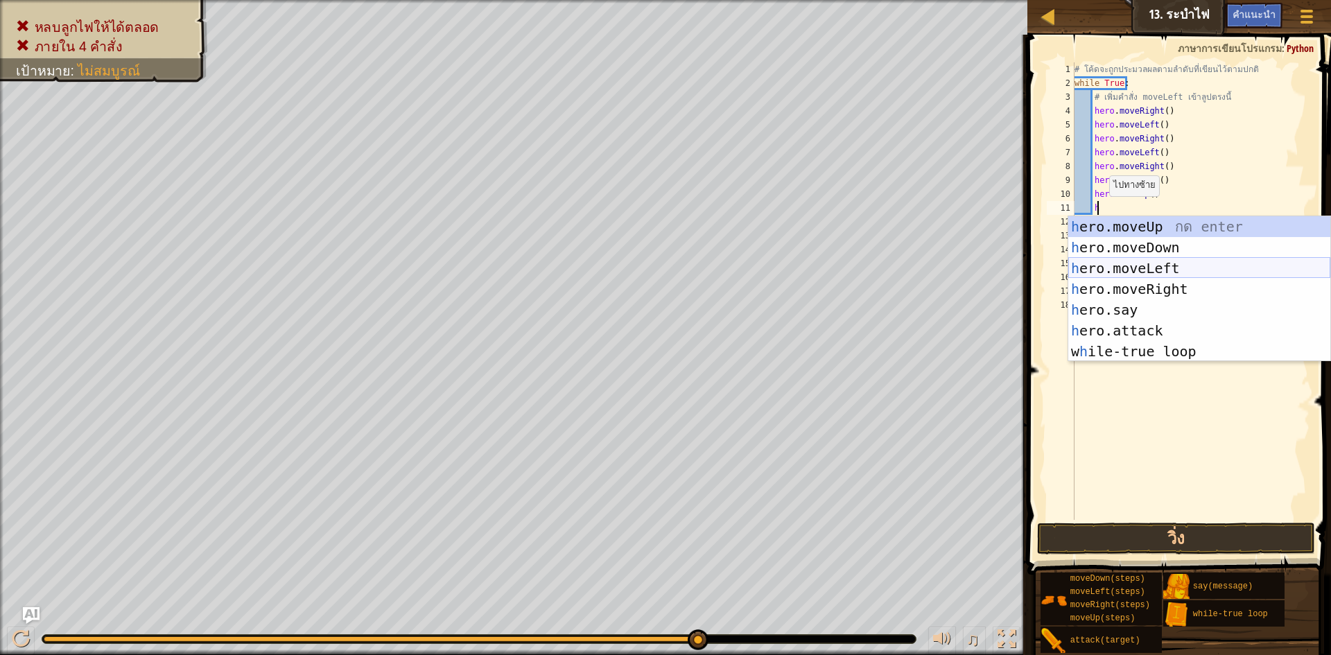
click at [1123, 265] on div "h ero.moveUp กด enter h ero.moveDown กด enter h ero.moveLeft กด enter h ero.mov…" at bounding box center [1199, 309] width 262 height 187
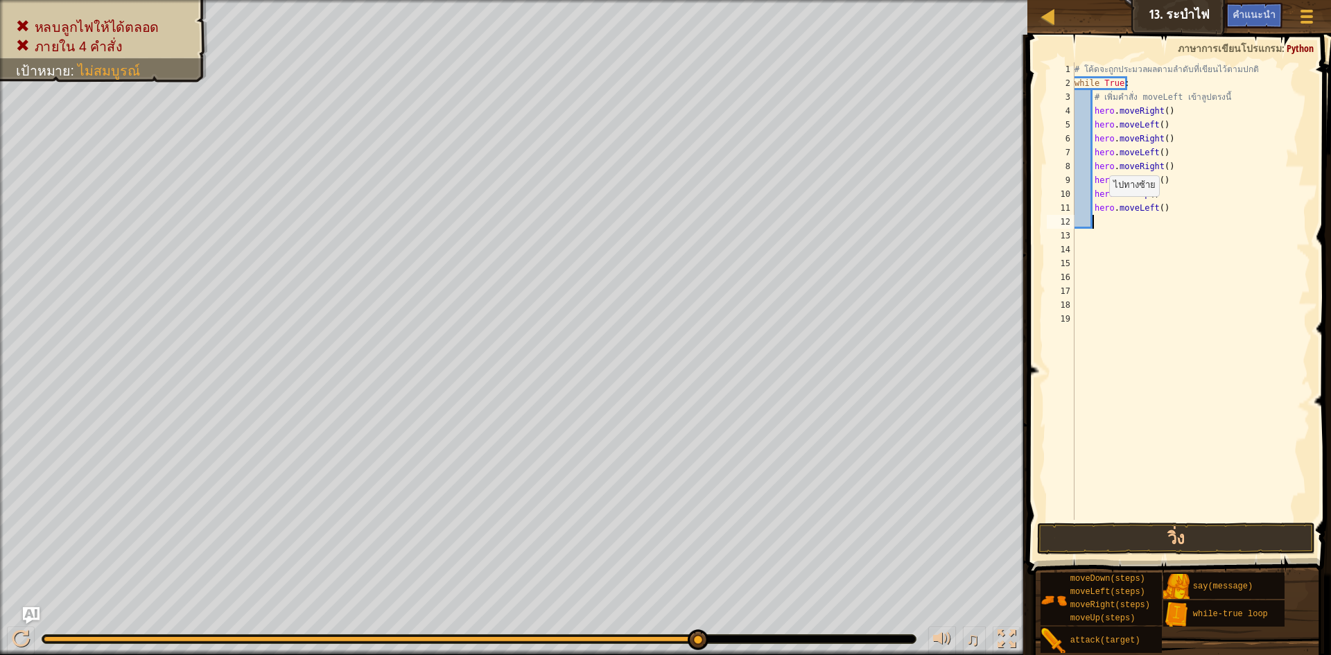
scroll to position [6, 1]
click at [1137, 542] on button "วิ่ง" at bounding box center [1176, 539] width 278 height 32
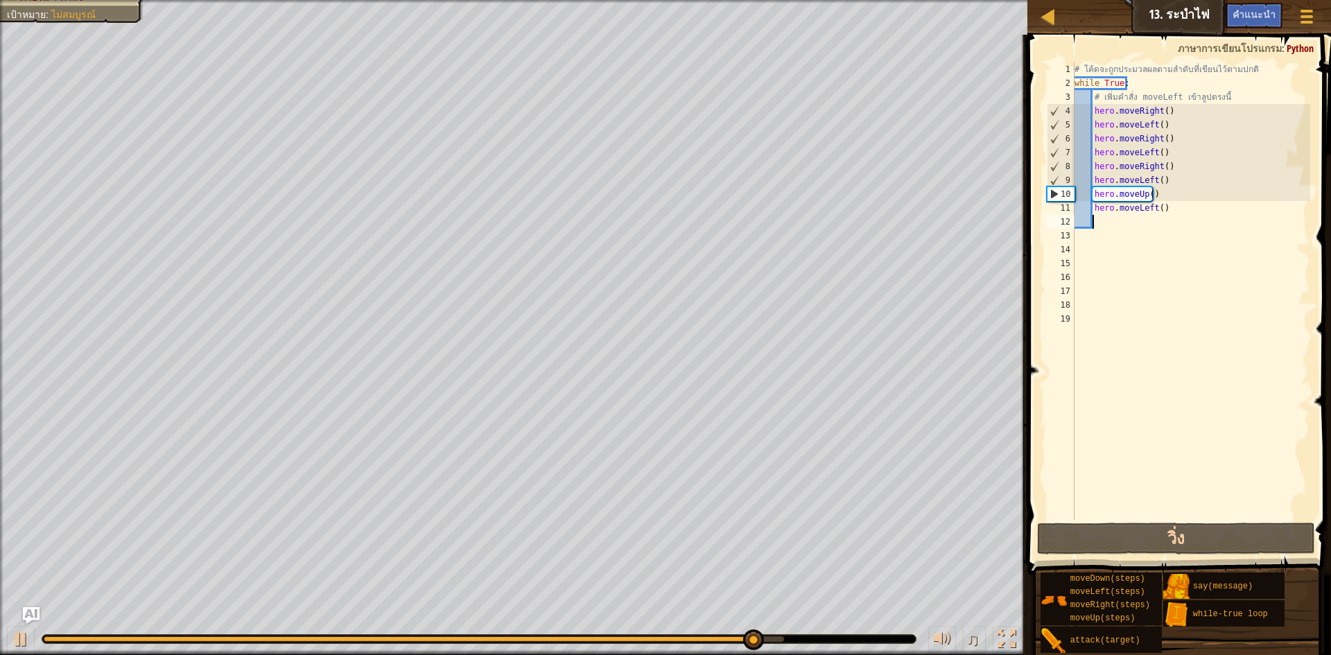
click at [1153, 193] on div "# โค้ดจะถูกประมวลผลตามลำดับที่เขียนไว้ตามปกติ while True : # เพิ่มคำสั่ง moveLe…" at bounding box center [1191, 304] width 238 height 485
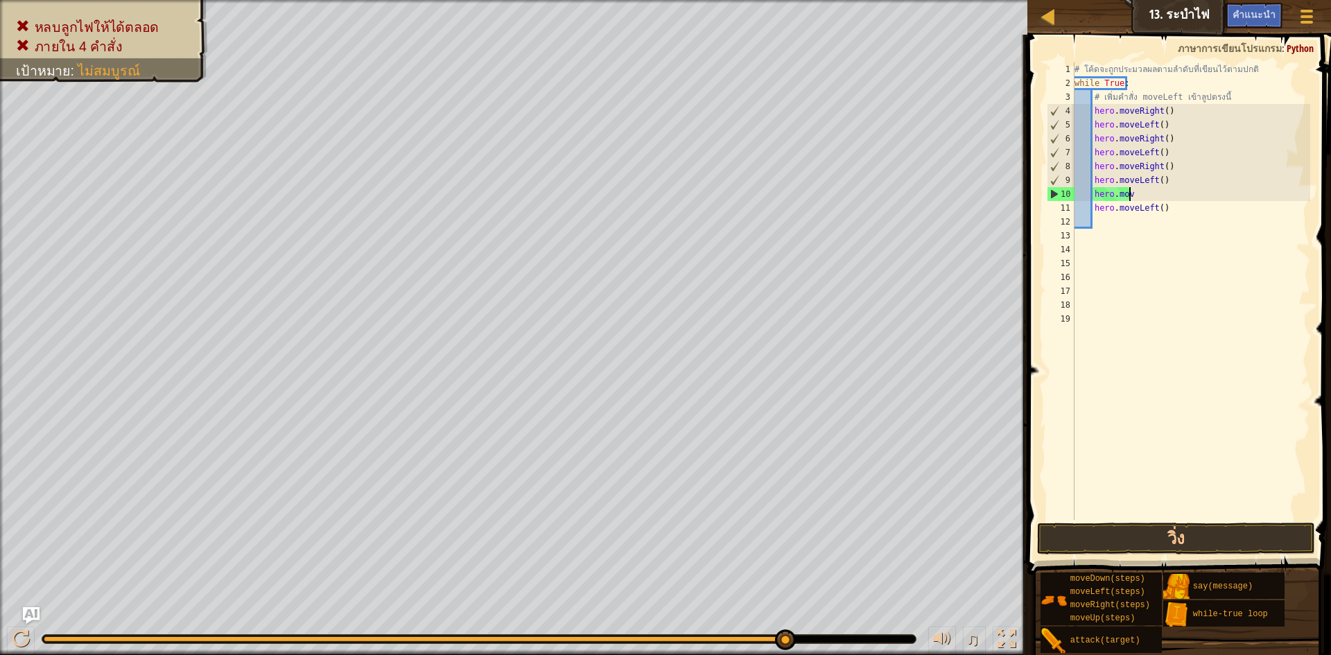
type textarea "h"
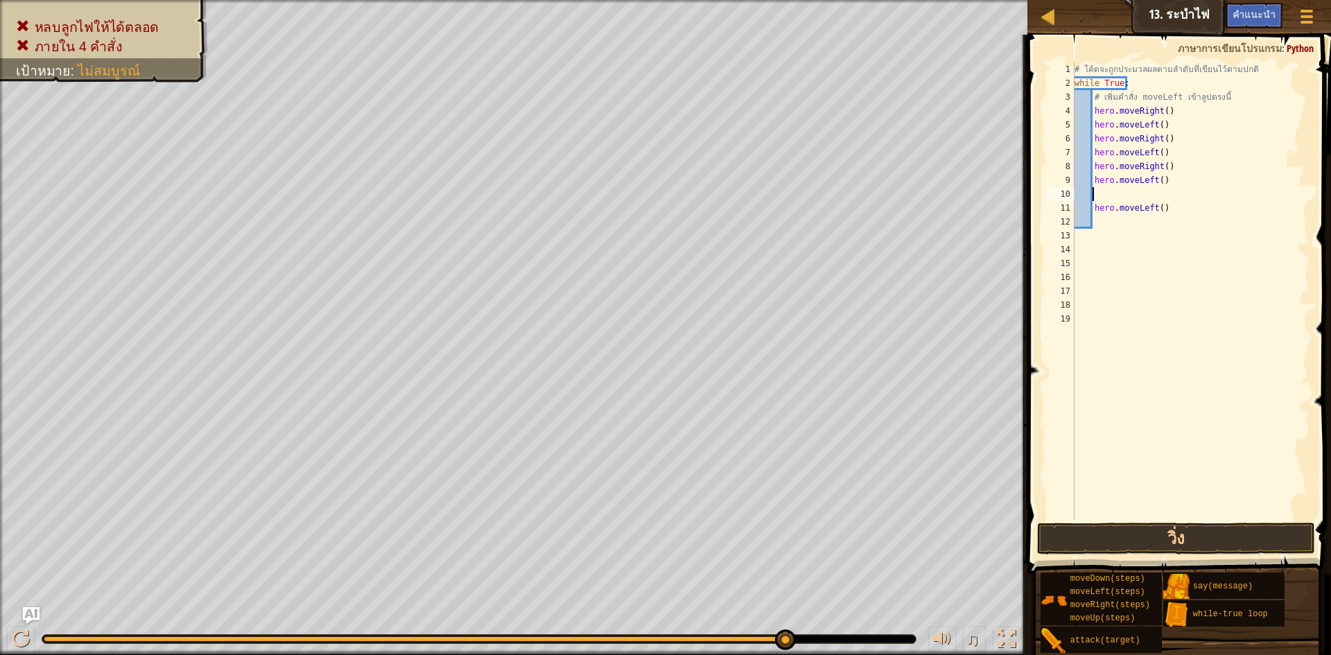
type textarea "h"
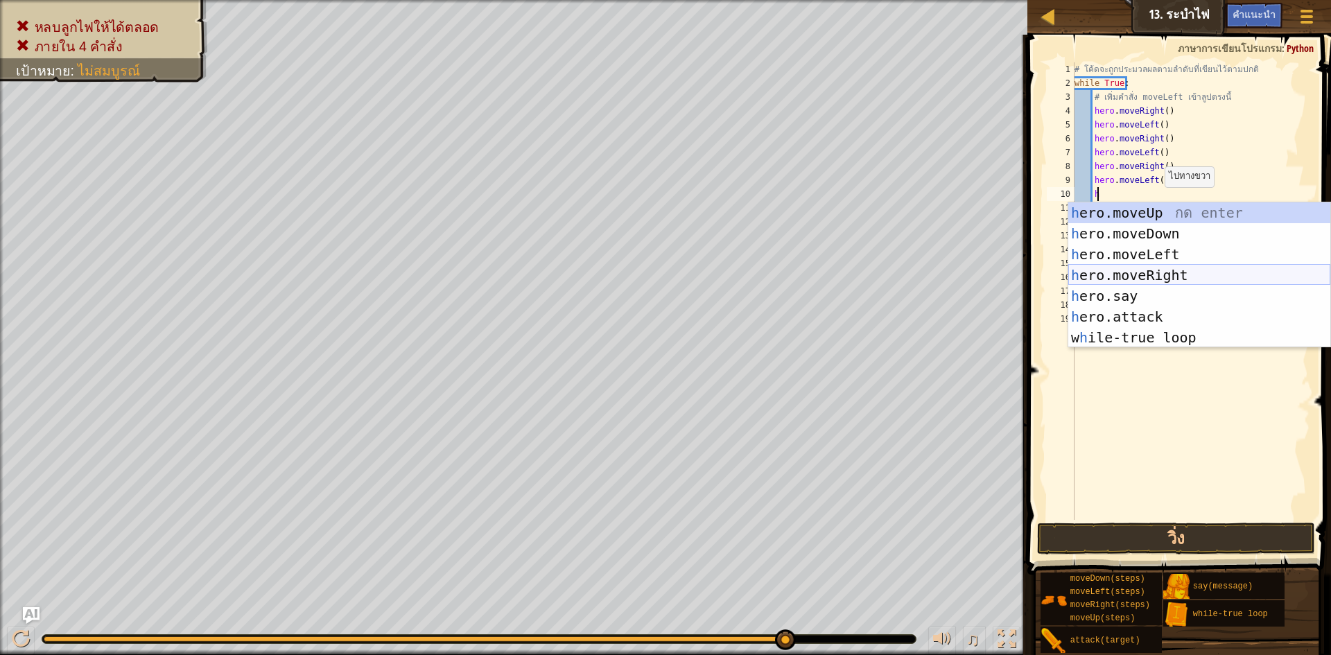
click at [1137, 277] on div "h ero.moveUp กด enter h ero.moveDown กด enter h ero.moveLeft กด enter h ero.mov…" at bounding box center [1199, 295] width 262 height 187
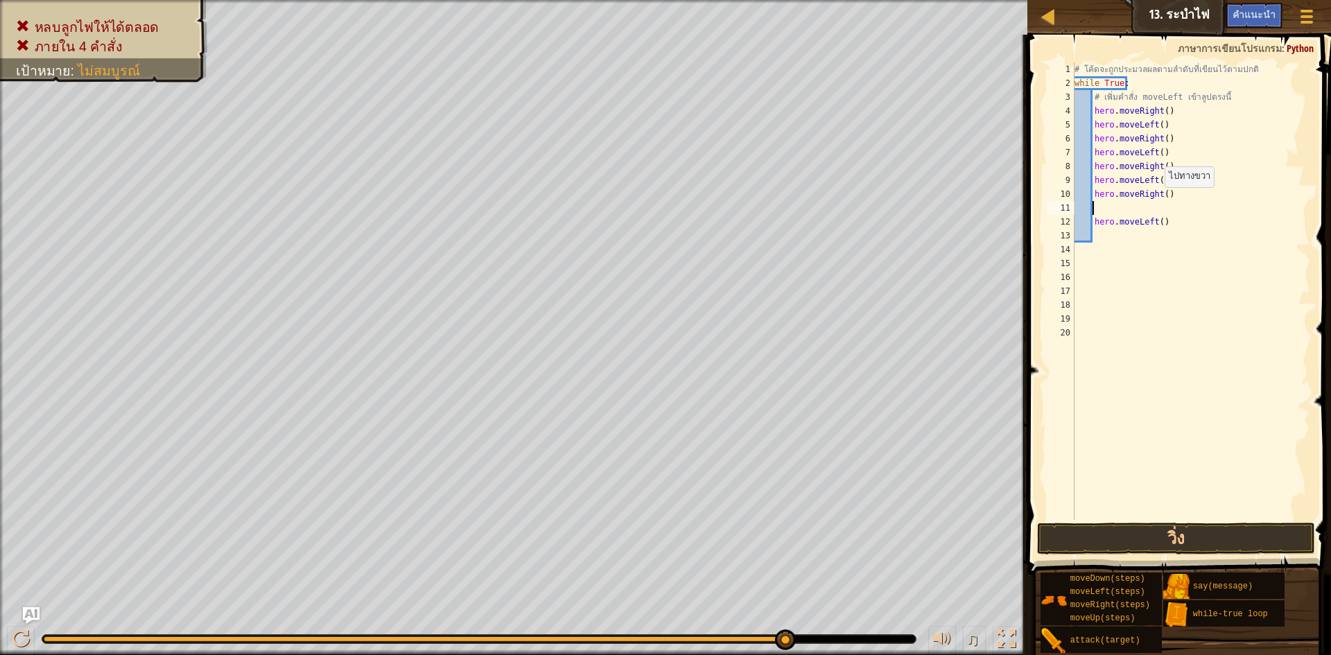
scroll to position [6, 1]
click at [1123, 525] on button "วิ่ง" at bounding box center [1176, 539] width 278 height 32
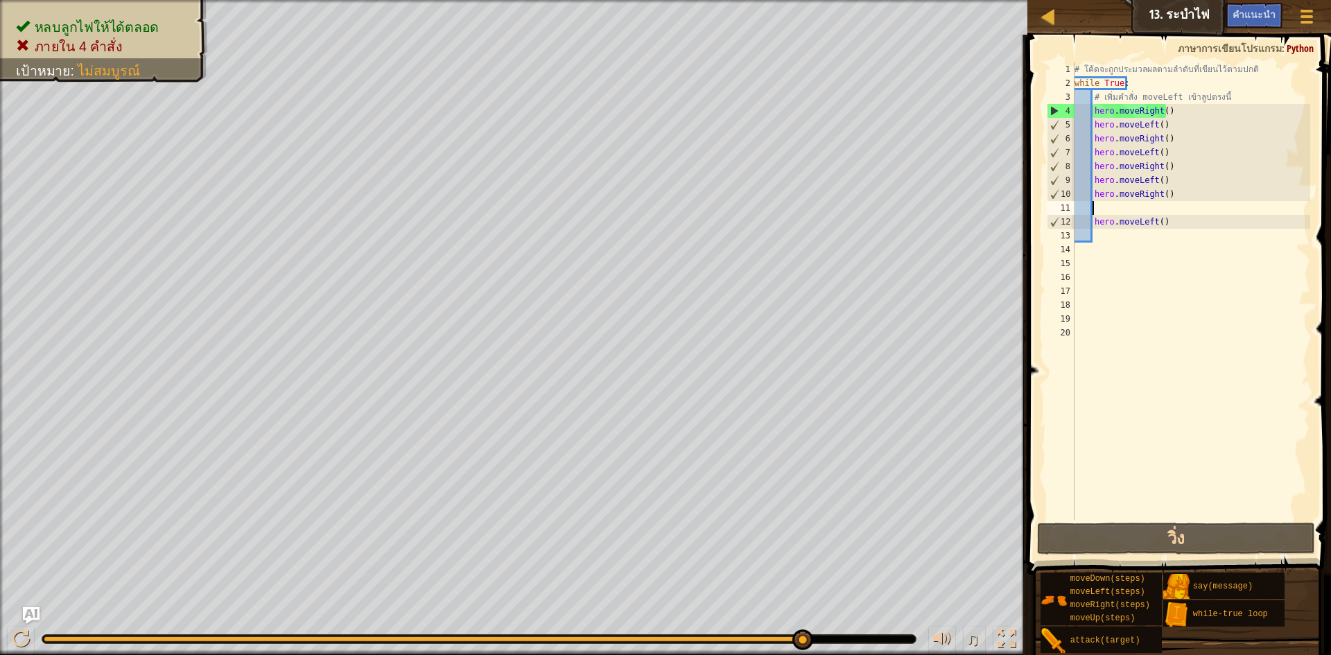
scroll to position [6, 0]
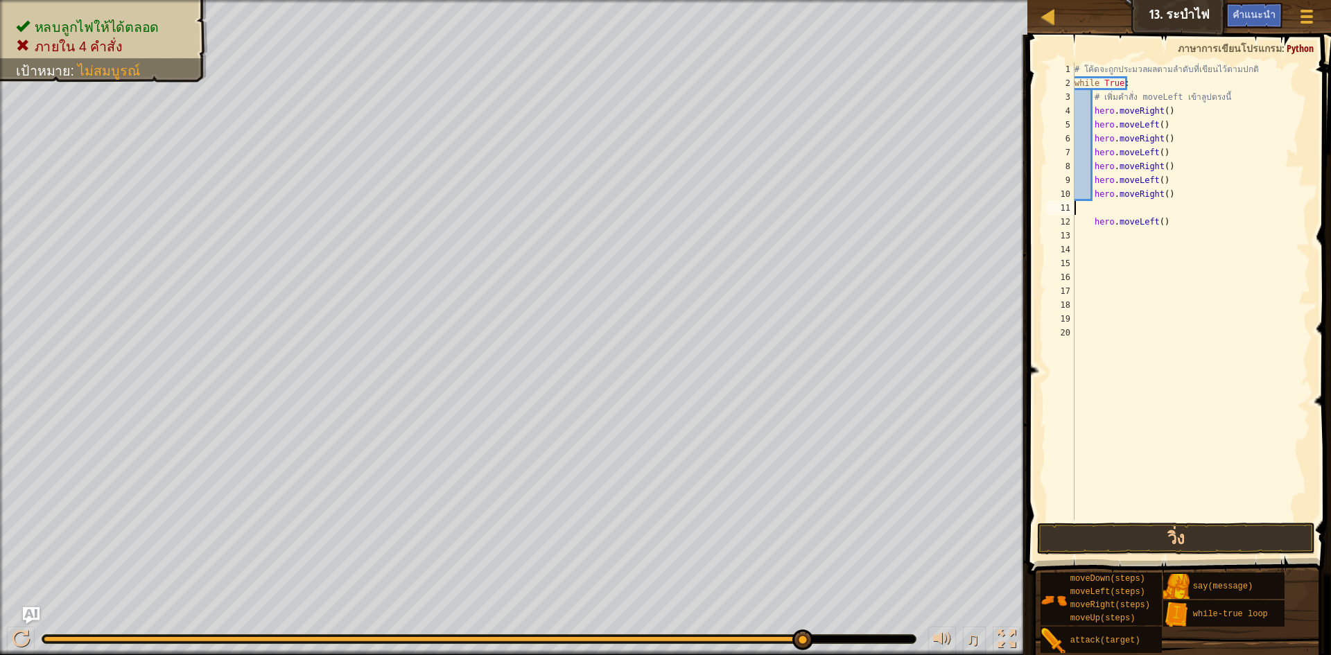
type textarea "hero.moveRight()"
click at [1111, 220] on div "# โค้ดจะถูกประมวลผลตามลำดับที่เขียนไว้ตามปกติ while True : # เพิ่มคำสั่ง moveLe…" at bounding box center [1191, 304] width 238 height 485
type textarea "h"
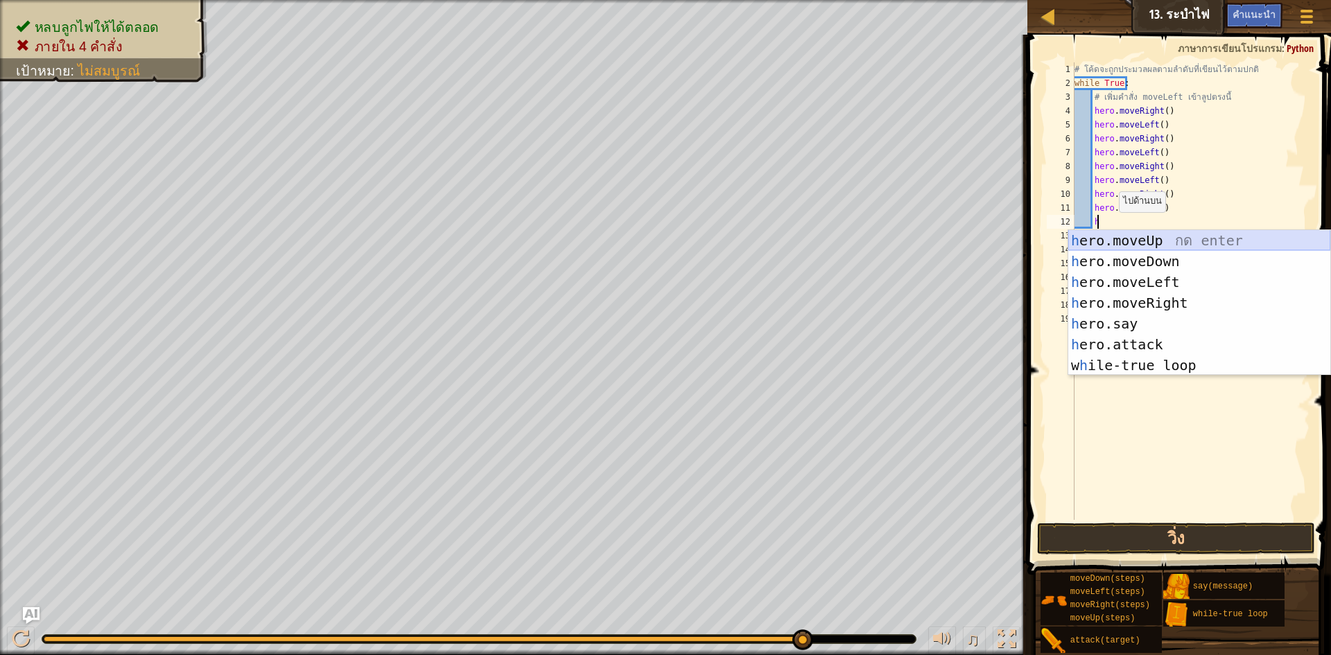
click at [1132, 231] on div "h ero.moveUp กด enter h ero.moveDown กด enter h ero.moveLeft กด enter h ero.mov…" at bounding box center [1199, 323] width 262 height 187
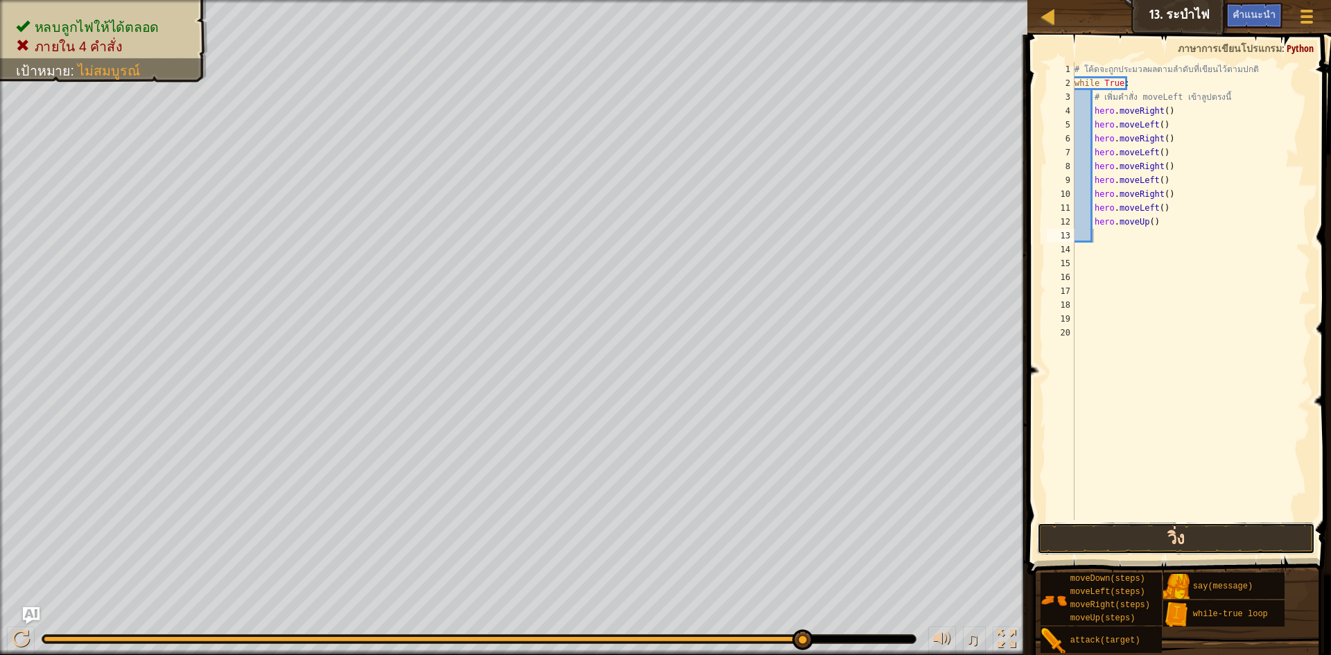
click at [1172, 533] on button "วิ่ง" at bounding box center [1176, 539] width 278 height 32
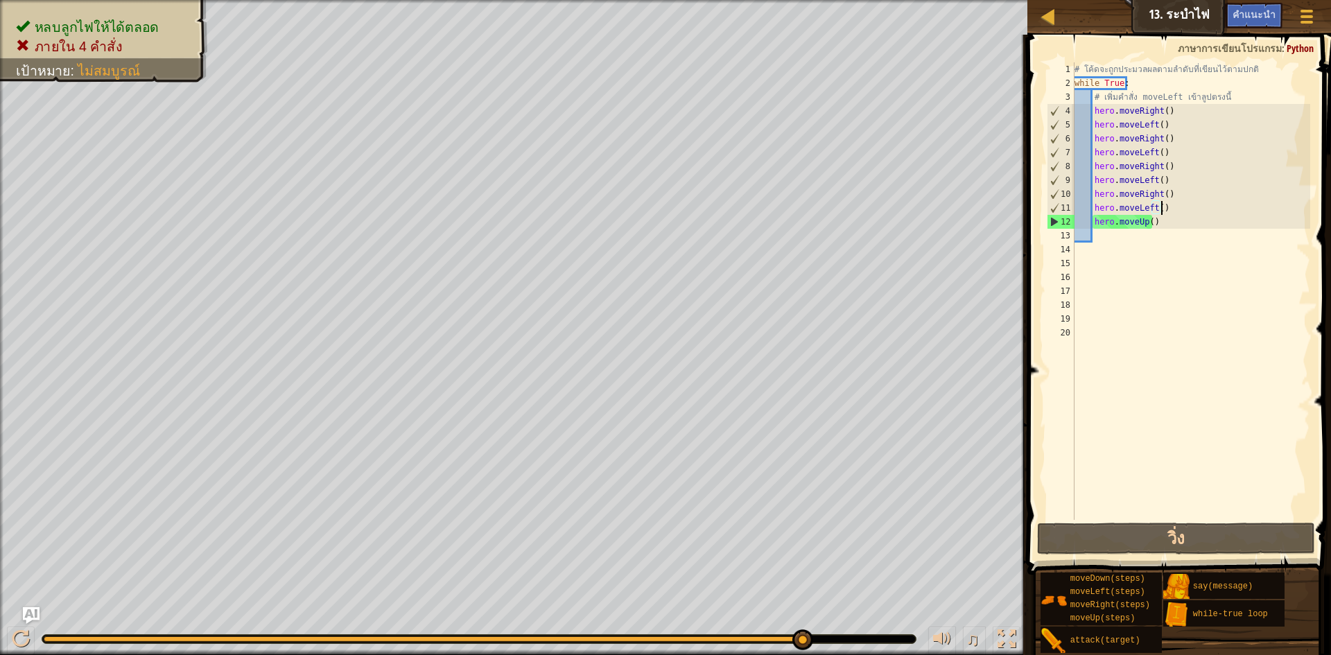
click at [1162, 202] on div "# โค้ดจะถูกประมวลผลตามลำดับที่เขียนไว้ตามปกติ while True : # เพิ่มคำสั่ง moveLe…" at bounding box center [1191, 304] width 238 height 485
type textarea "hero.moveLeft()"
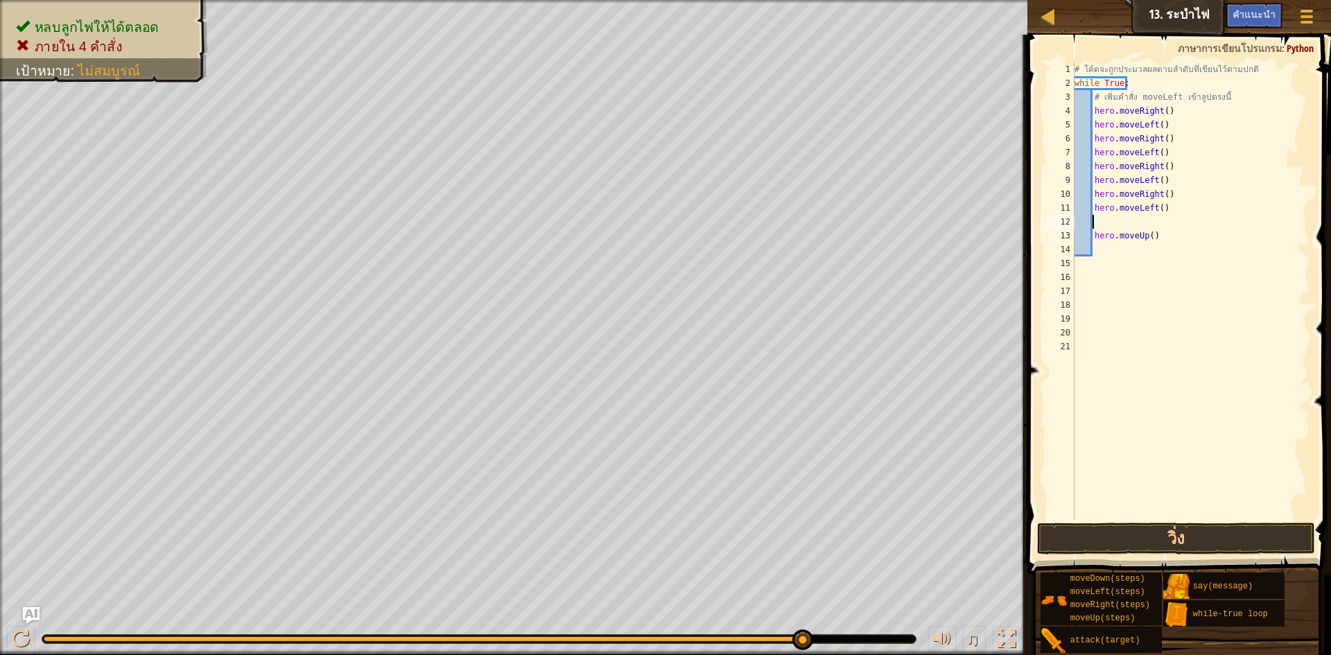
type textarea "h"
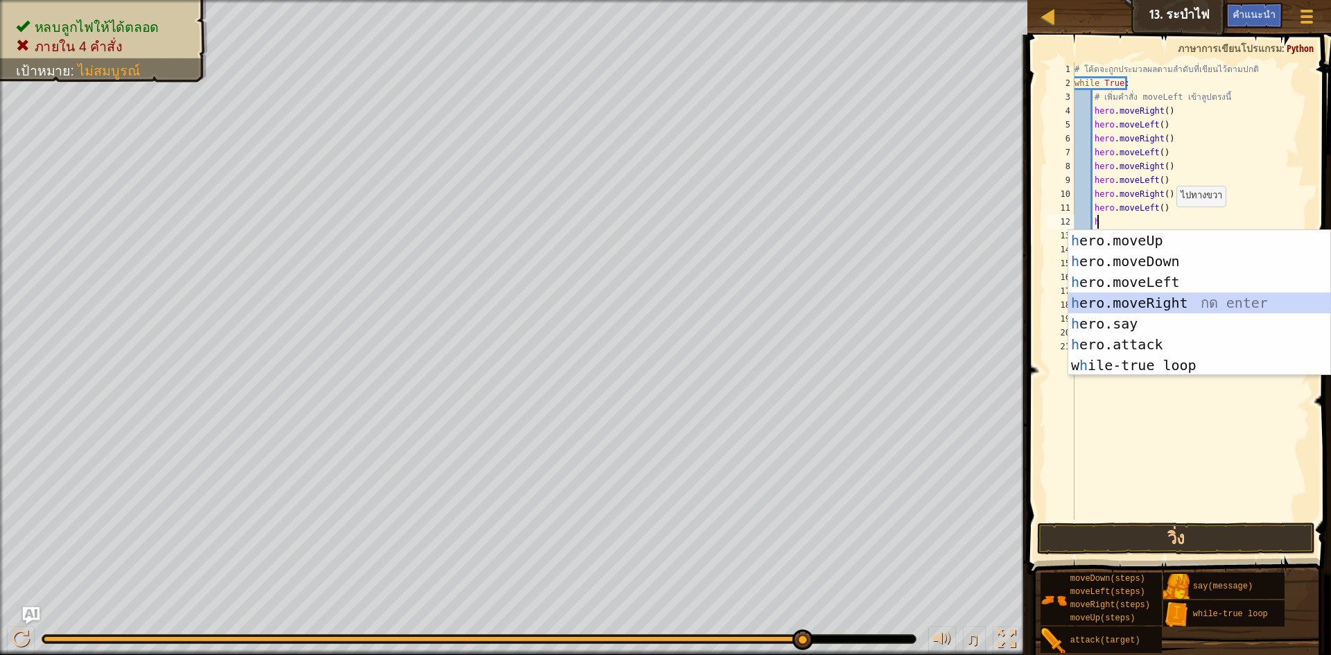
click at [1182, 299] on div "h ero.moveUp กด enter h ero.moveDown กด enter h ero.moveLeft กด enter h ero.mov…" at bounding box center [1199, 323] width 262 height 187
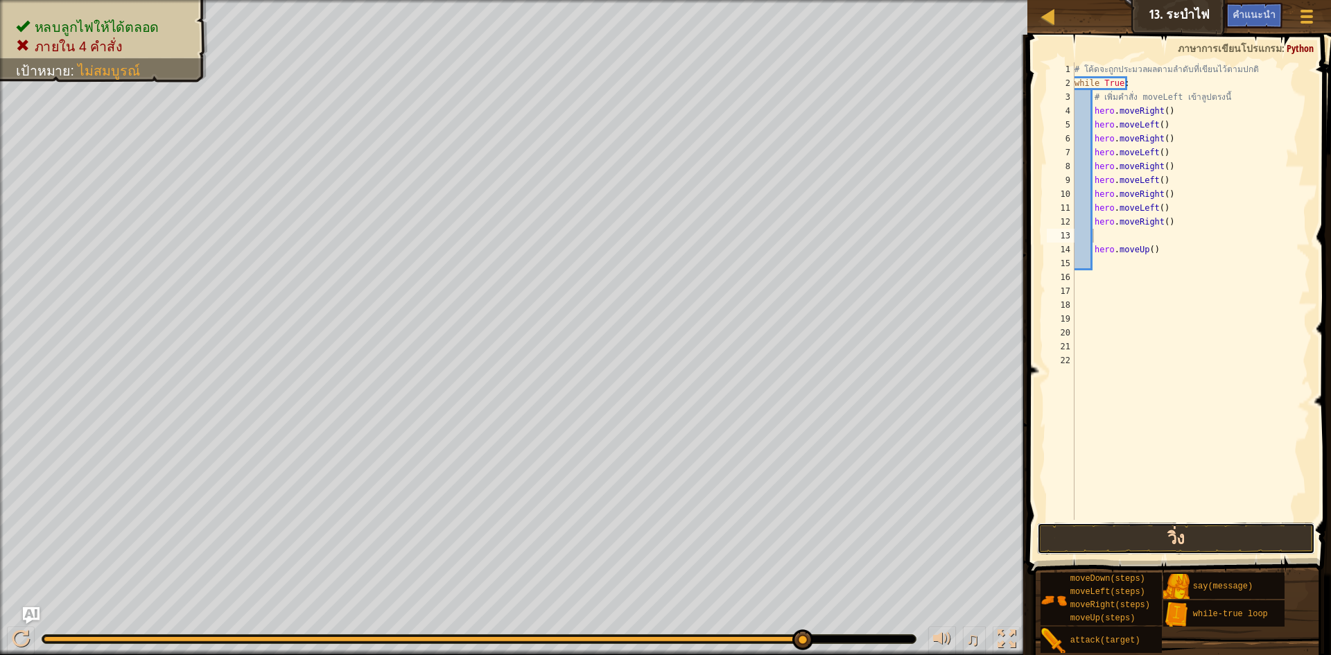
click at [1119, 541] on button "วิ่ง" at bounding box center [1176, 539] width 278 height 32
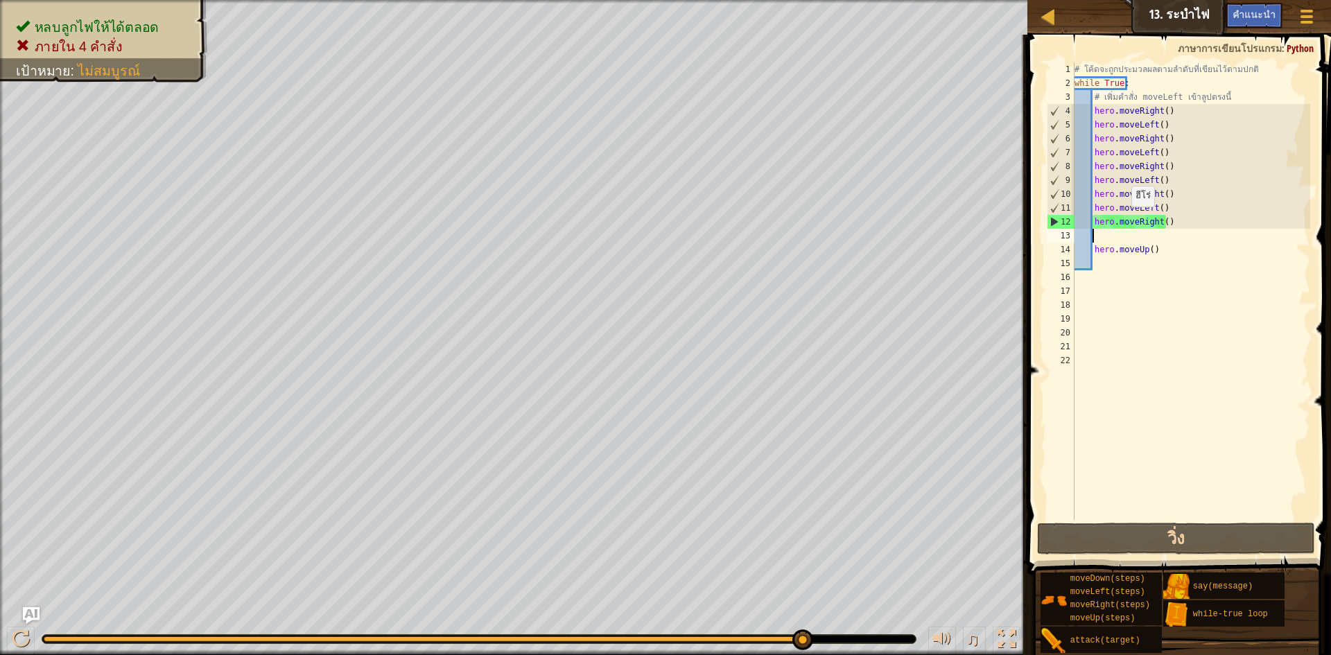
type textarea "h"
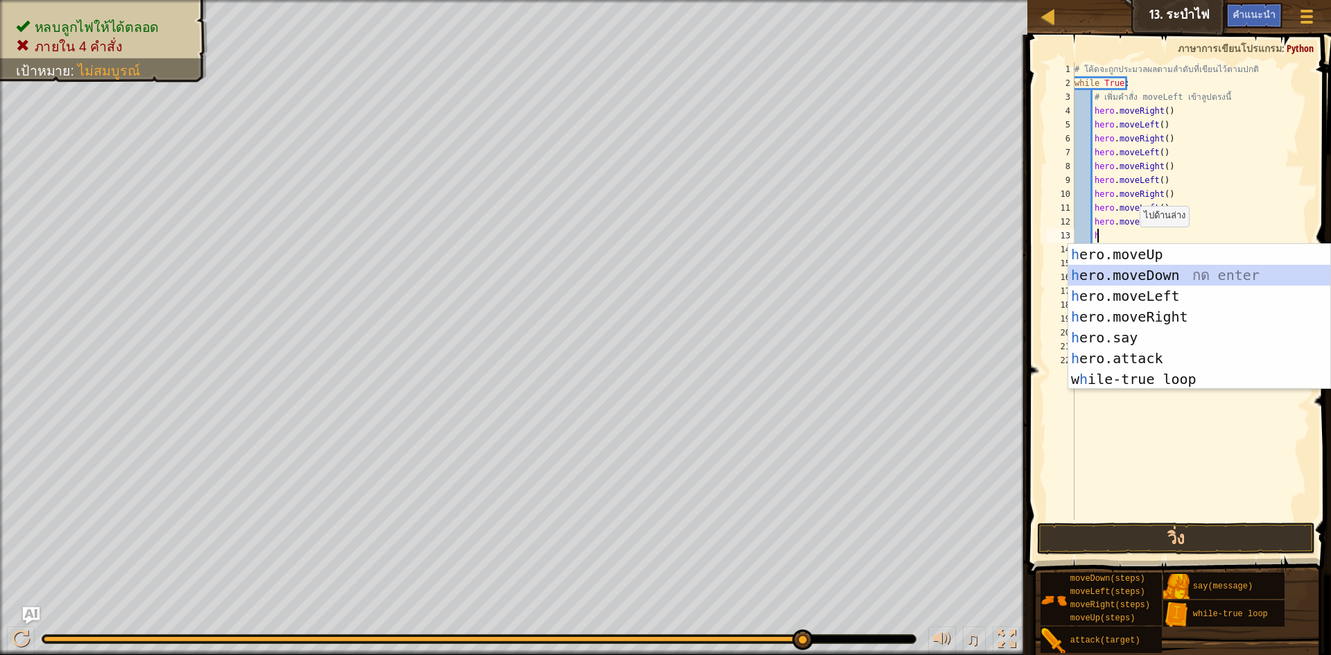
click at [1135, 277] on div "h ero.moveUp กด enter h ero.moveDown กด enter h ero.moveLeft กด enter h ero.mov…" at bounding box center [1199, 337] width 262 height 187
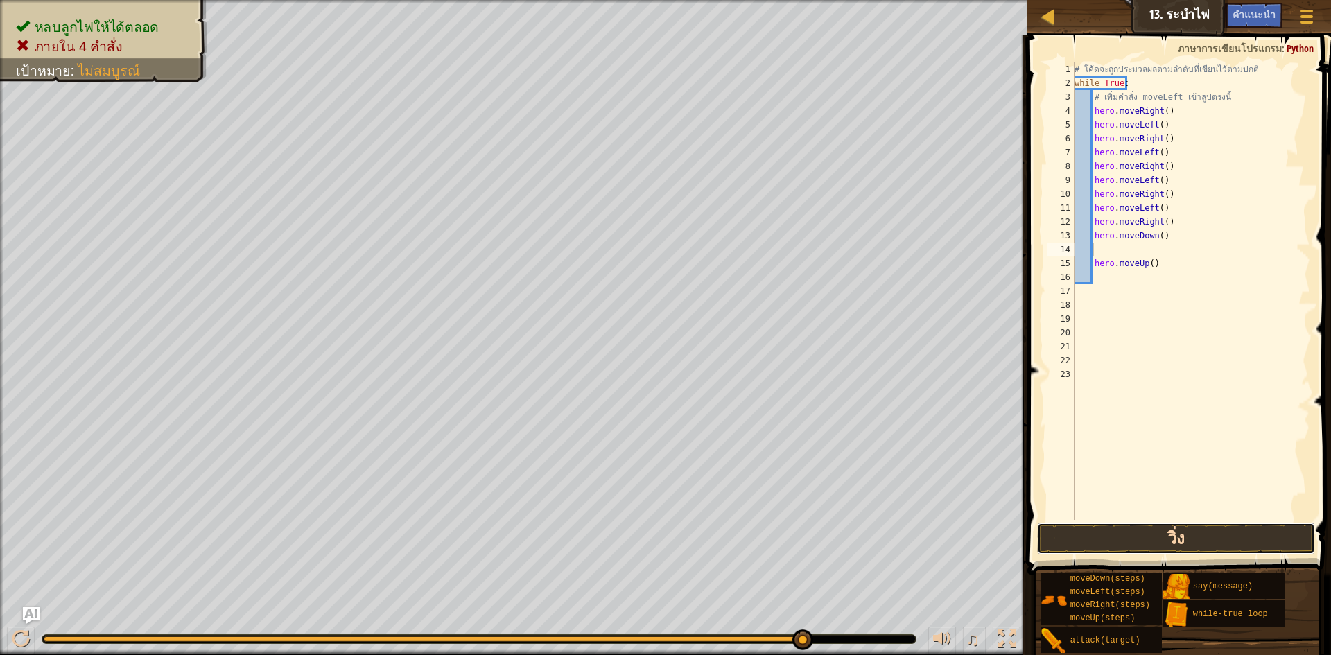
click at [1081, 541] on button "วิ่ง" at bounding box center [1176, 539] width 278 height 32
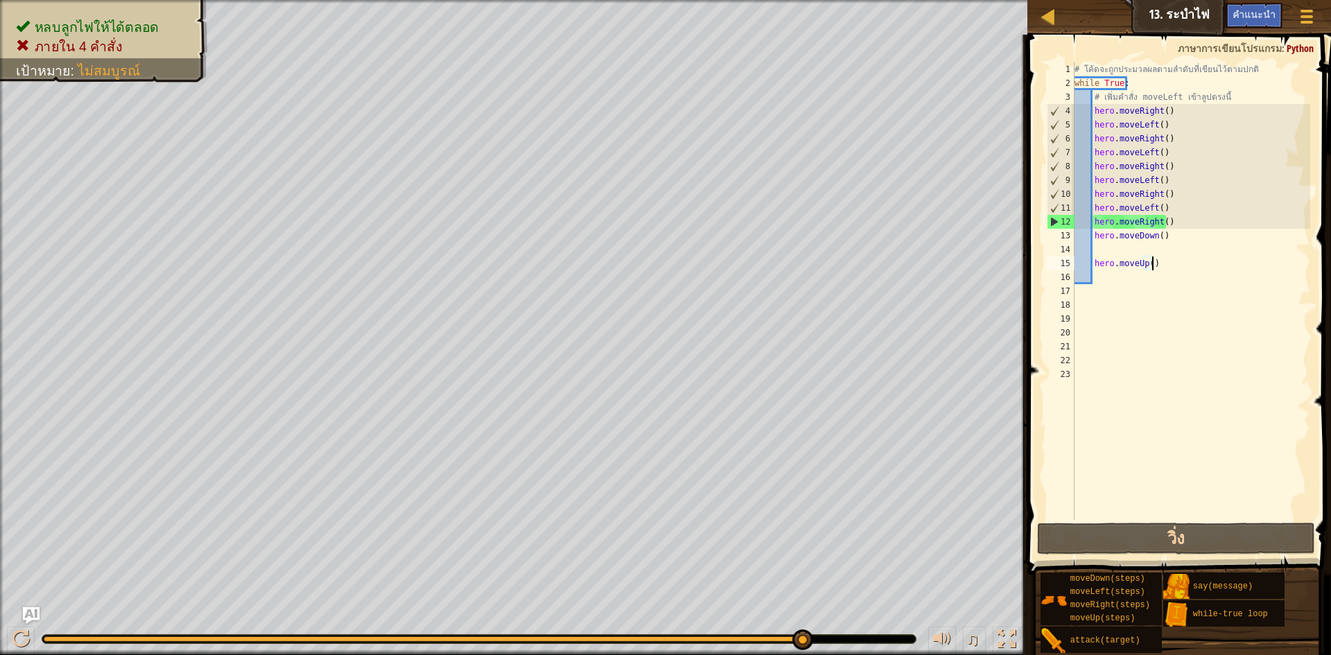
click at [1154, 265] on div "# โค้ดจะถูกประมวลผลตามลำดับที่เขียนไว้ตามปกติ while True : # เพิ่มคำสั่ง moveLe…" at bounding box center [1191, 304] width 238 height 485
type textarea "h"
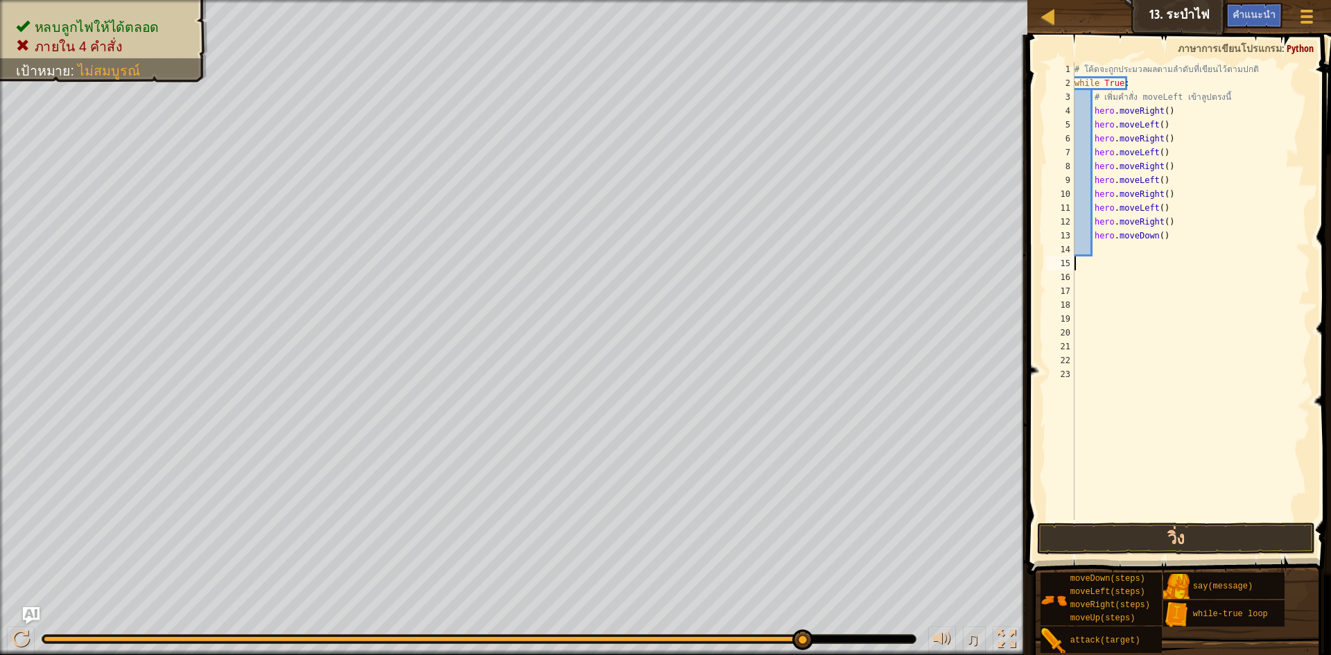
scroll to position [6, 0]
type textarea "h"
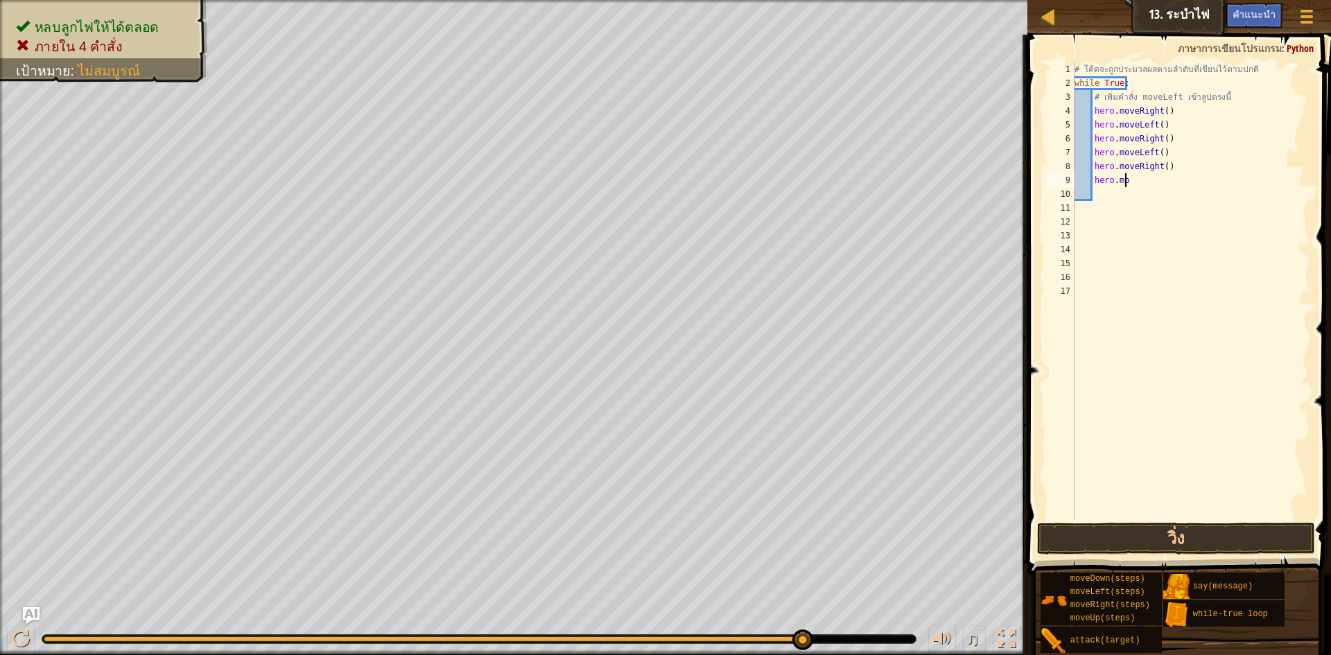
type textarea "h"
click at [1155, 125] on div "# โค้ดจะถูกประมวลผลตามลำดับที่เขียนไว้ตามปกติ while True : # เพิ่มคำสั่ง moveLe…" at bounding box center [1191, 304] width 238 height 485
click at [1159, 110] on div "# โค้ดจะถูกประมวลผลตามลำดับที่เขียนไว้ตามปกติ while True : # เพิ่มคำสั่ง moveLe…" at bounding box center [1191, 304] width 238 height 485
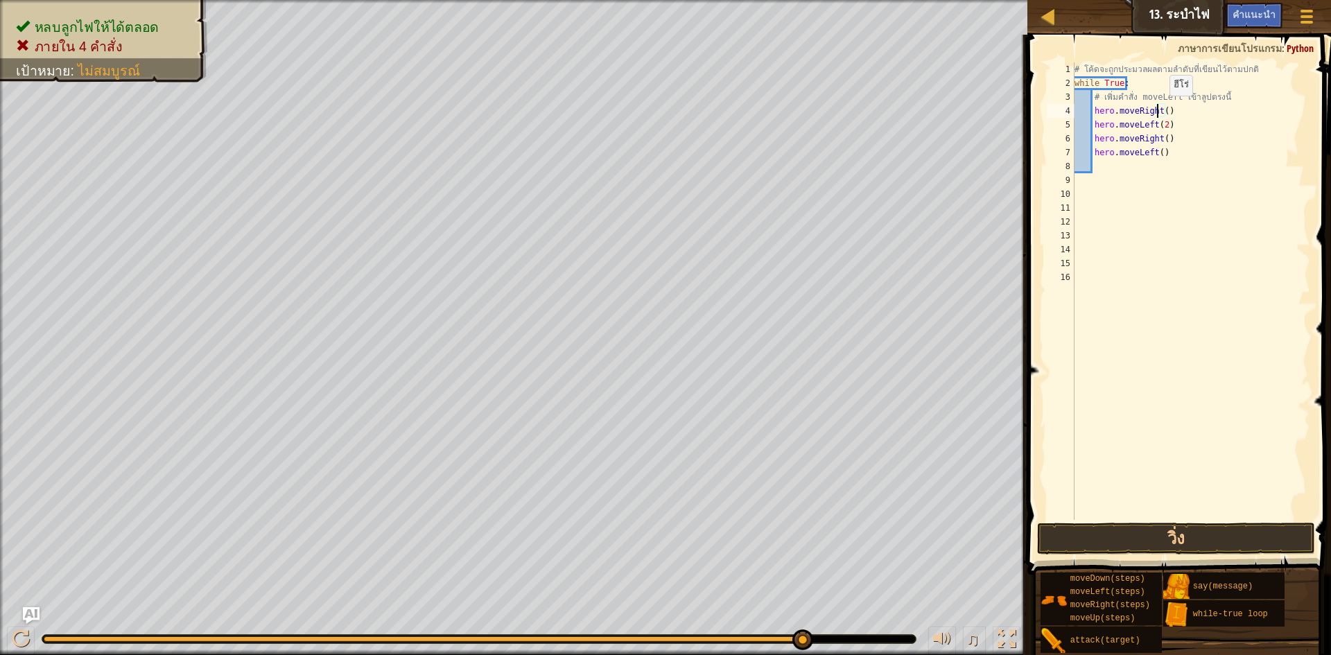
click at [1162, 110] on div "# โค้ดจะถูกประมวลผลตามลำดับที่เขียนไว้ตามปกติ while True : # เพิ่มคำสั่ง moveLe…" at bounding box center [1191, 304] width 238 height 485
click at [1158, 138] on div "# โค้ดจะถูกประมวลผลตามลำดับที่เขียนไว้ตามปกติ while True : # เพิ่มคำสั่ง moveLe…" at bounding box center [1191, 304] width 238 height 485
click at [1163, 135] on div "# โค้ดจะถูกประมวลผลตามลำดับที่เขียนไว้ตามปกติ while True : # เพิ่มคำสั่ง moveLe…" at bounding box center [1191, 304] width 238 height 485
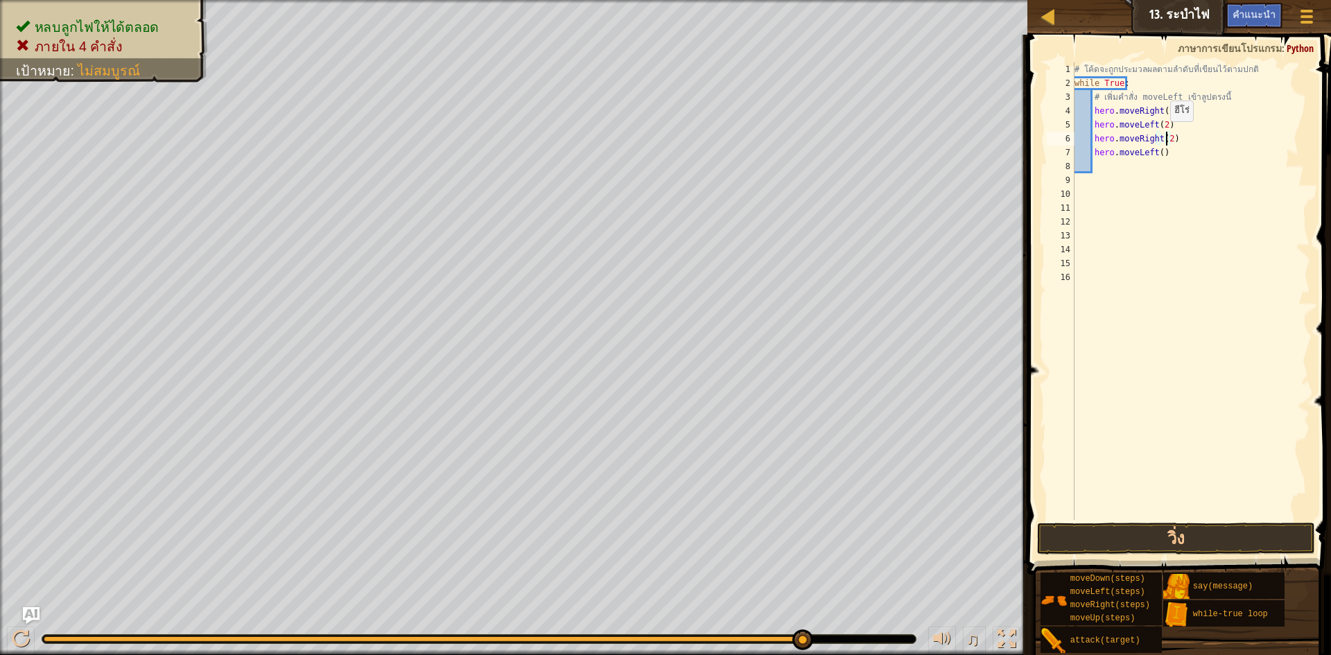
scroll to position [6, 8]
click at [1156, 148] on div "# โค้ดจะถูกประมวลผลตามลำดับที่เขียนไว้ตามปกติ while True : # เพิ่มคำสั่ง moveLe…" at bounding box center [1191, 304] width 238 height 485
click at [1117, 543] on button "วิ่ง" at bounding box center [1176, 539] width 278 height 32
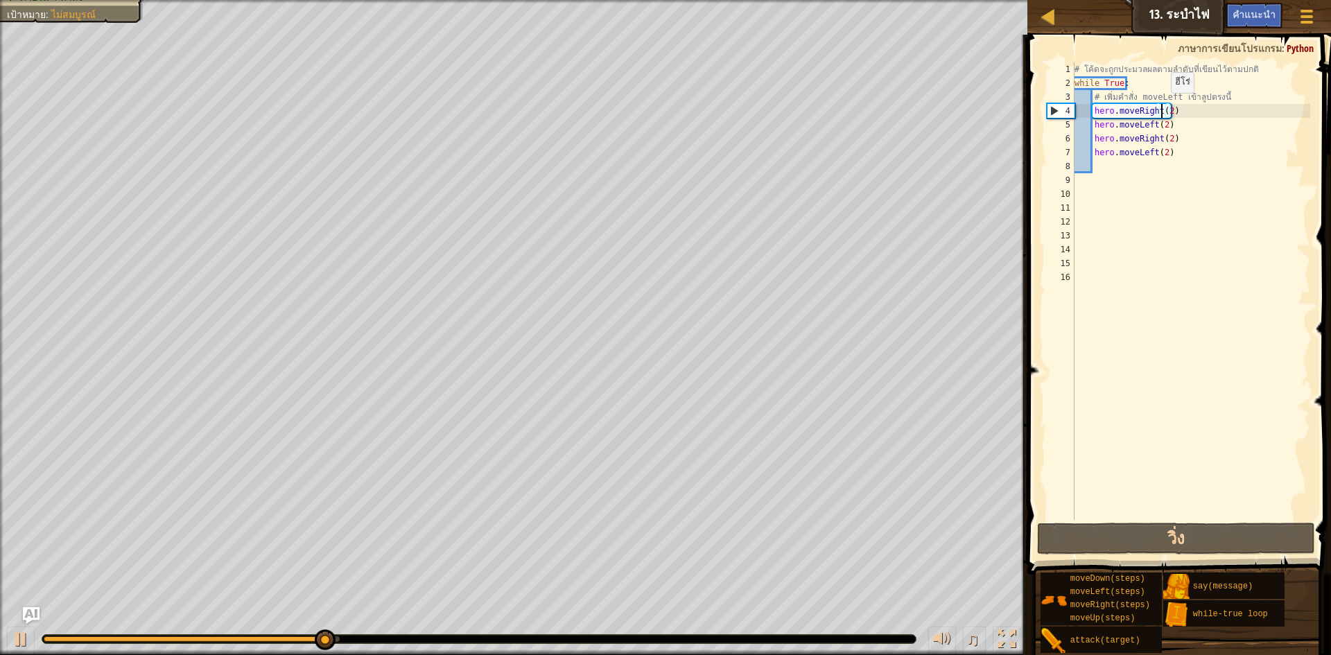
click at [1164, 107] on div "# โค้ดจะถูกประมวลผลตามลำดับที่เขียนไว้ตามปกติ while True : # เพิ่มคำสั่ง moveLe…" at bounding box center [1191, 304] width 238 height 485
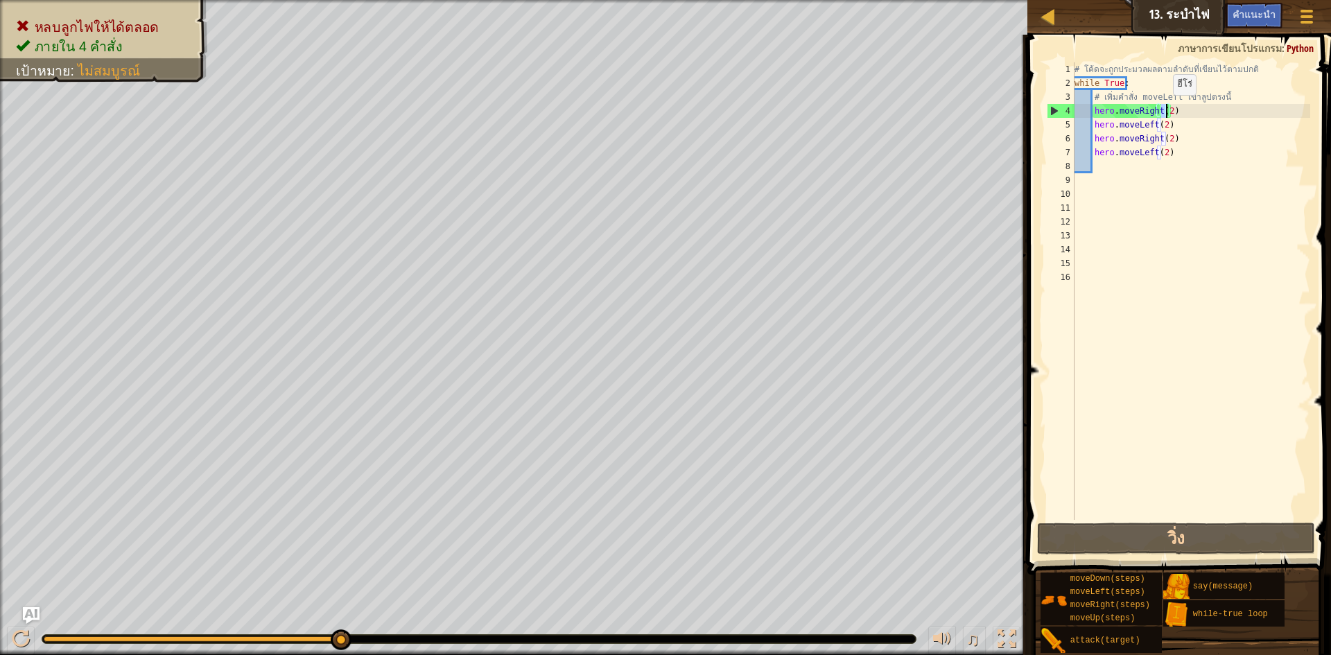
click at [1166, 109] on div "# โค้ดจะถูกประมวลผลตามลำดับที่เขียนไว้ตามปกติ while True : # เพิ่มคำสั่ง moveLe…" at bounding box center [1191, 304] width 238 height 485
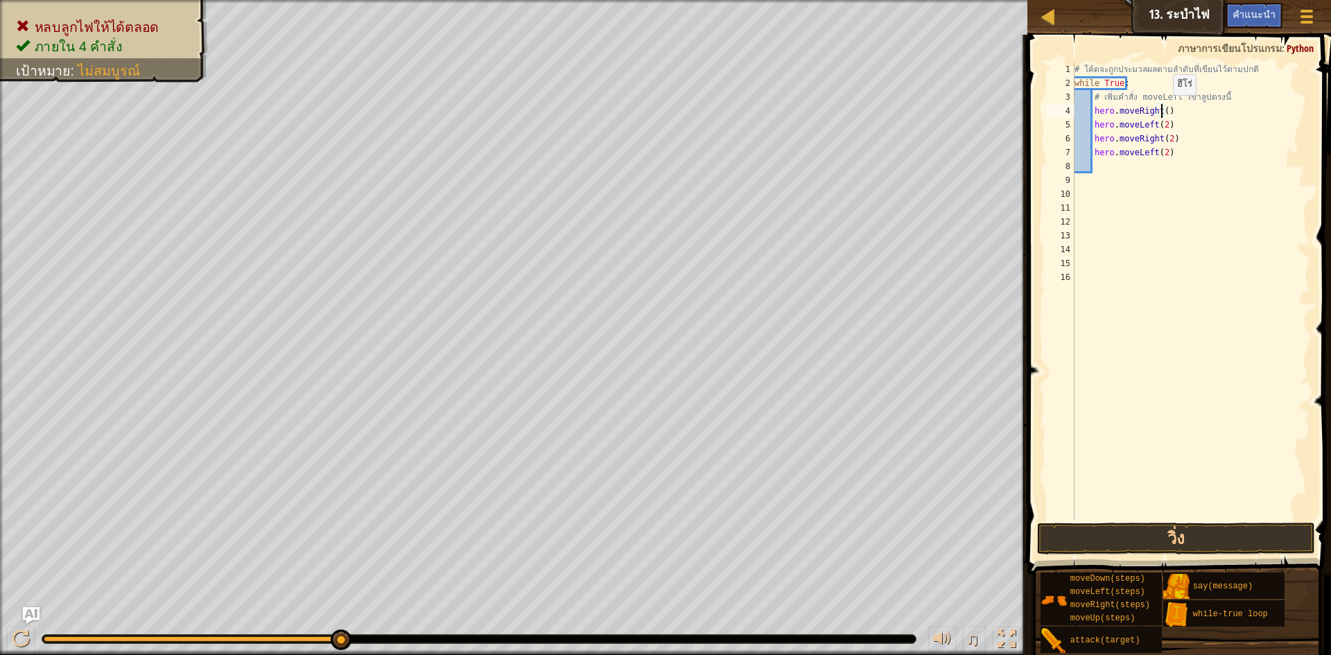
scroll to position [6, 8]
click at [1110, 536] on button "วิ่ง" at bounding box center [1176, 539] width 278 height 32
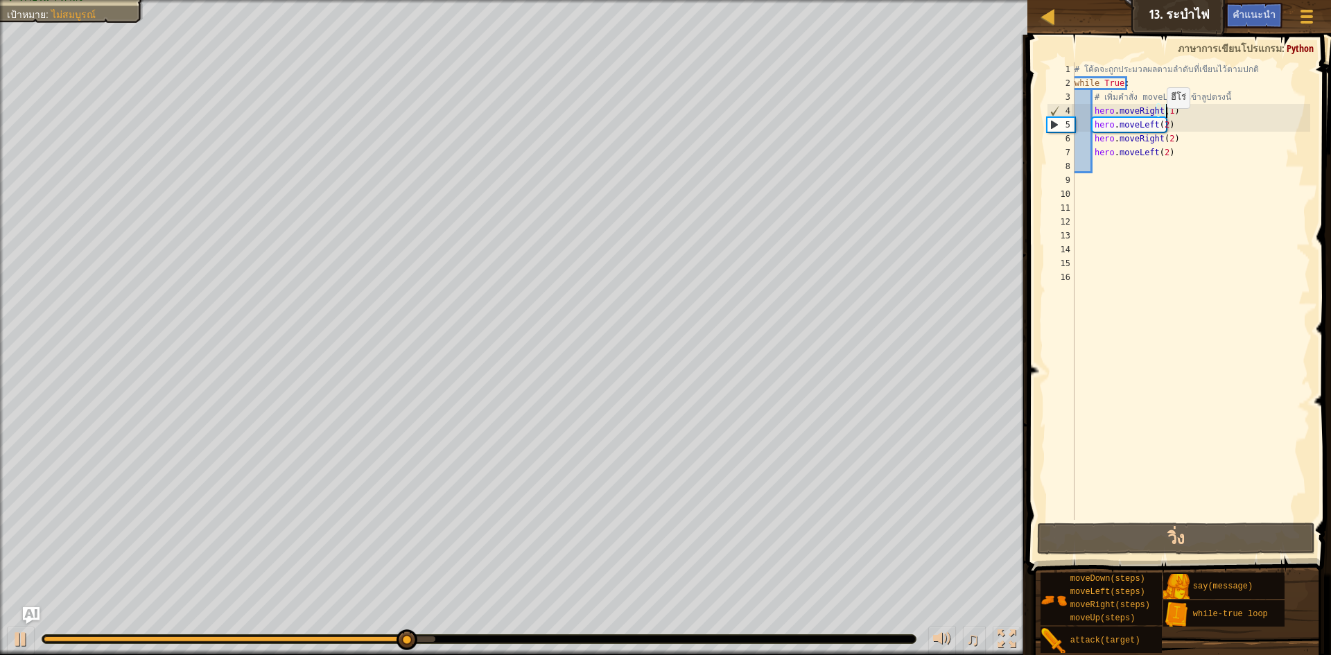
click at [1160, 122] on div "# โค้ดจะถูกประมวลผลตามลำดับที่เขียนไว้ตามปกติ while True : # เพิ่มคำสั่ง moveLe…" at bounding box center [1191, 304] width 238 height 485
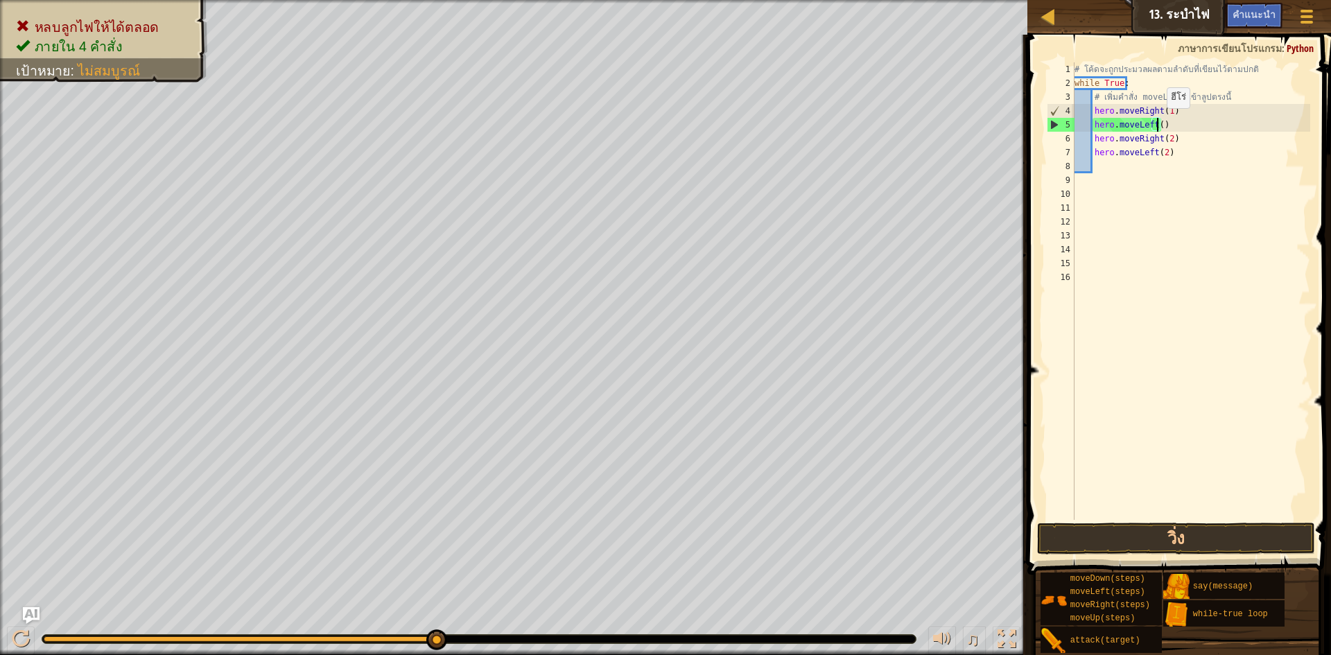
scroll to position [6, 7]
click at [1164, 139] on div "# โค้ดจะถูกประมวลผลตามลำดับที่เขียนไว้ตามปกติ while True : # เพิ่มคำสั่ง moveLe…" at bounding box center [1191, 304] width 238 height 485
click at [1159, 150] on div "# โค้ดจะถูกประมวลผลตามลำดับที่เขียนไว้ตามปกติ while True : # เพิ่มคำสั่ง moveLe…" at bounding box center [1191, 304] width 238 height 485
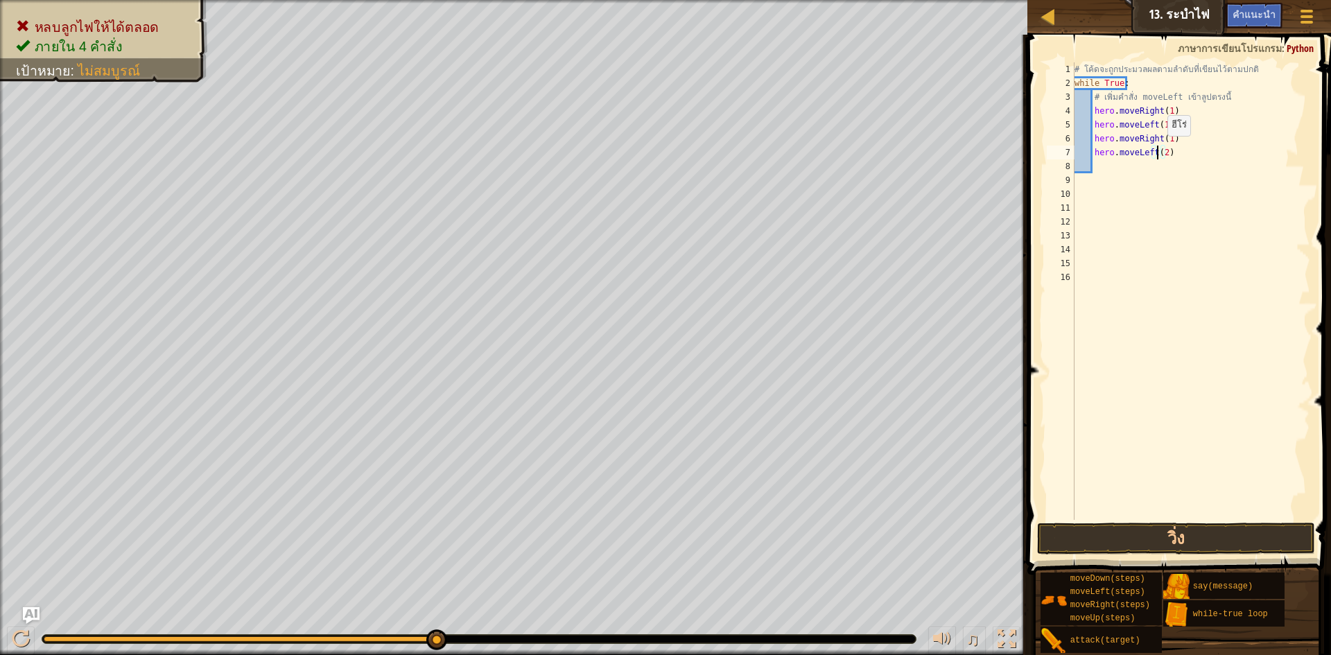
click at [1161, 150] on div "# โค้ดจะถูกประมวลผลตามลำดับที่เขียนไว้ตามปกติ while True : # เพิ่มคำสั่ง moveLe…" at bounding box center [1191, 304] width 238 height 485
type textarea "hero.moveLeft(1)"
click at [1128, 529] on button "วิ่ง" at bounding box center [1176, 539] width 278 height 32
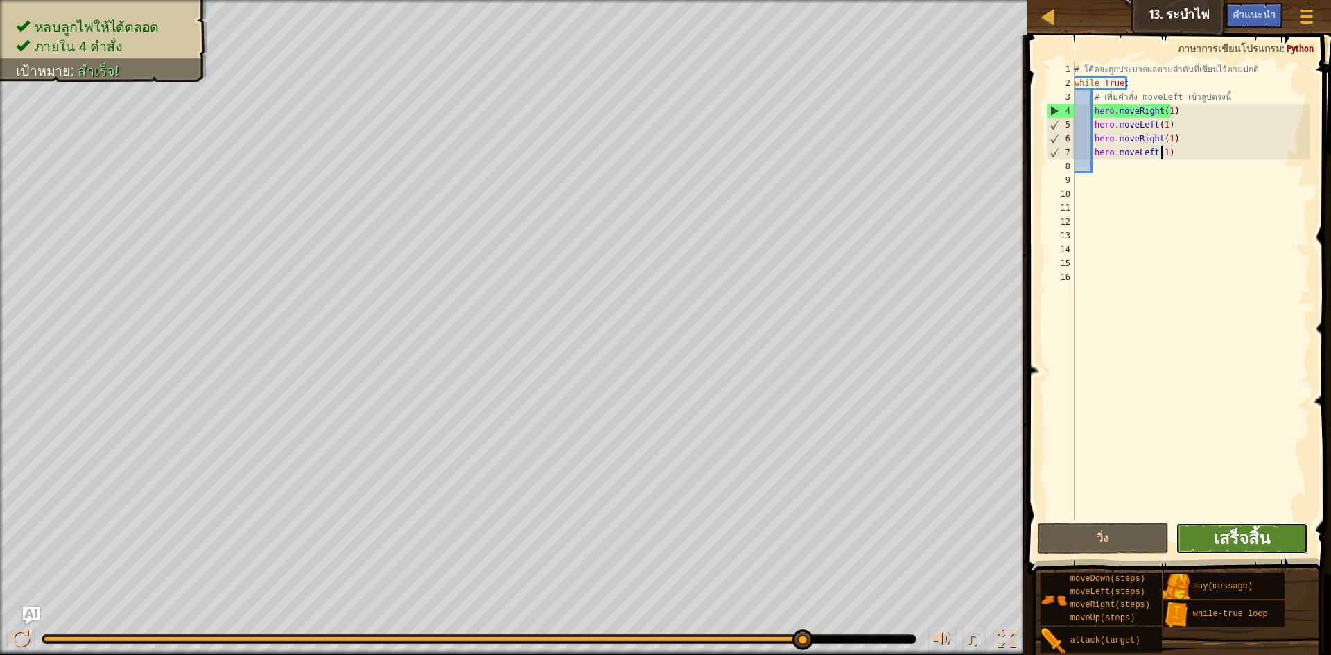
click at [1243, 538] on span "เสร็จสิ้น" at bounding box center [1242, 538] width 56 height 22
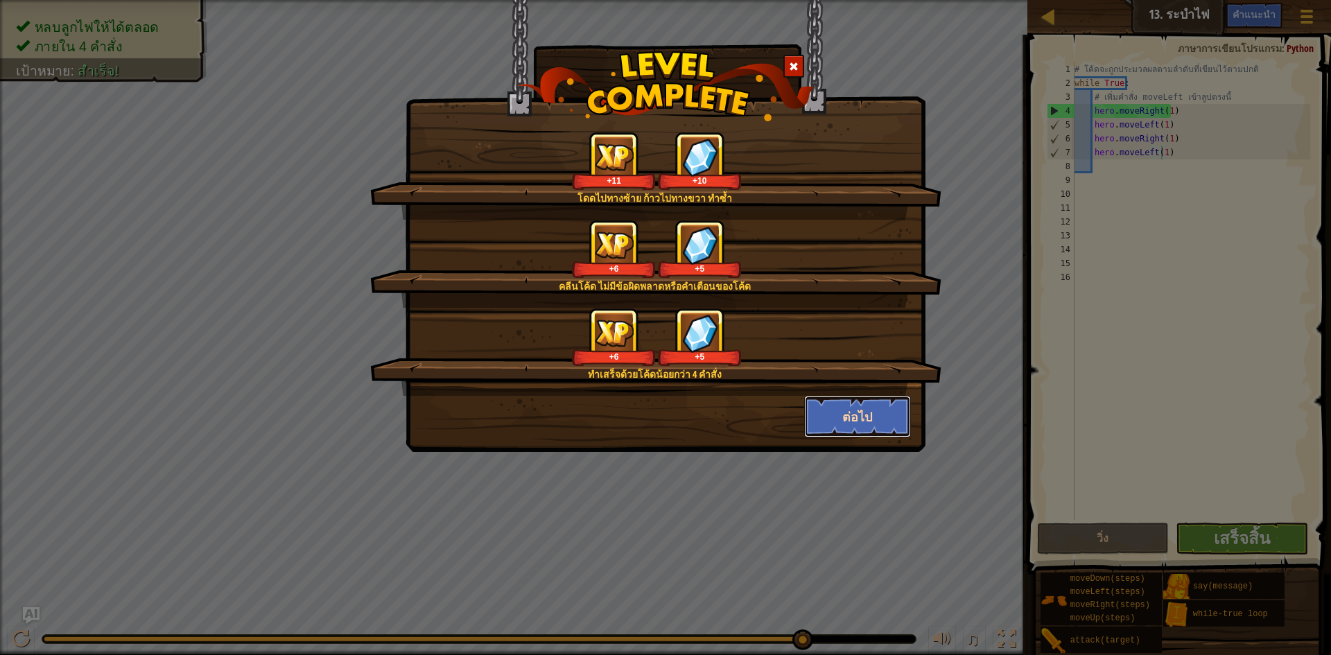
click at [852, 409] on button "ต่อไป" at bounding box center [857, 417] width 107 height 42
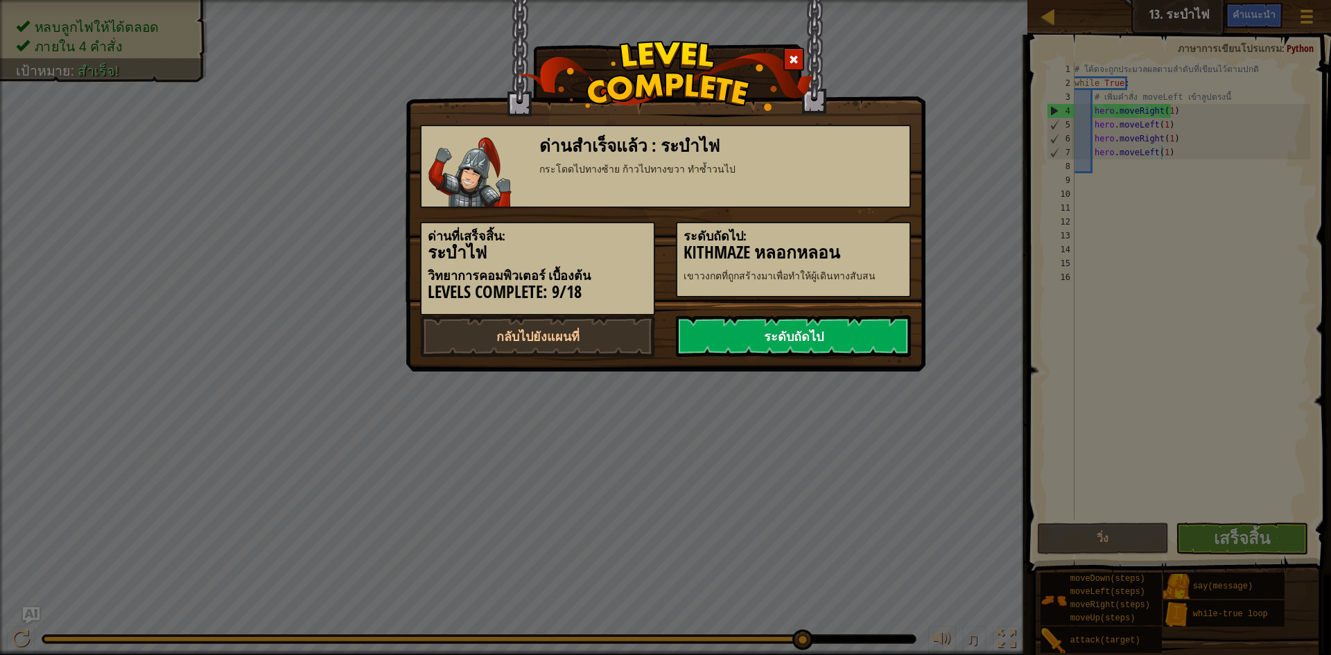
click at [819, 326] on link "ระดับถัดไป" at bounding box center [793, 336] width 235 height 42
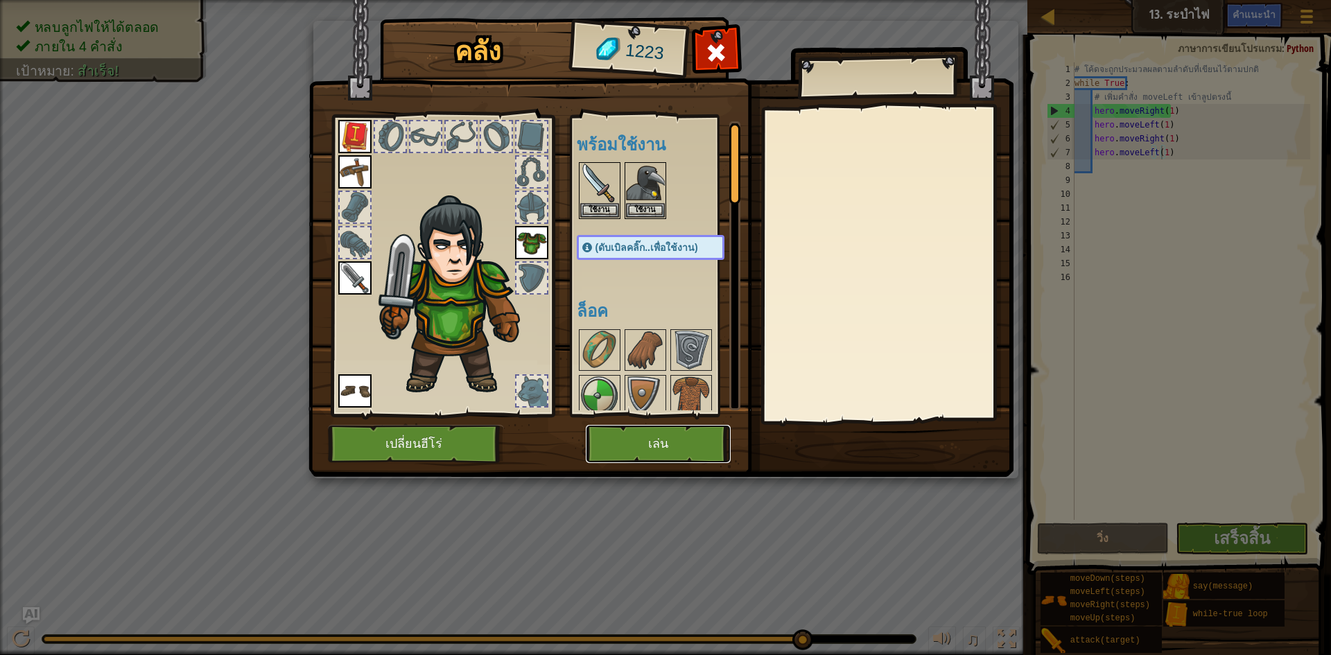
click at [684, 460] on button "เล่น" at bounding box center [658, 444] width 145 height 38
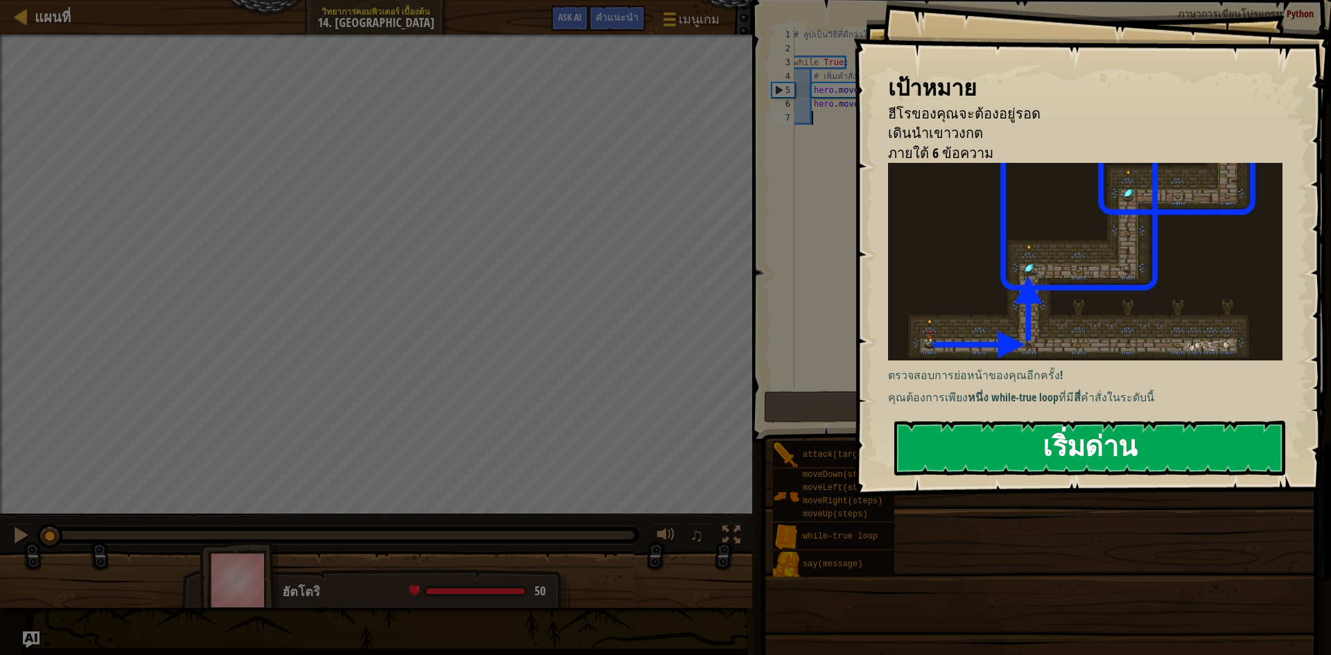
click at [1113, 453] on button "เริ่มด่าน" at bounding box center [1089, 448] width 391 height 55
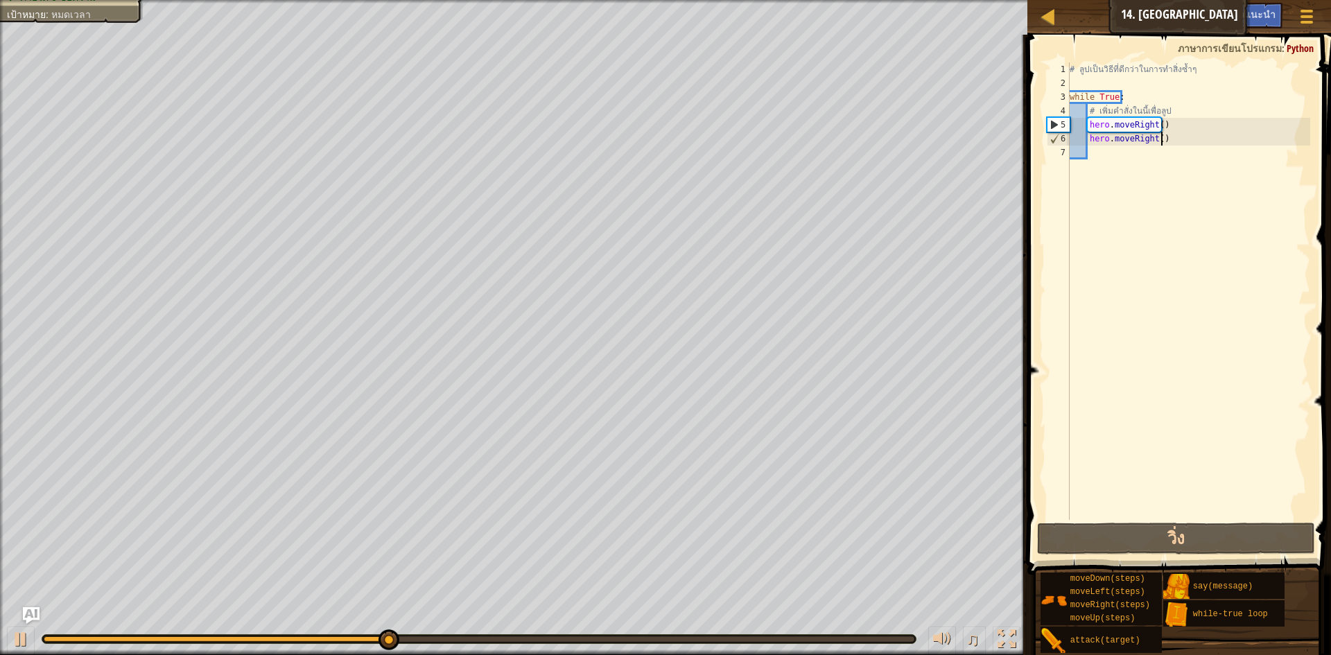
click at [1164, 134] on div "# ลูปเป็นวิธีที่ดีกว่าในการทำสิ่งซ้ำๆ while True : # เพิ่มคำสั่งในนี้เพื่อลูป h…" at bounding box center [1188, 304] width 243 height 485
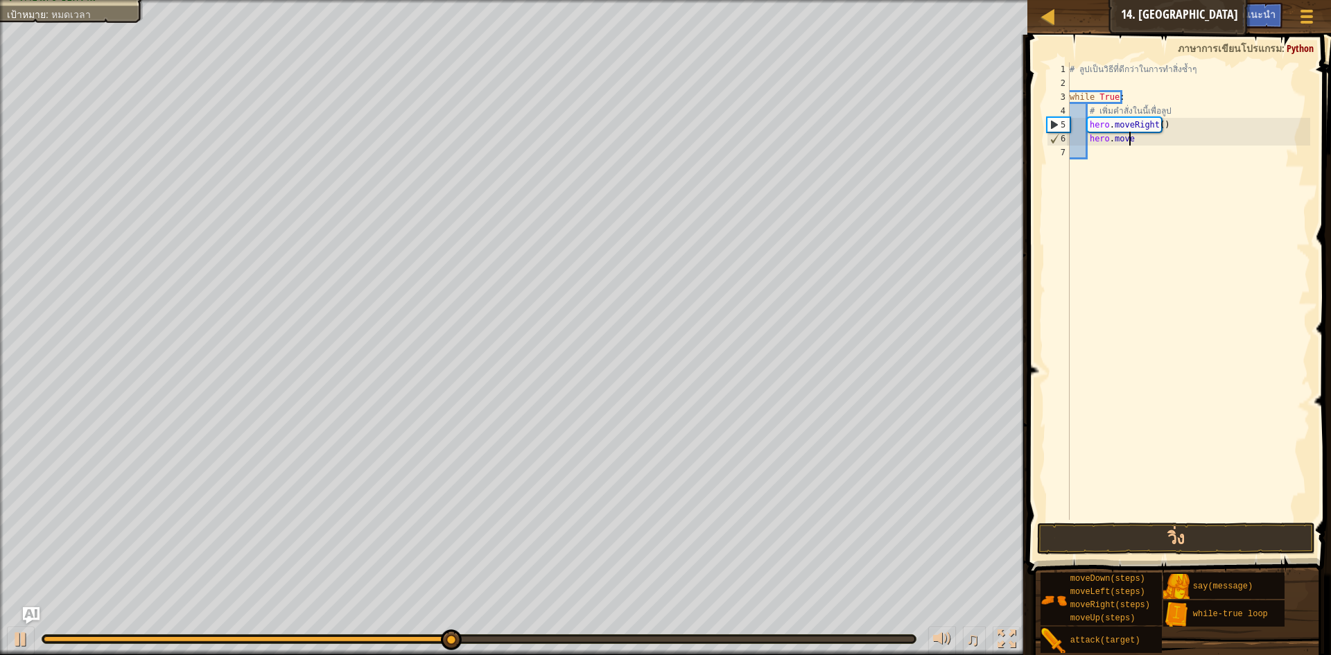
type textarea "h"
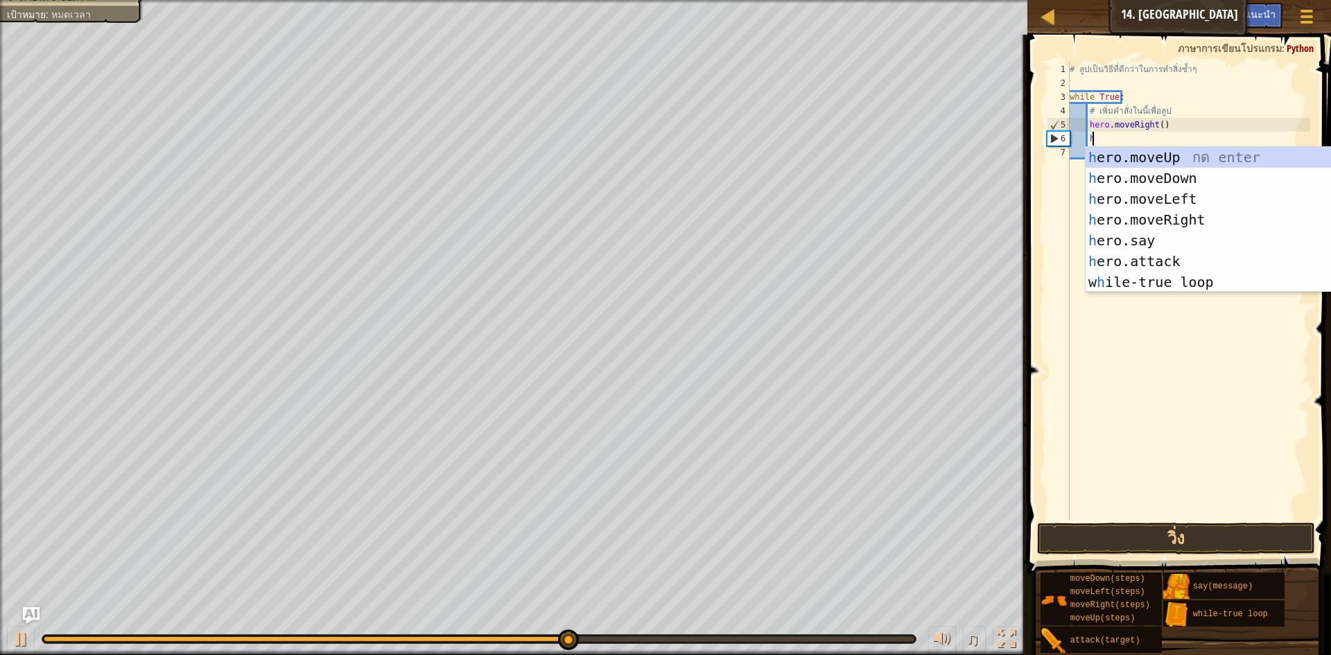
scroll to position [6, 1]
click at [1148, 155] on div "h ero.moveUp กด enter h ero.moveDown กด enter h ero.moveLeft กด enter h ero.mov…" at bounding box center [1216, 240] width 262 height 187
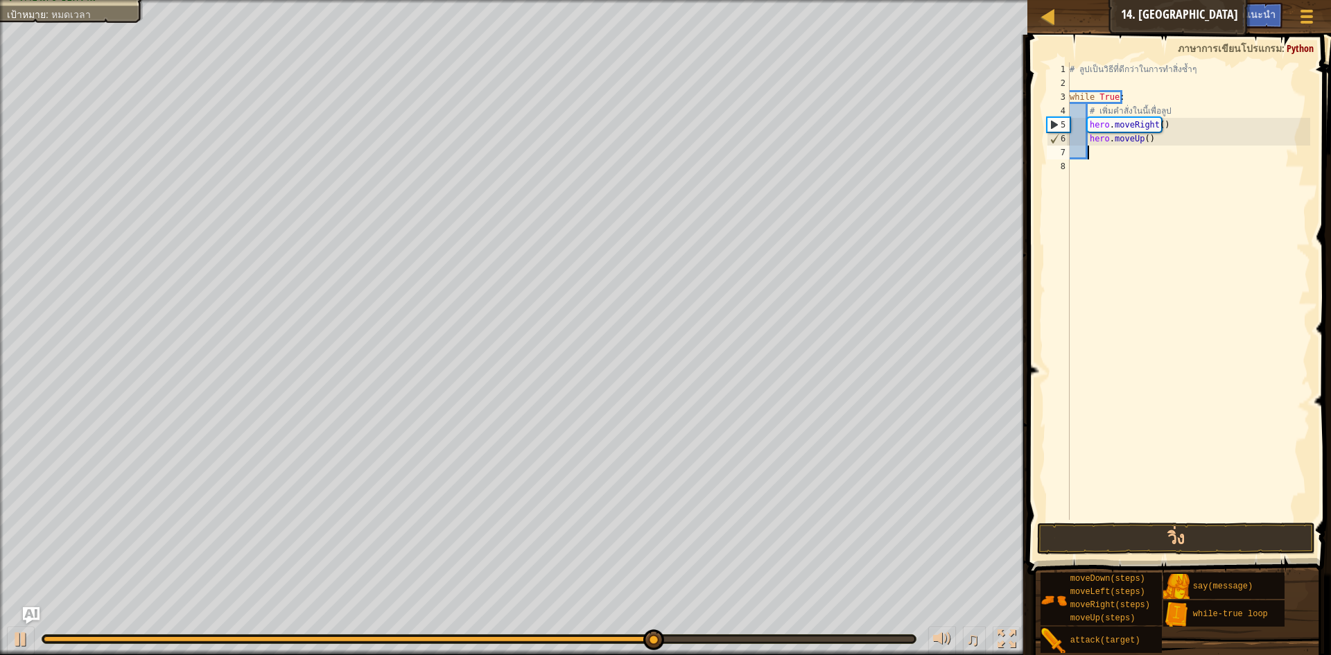
click at [1099, 157] on div "# ลูปเป็นวิธีที่ดีกว่าในการทำสิ่งซ้ำๆ while True : # เพิ่มคำสั่งในนี้เพื่อลูป h…" at bounding box center [1188, 304] width 243 height 485
type textarea "h"
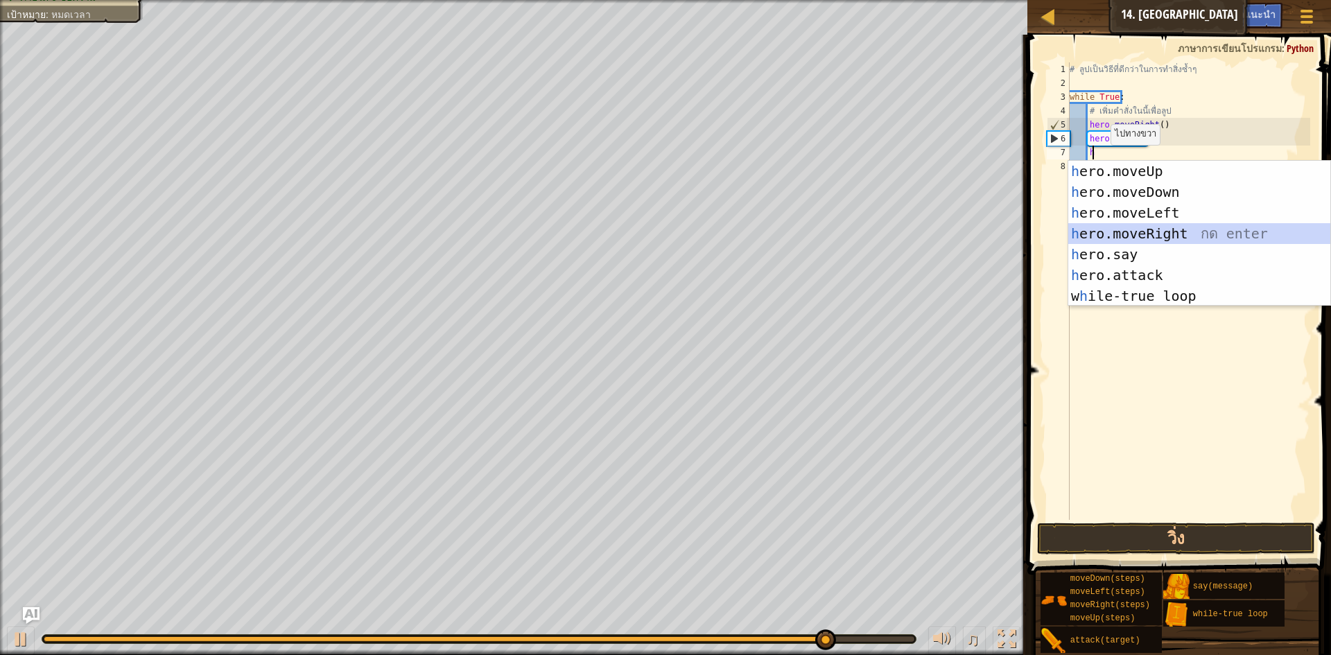
click at [1084, 232] on div "h ero.moveUp กด enter h ero.moveDown กด enter h ero.moveLeft กด enter h ero.mov…" at bounding box center [1199, 254] width 262 height 187
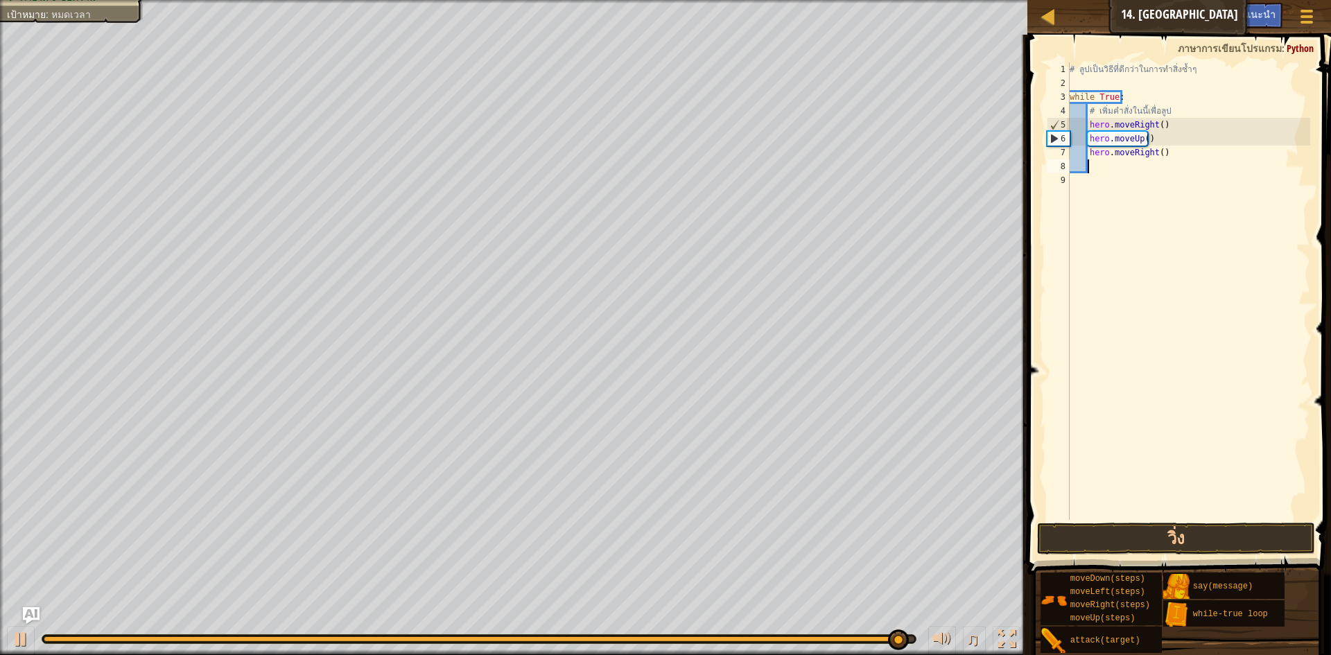
type textarea "h"
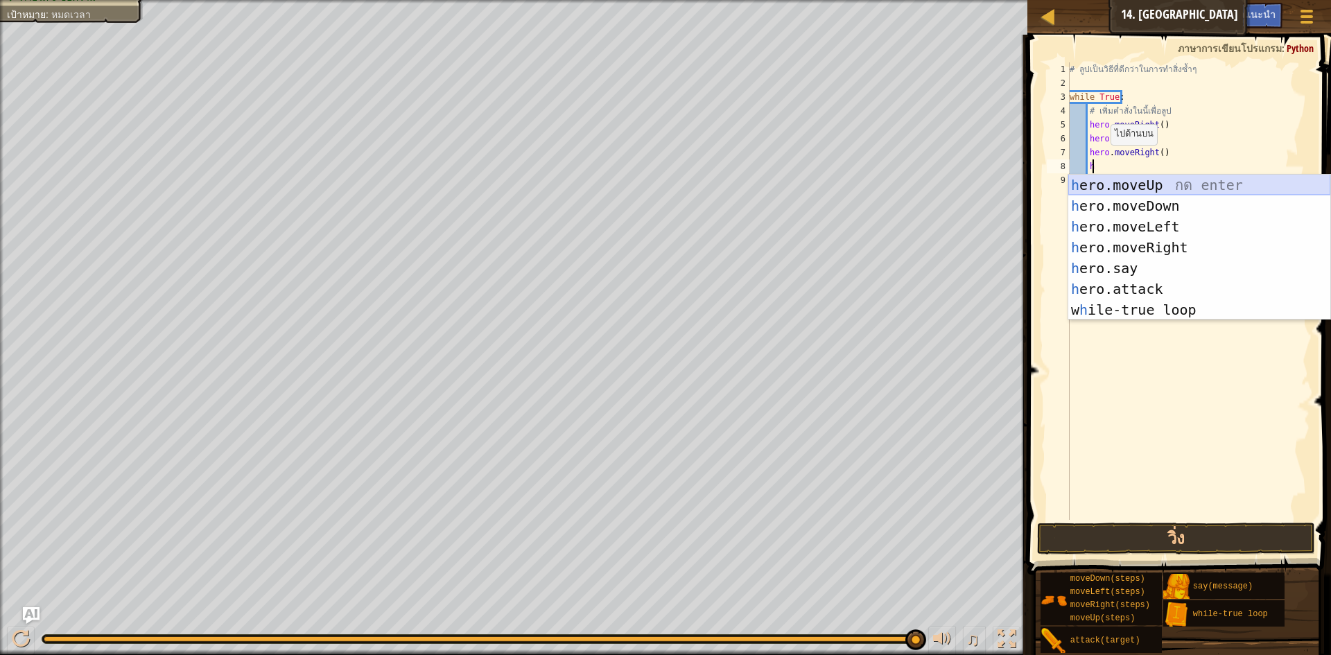
click at [1121, 184] on div "h ero.moveUp กด enter h ero.moveDown กด enter h ero.moveLeft กด enter h ero.mov…" at bounding box center [1199, 268] width 262 height 187
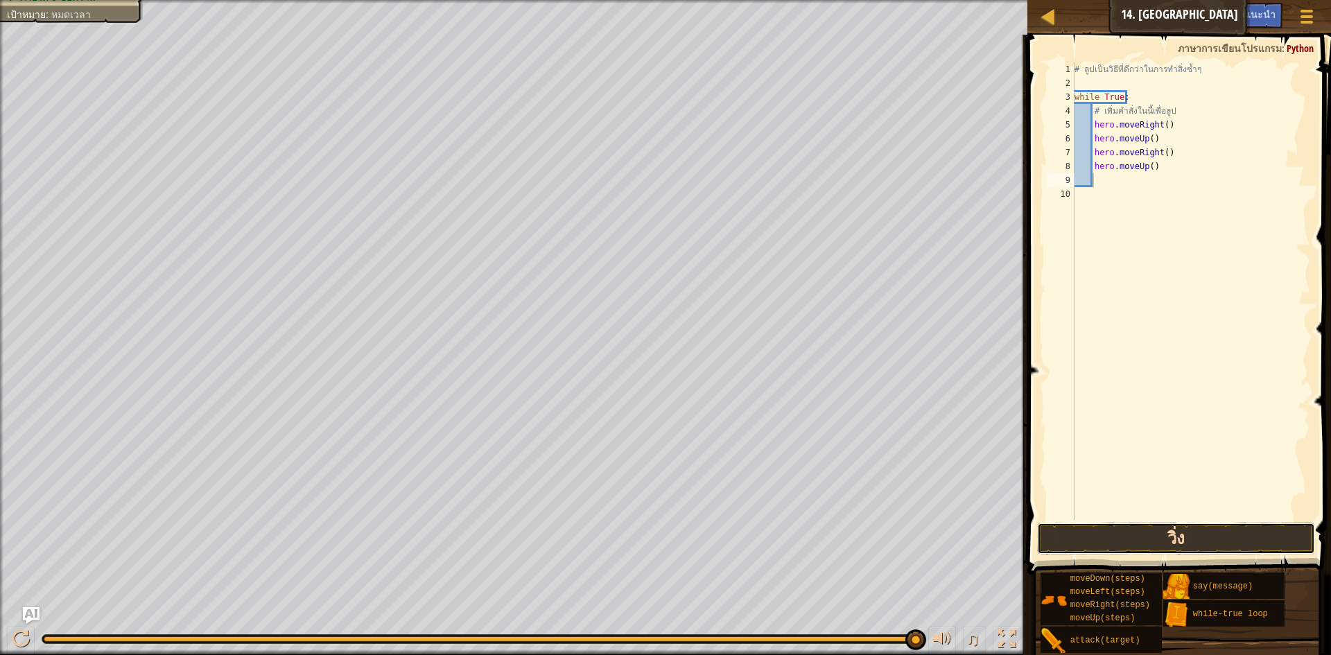
click at [1117, 536] on button "วิ่ง" at bounding box center [1176, 539] width 278 height 32
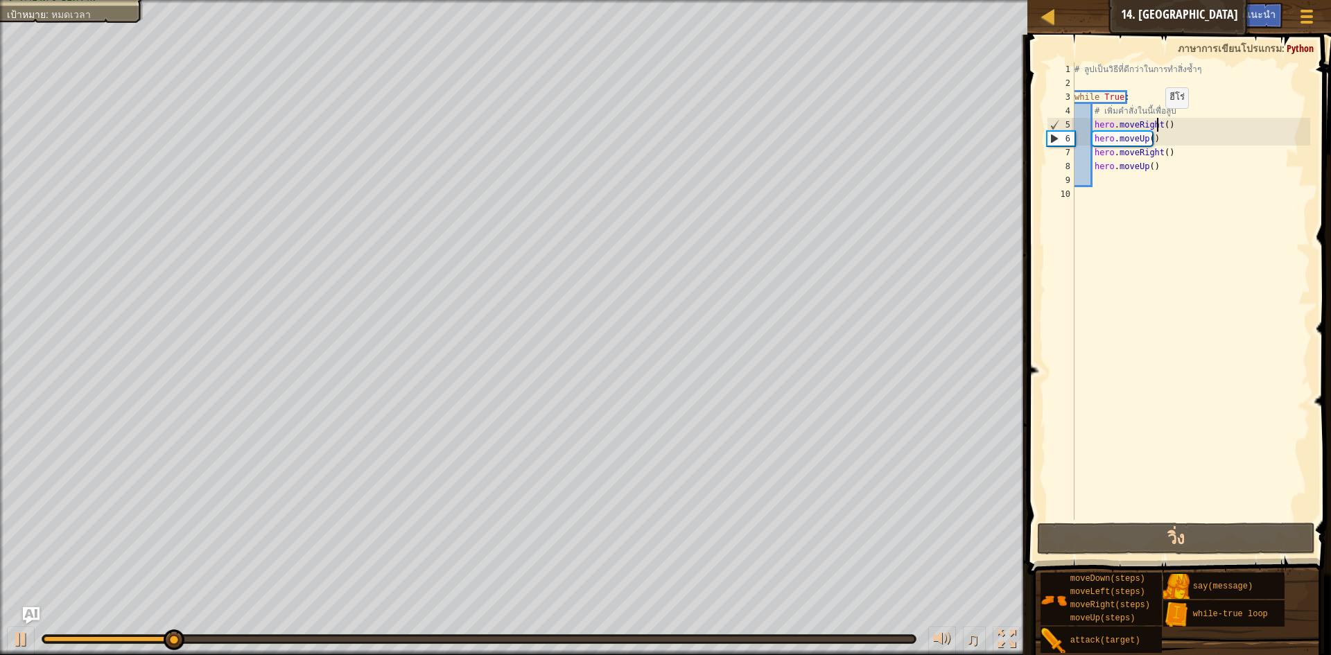
click at [1158, 122] on div "# ลูปเป็นวิธีที่ดีกว่าในการทำสิ่งซ้ำๆ while True : # เพิ่มคำสั่งในนี้เพื่อลูป h…" at bounding box center [1191, 304] width 239 height 485
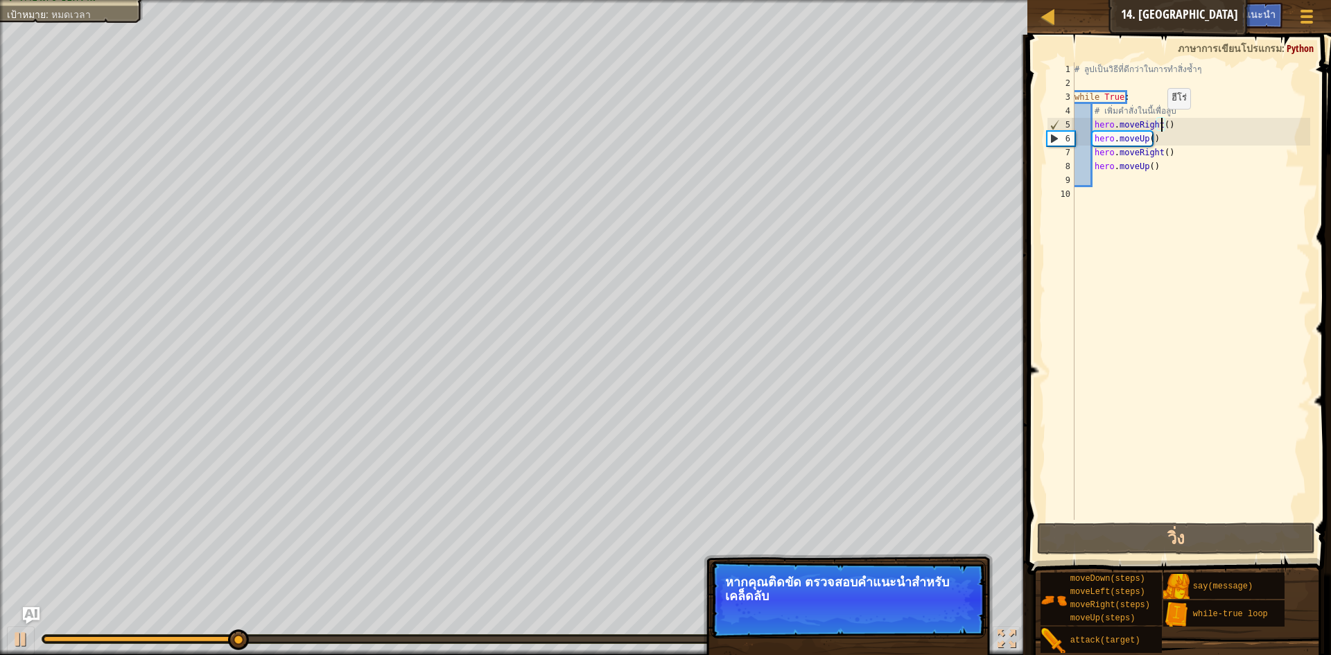
click at [1160, 123] on div "# ลูปเป็นวิธีที่ดีกว่าในการทำสิ่งซ้ำๆ while True : # เพิ่มคำสั่งในนี้เพื่อลูป h…" at bounding box center [1191, 304] width 239 height 485
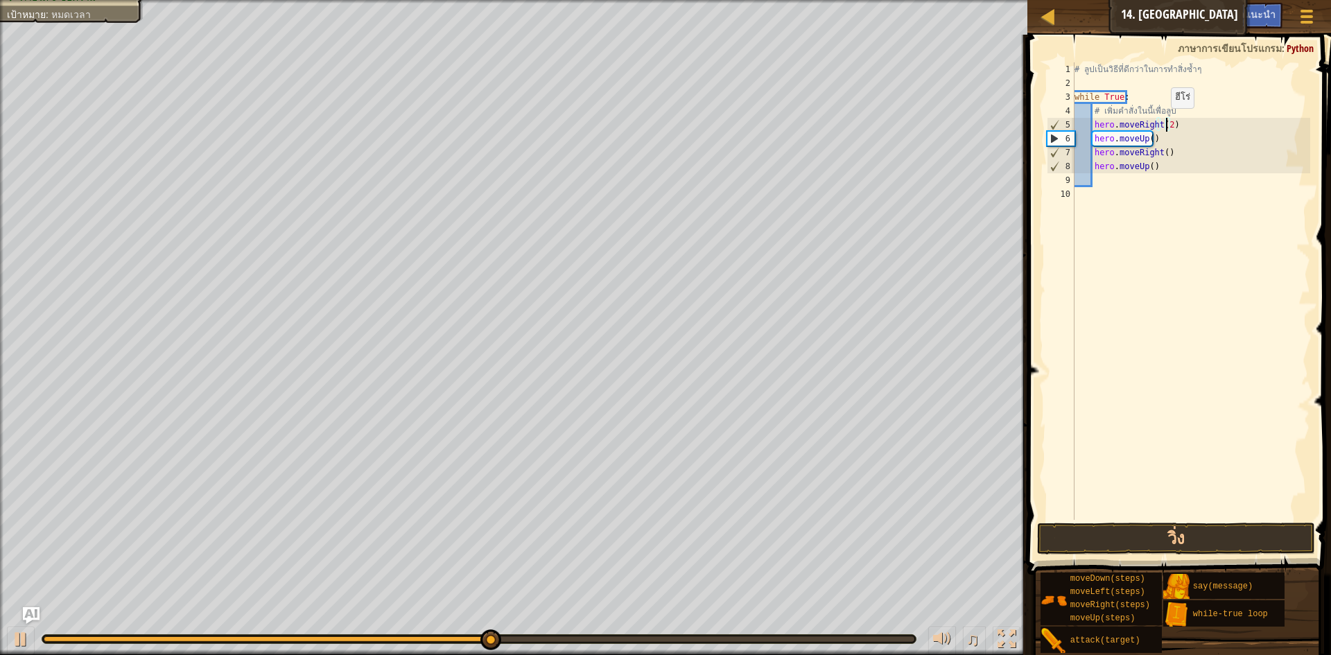
click at [1164, 122] on div "# ลูปเป็นวิธีที่ดีกว่าในการทำสิ่งซ้ำๆ while True : # เพิ่มคำสั่งในนี้เพื่อลูป h…" at bounding box center [1191, 304] width 239 height 485
click at [1159, 157] on div "# ลูปเป็นวิธีที่ดีกว่าในการทำสิ่งซ้ำๆ while True : # เพิ่มคำสั่งในนี้เพื่อลูป h…" at bounding box center [1191, 304] width 239 height 485
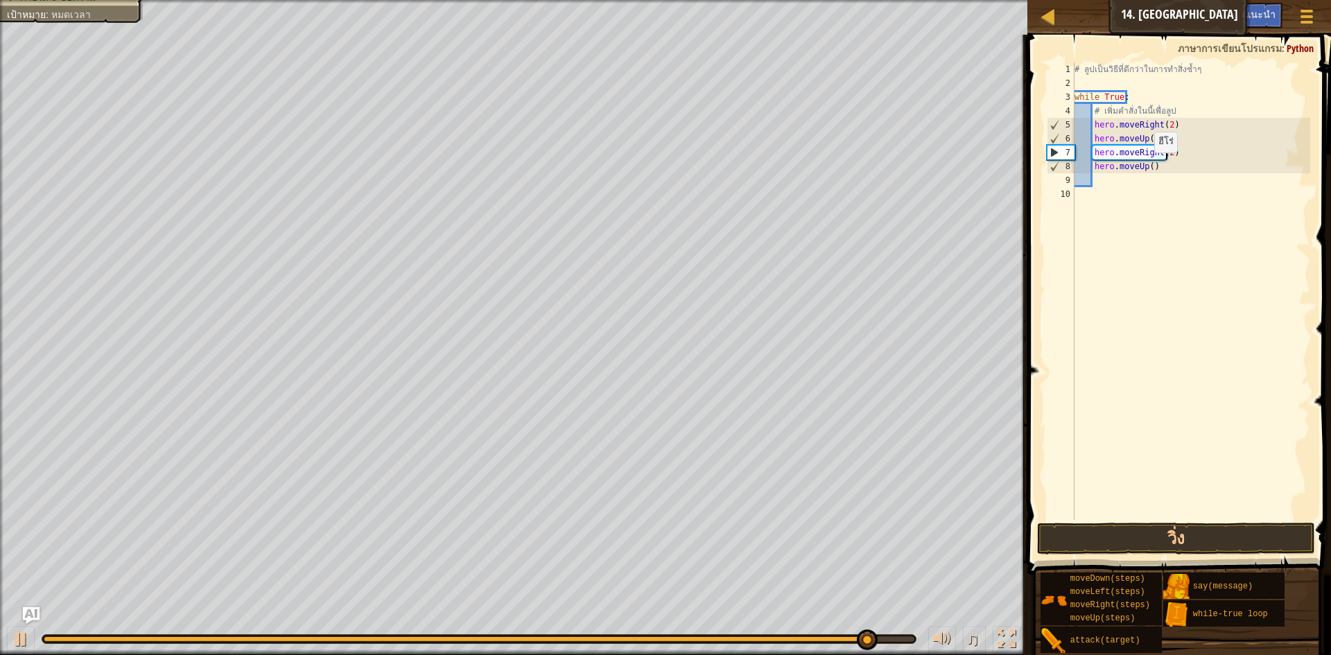
click at [1147, 166] on div "# ลูปเป็นวิธีที่ดีกว่าในการทำสิ่งซ้ำๆ while True : # เพิ่มคำสั่งในนี้เพื่อลูป h…" at bounding box center [1191, 304] width 239 height 485
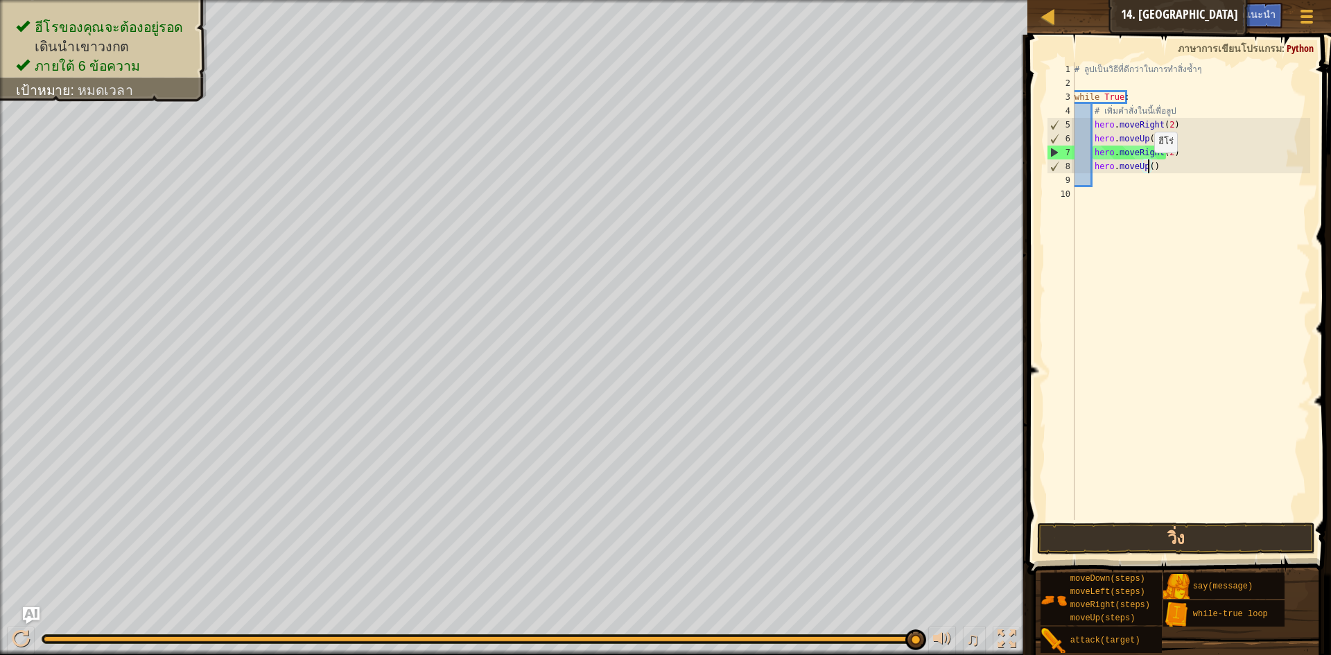
scroll to position [6, 6]
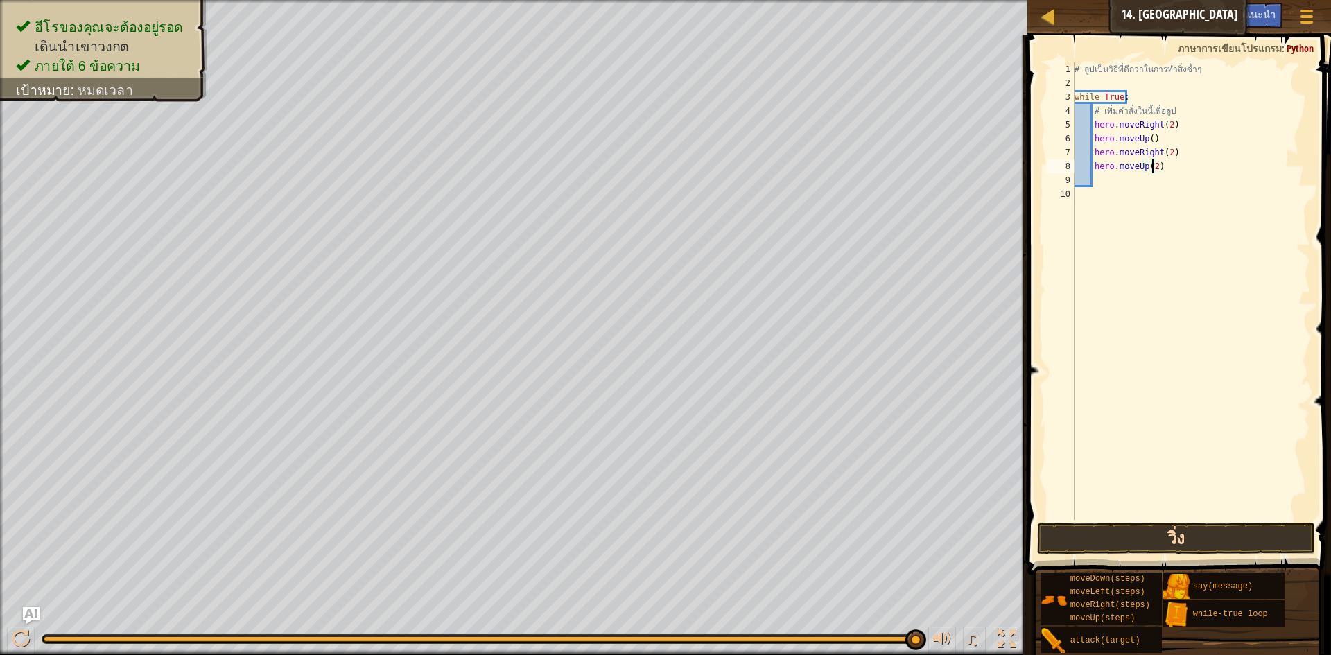
type textarea "hero.moveUp(2)"
click at [1108, 539] on button "วิ่ง" at bounding box center [1176, 539] width 278 height 32
